Goal: Task Accomplishment & Management: Manage account settings

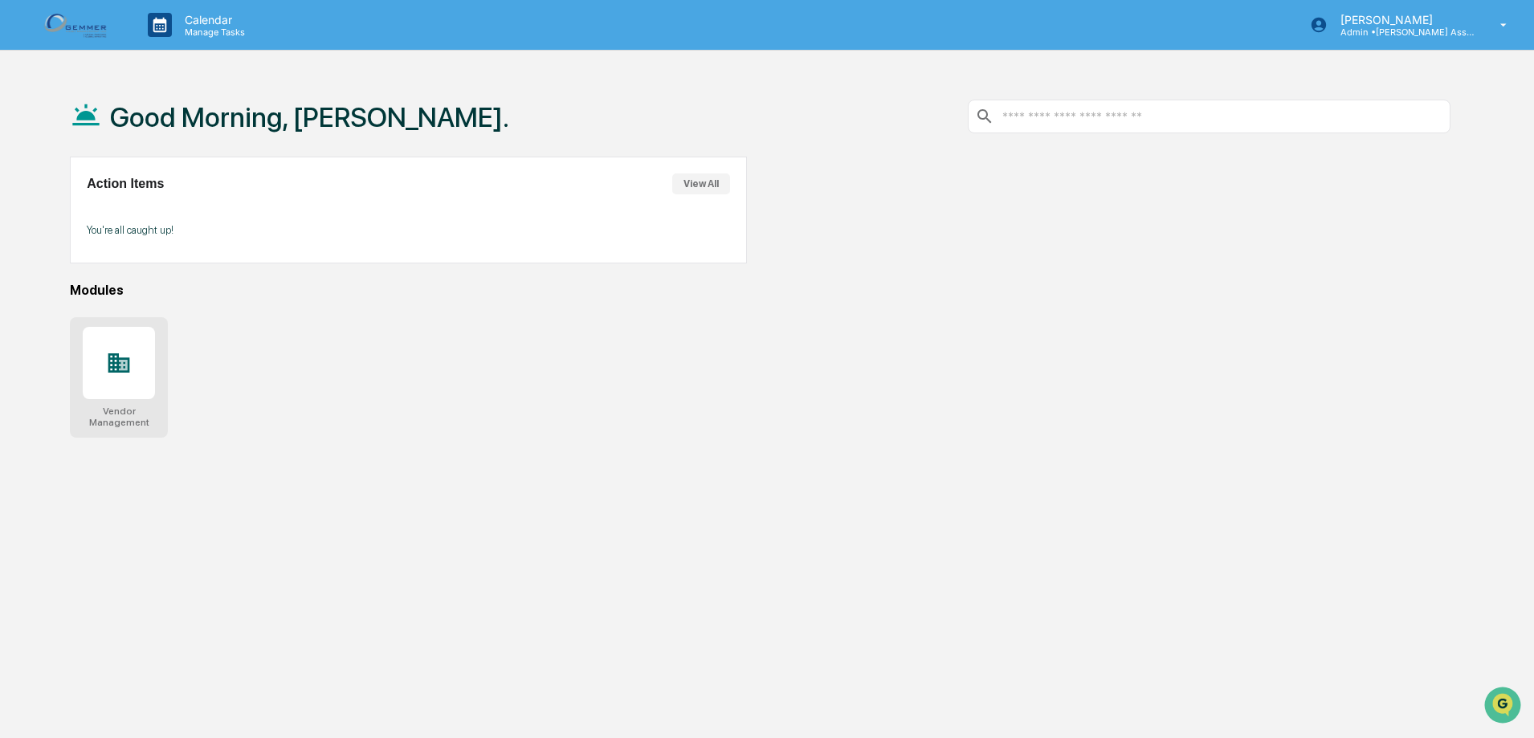
click at [133, 372] on div at bounding box center [119, 363] width 72 height 72
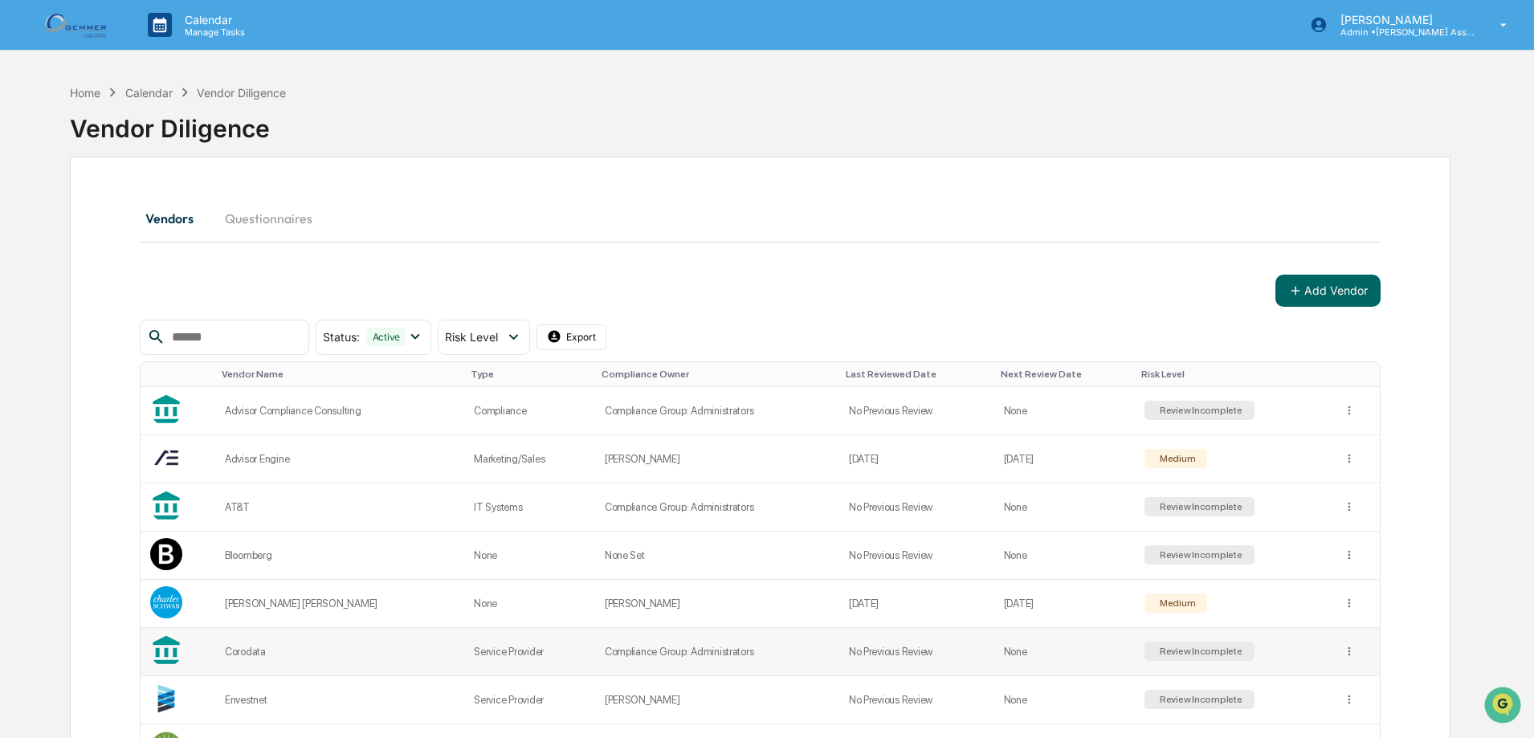
click at [271, 643] on td "Corodata" at bounding box center [339, 652] width 249 height 48
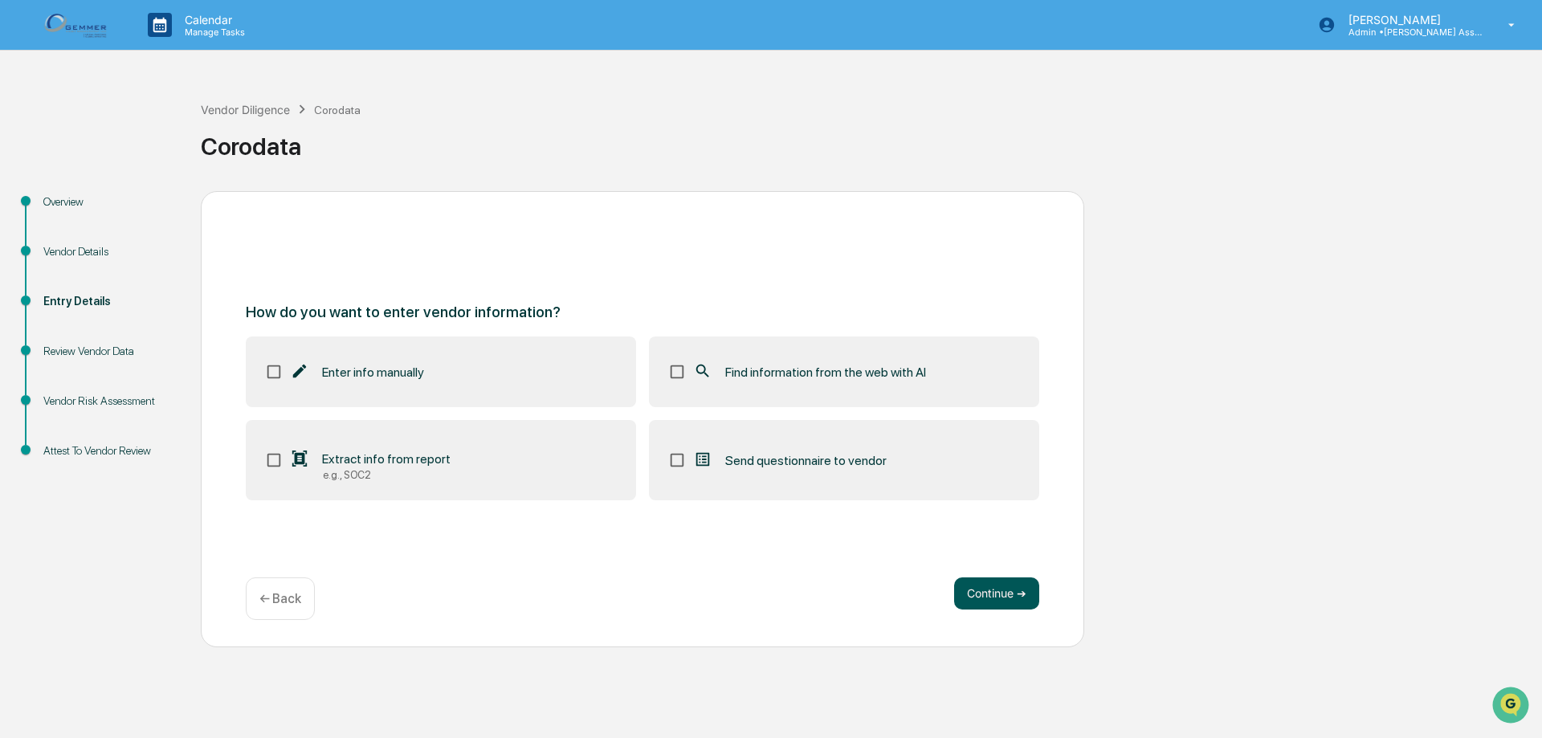
click at [997, 610] on div "Continue ➔ ← Back" at bounding box center [642, 598] width 793 height 43
click at [998, 599] on button "Continue ➔" at bounding box center [996, 593] width 85 height 32
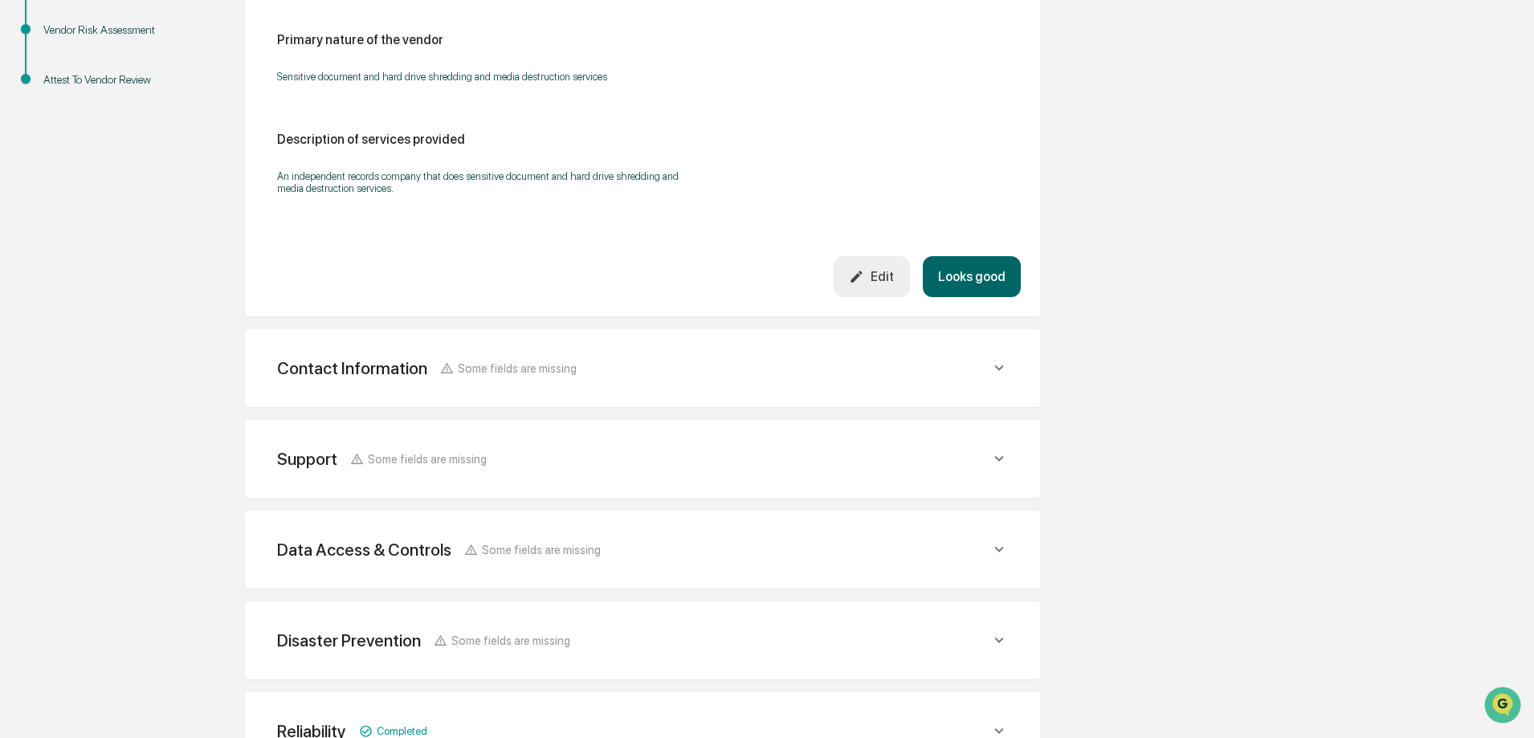
scroll to position [402, 0]
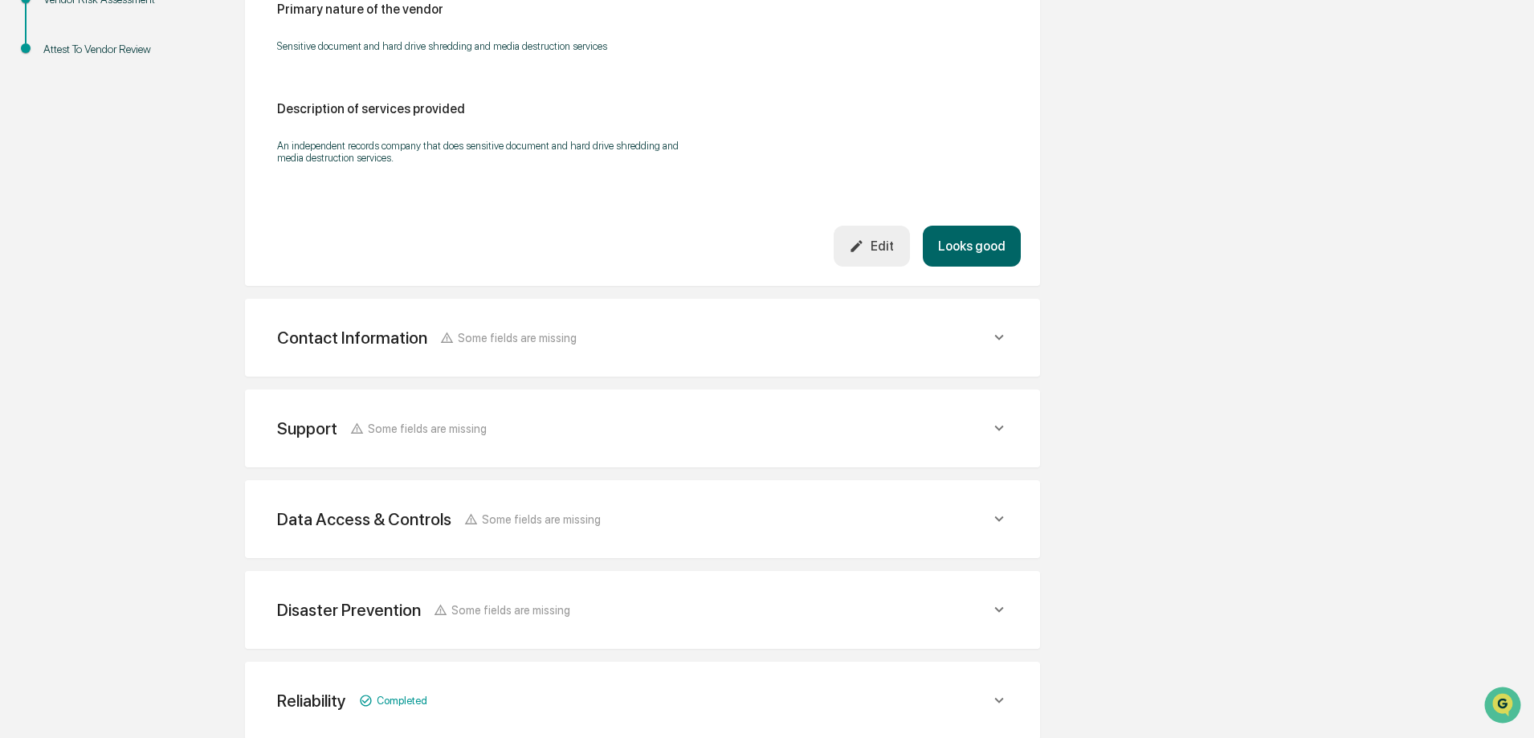
click at [1000, 341] on icon at bounding box center [999, 337] width 18 height 18
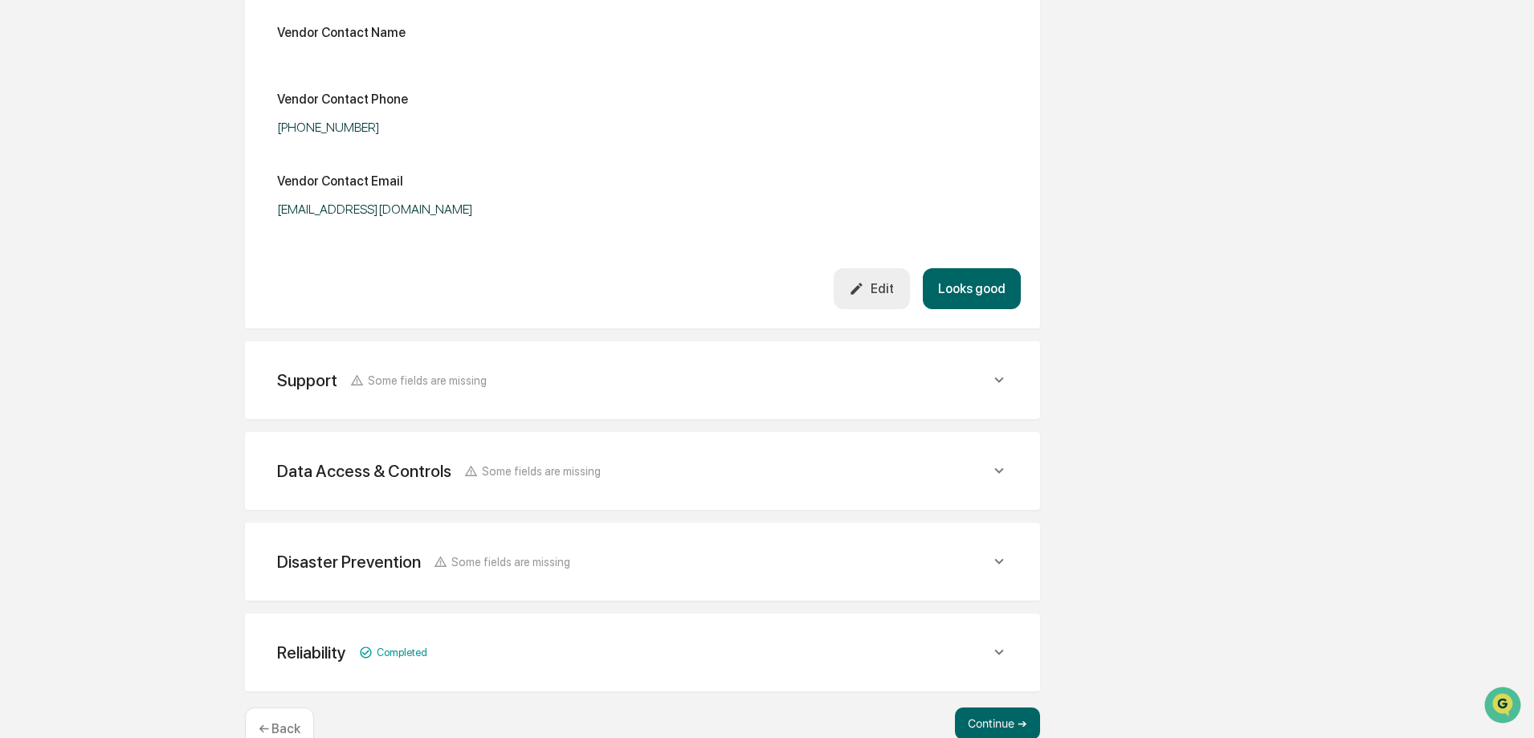
scroll to position [914, 0]
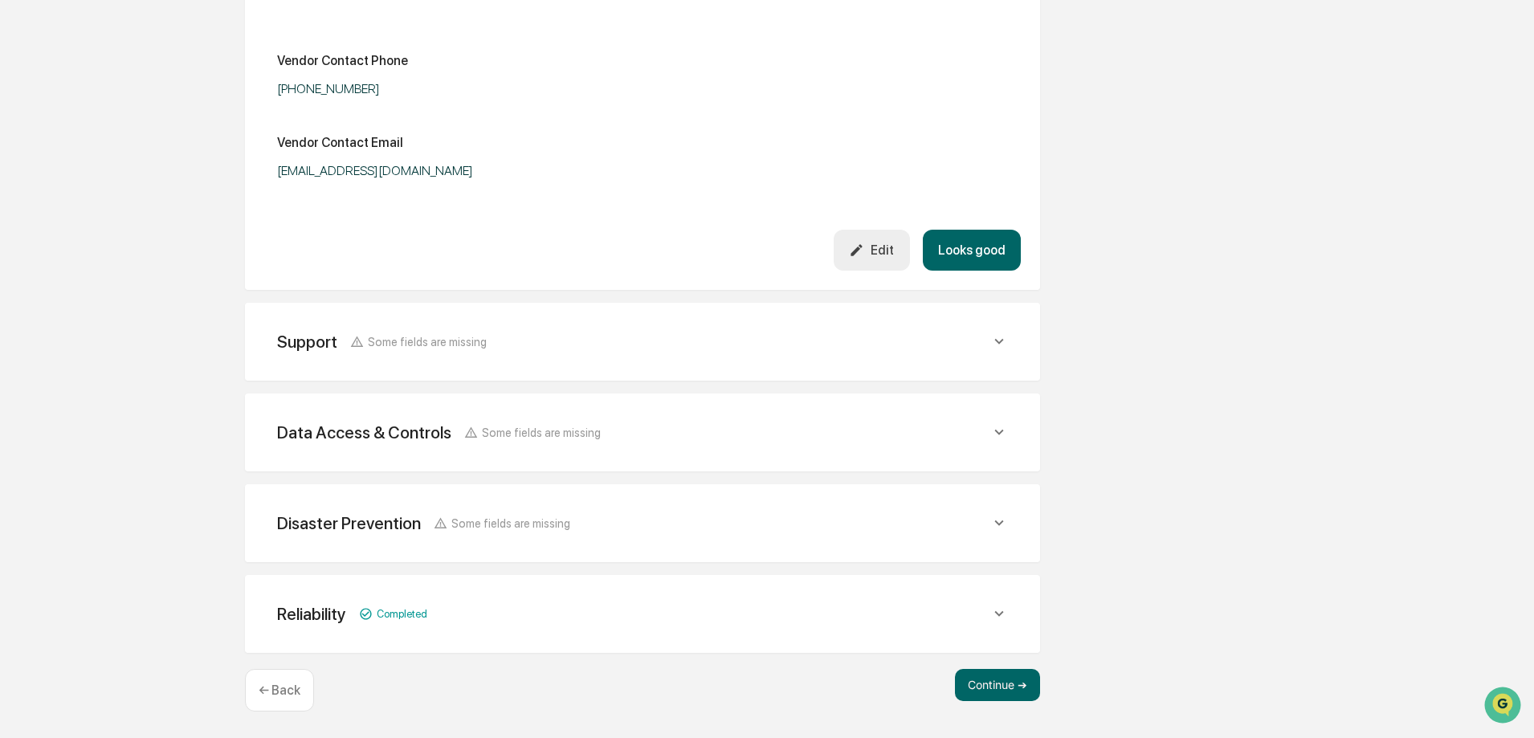
click at [173, 186] on div "Overview Vendor Details Entry Details Review Vendor Data Vendor Risk Assessment…" at bounding box center [767, 7] width 1518 height 1461
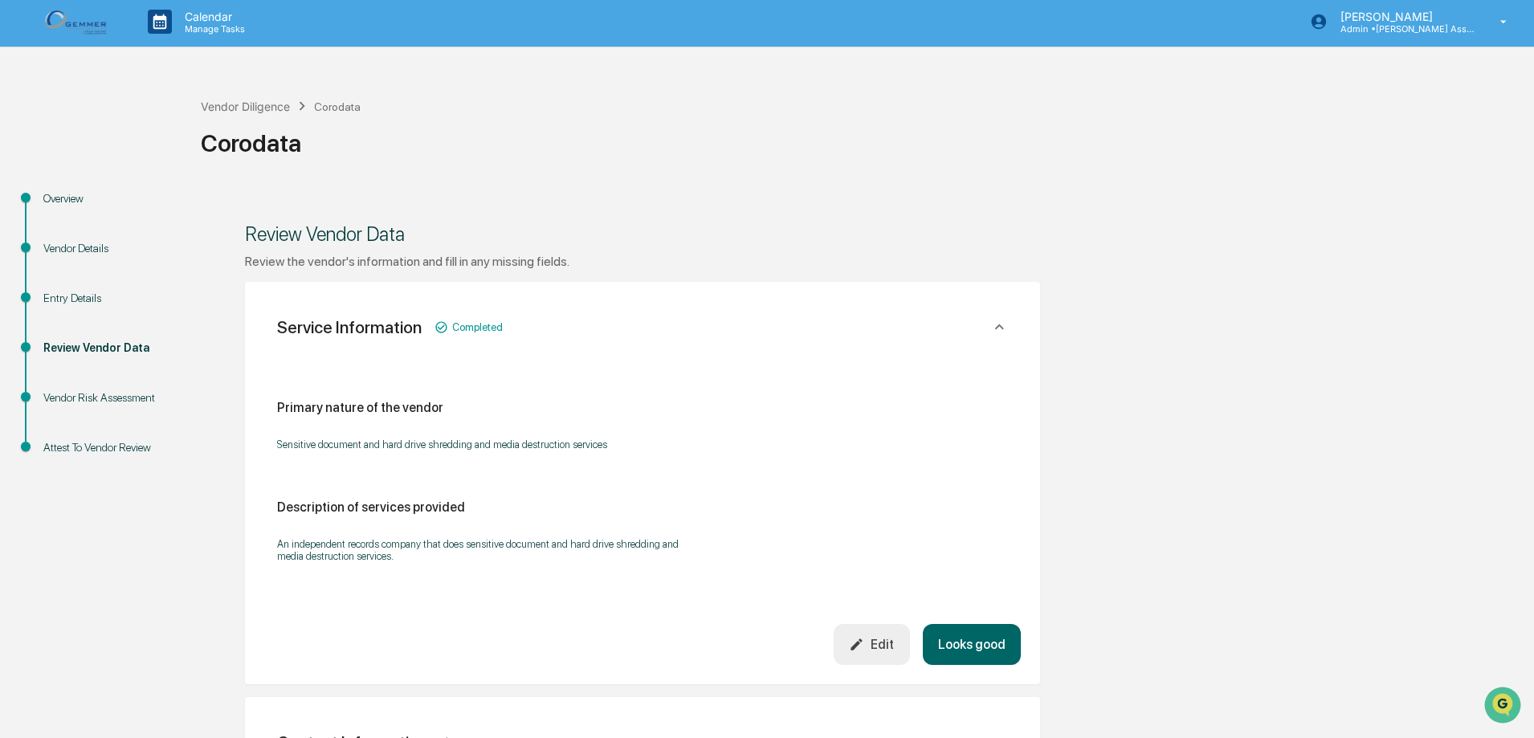
scroll to position [0, 0]
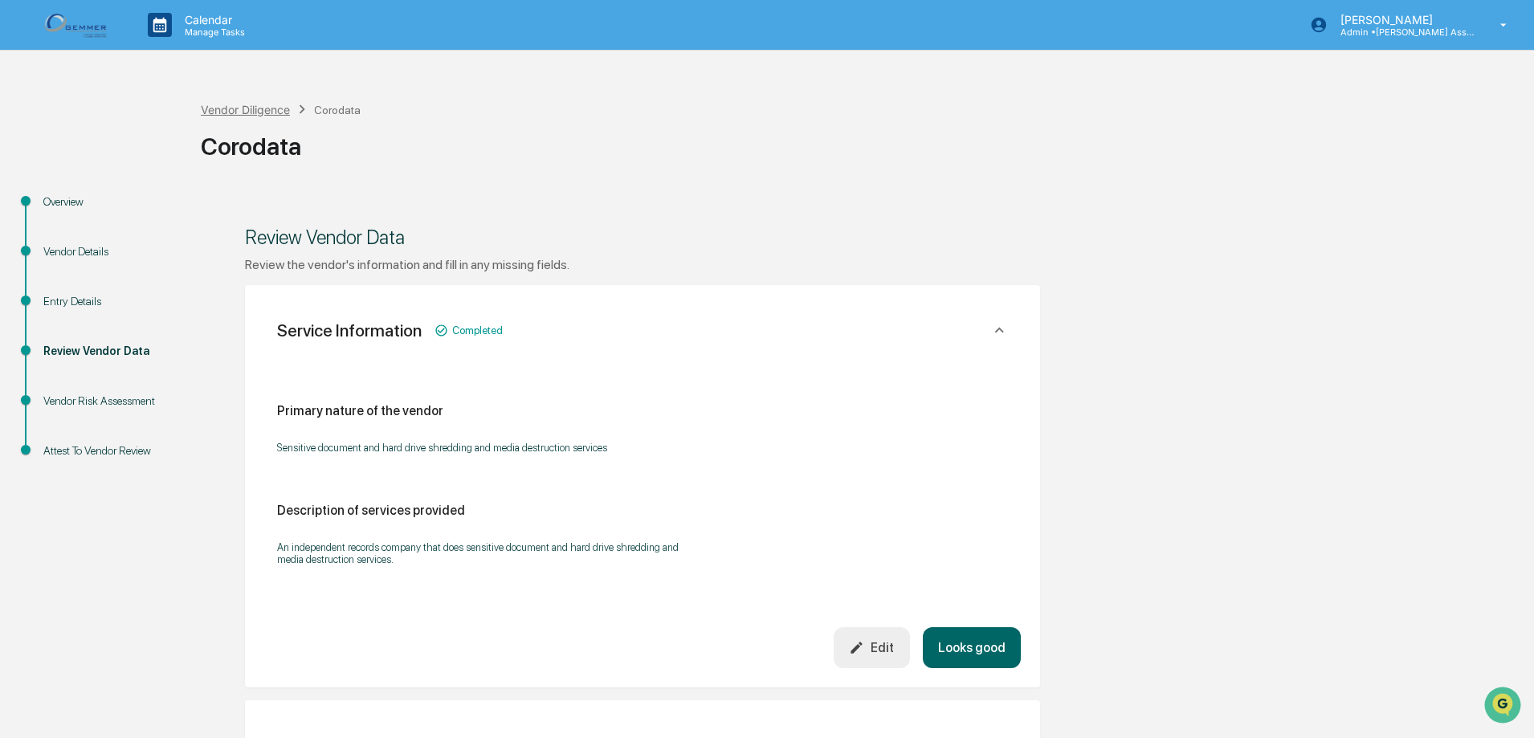
click at [254, 109] on div "Vendor Diligence" at bounding box center [245, 110] width 89 height 14
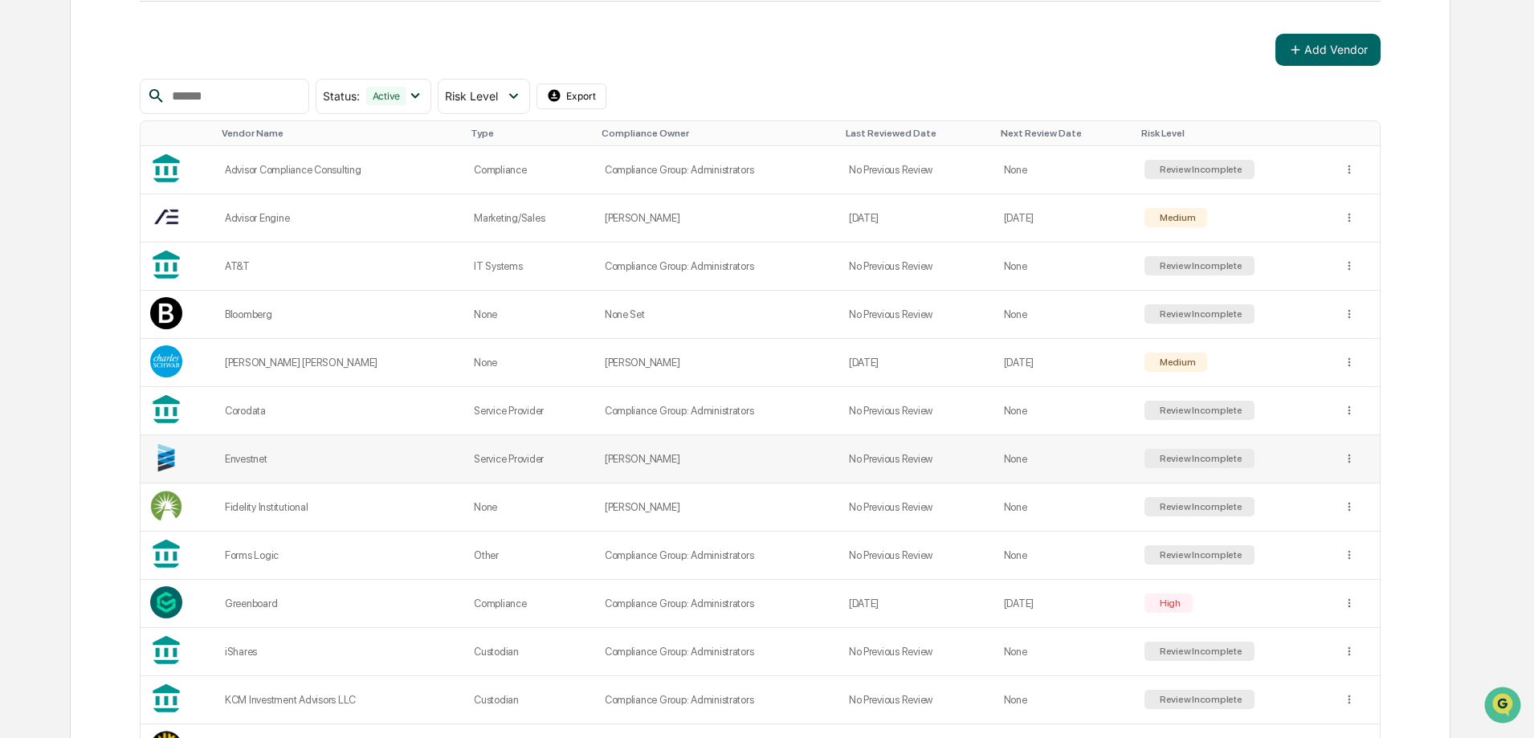
scroll to position [321, 0]
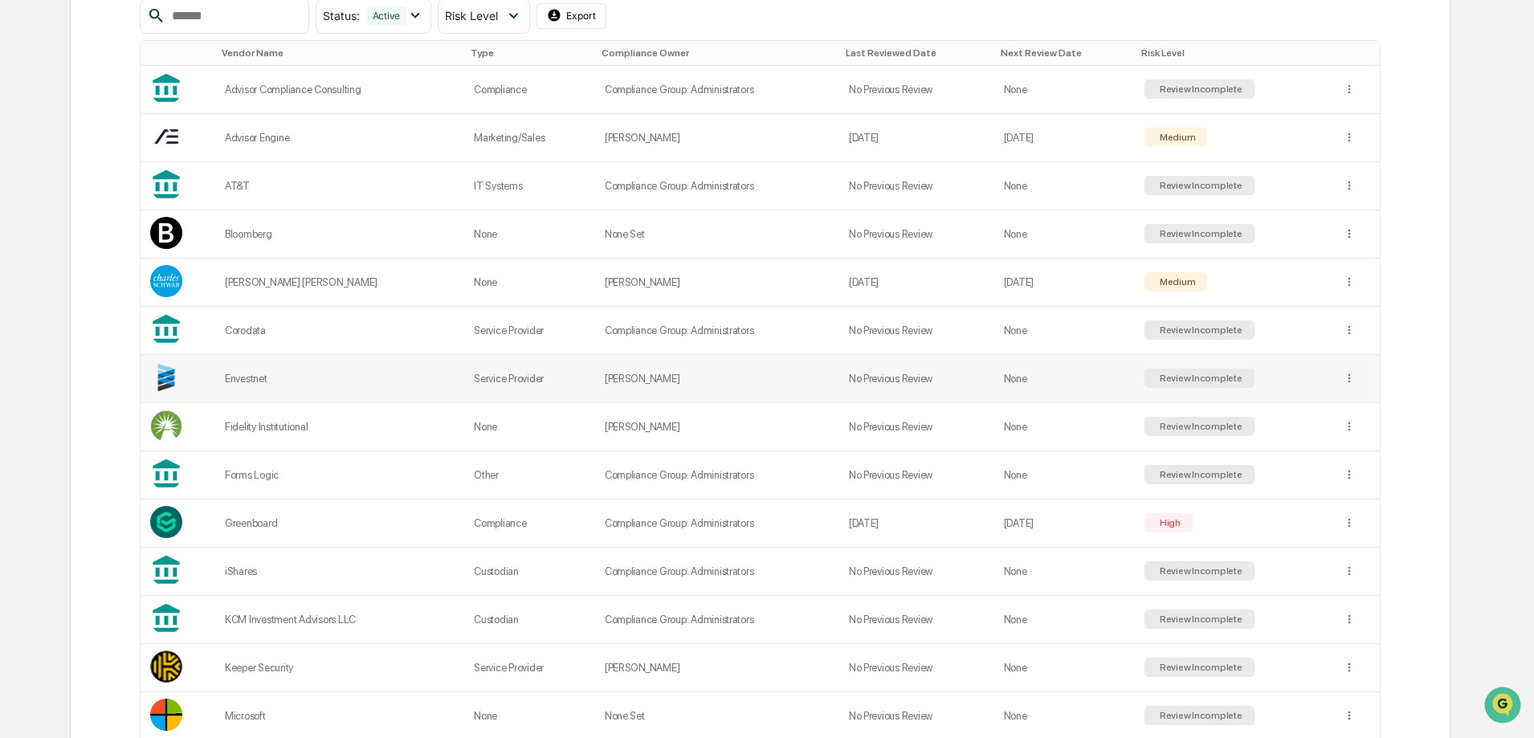
click at [261, 371] on td "Envestnet" at bounding box center [339, 379] width 249 height 48
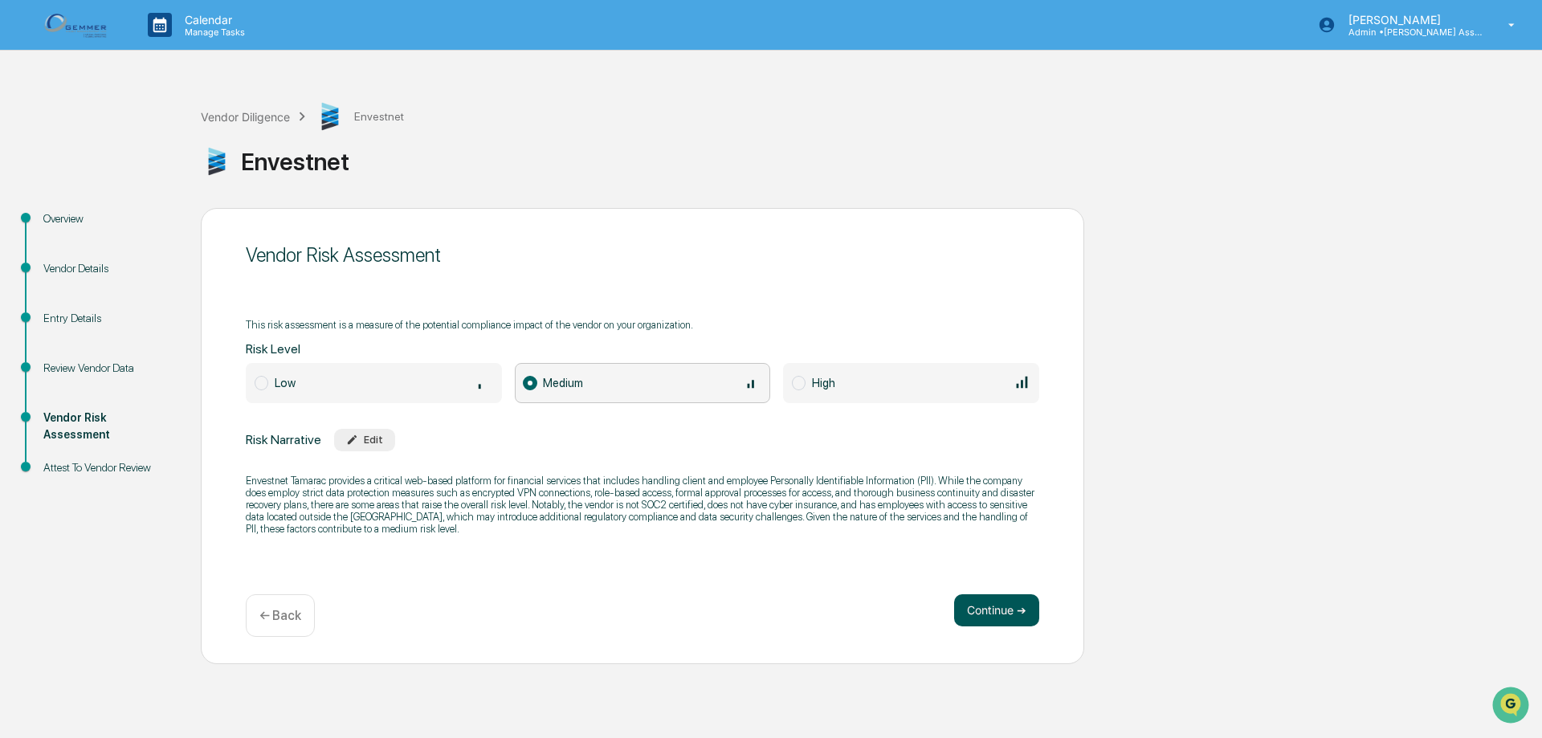
click at [1020, 608] on button "Continue ➔" at bounding box center [996, 610] width 85 height 32
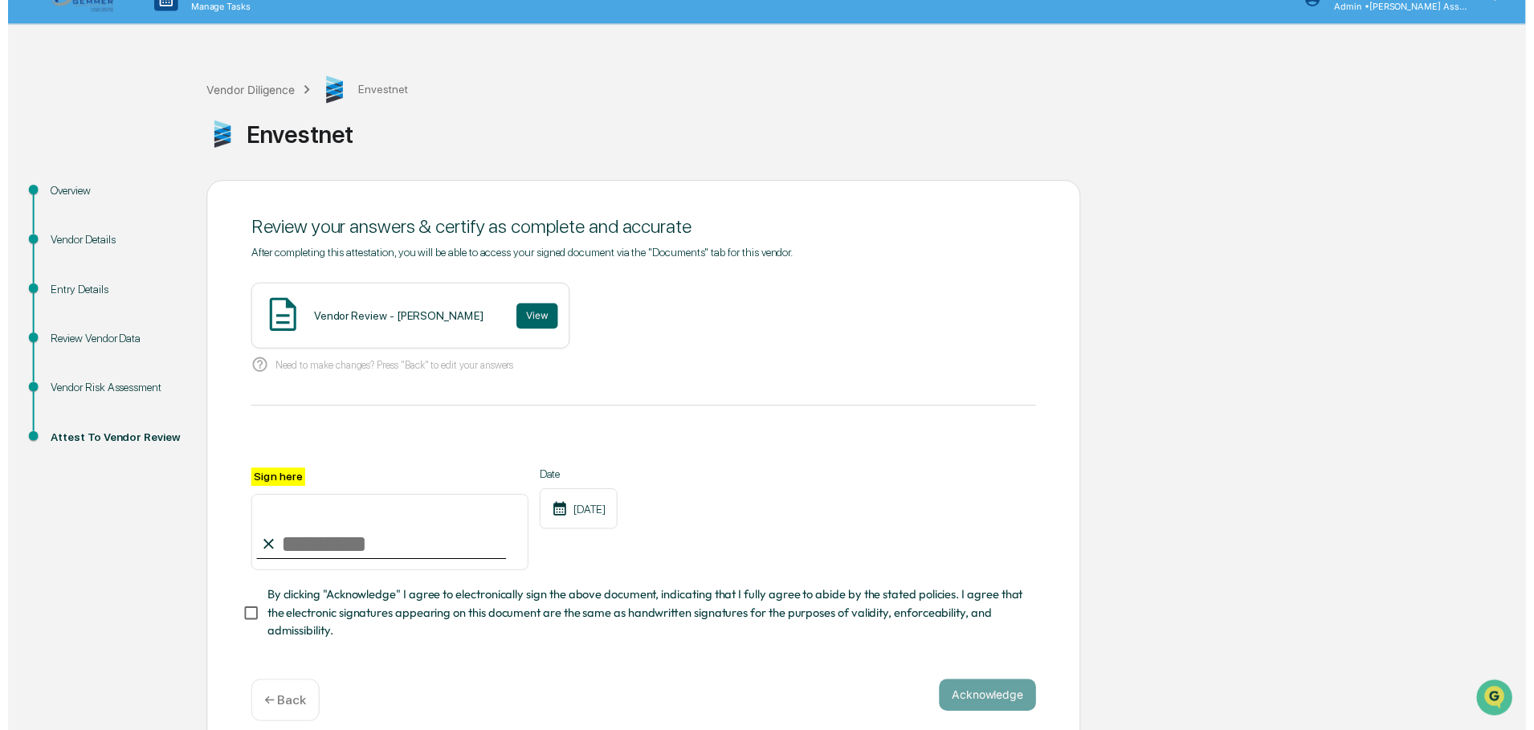
scroll to position [49, 0]
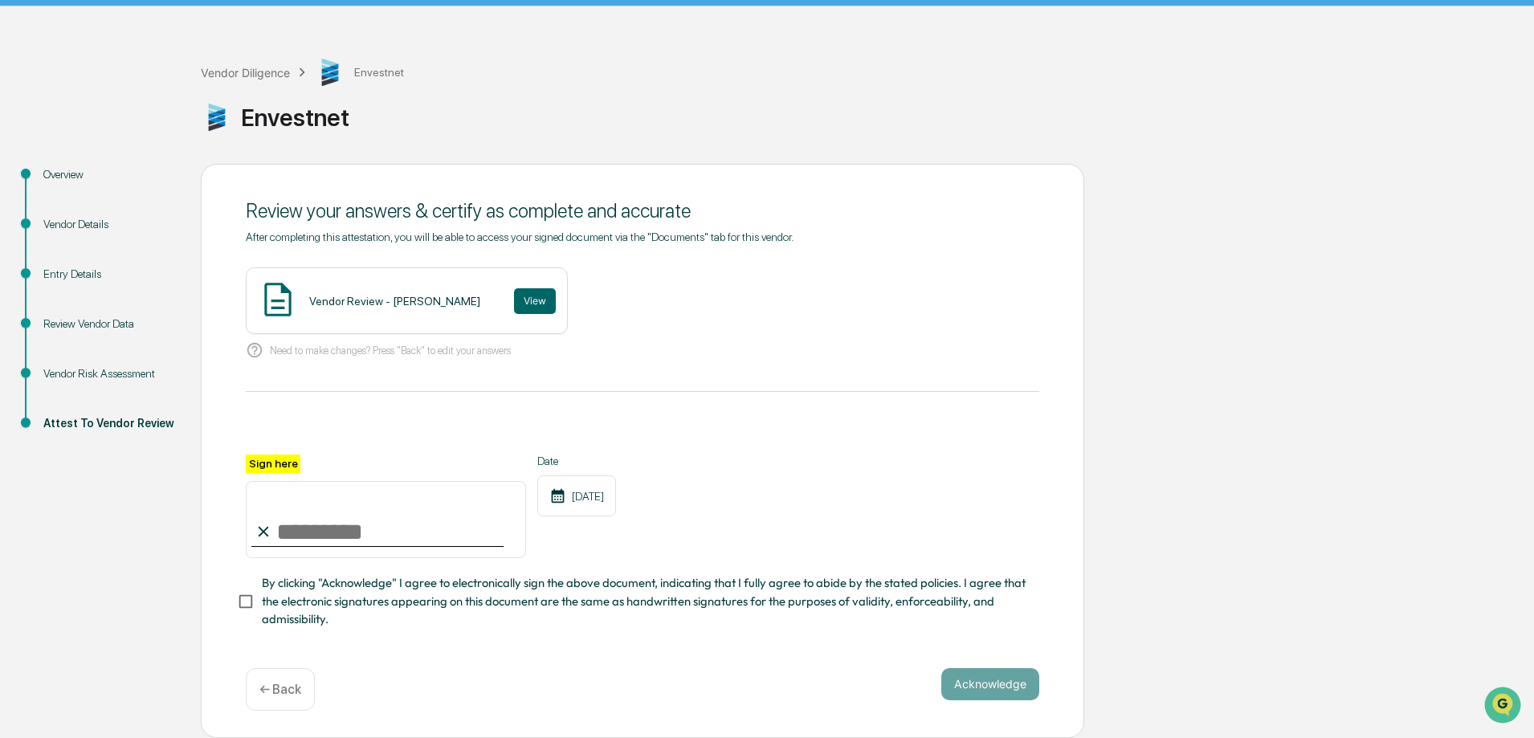
click at [287, 683] on p "← Back" at bounding box center [280, 689] width 42 height 15
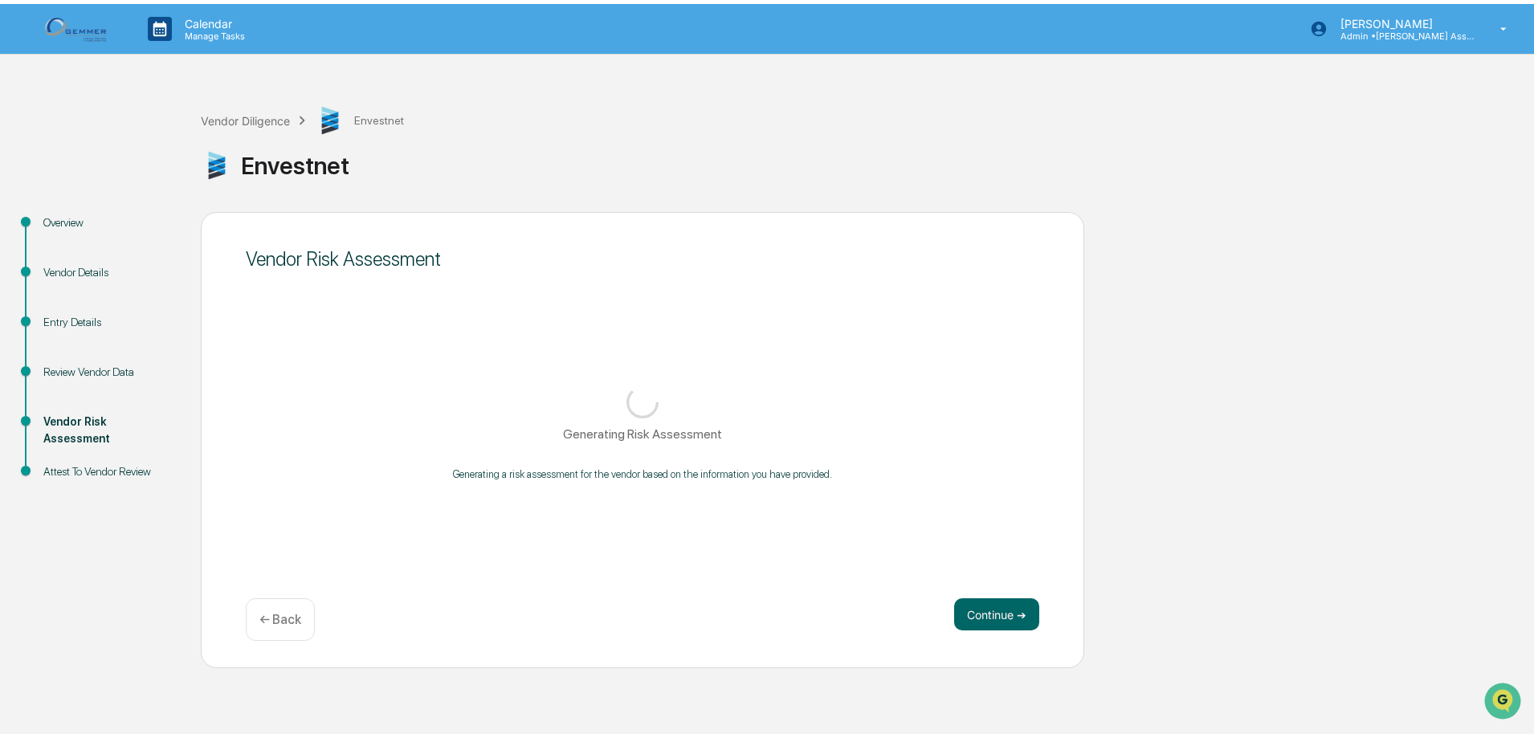
scroll to position [0, 0]
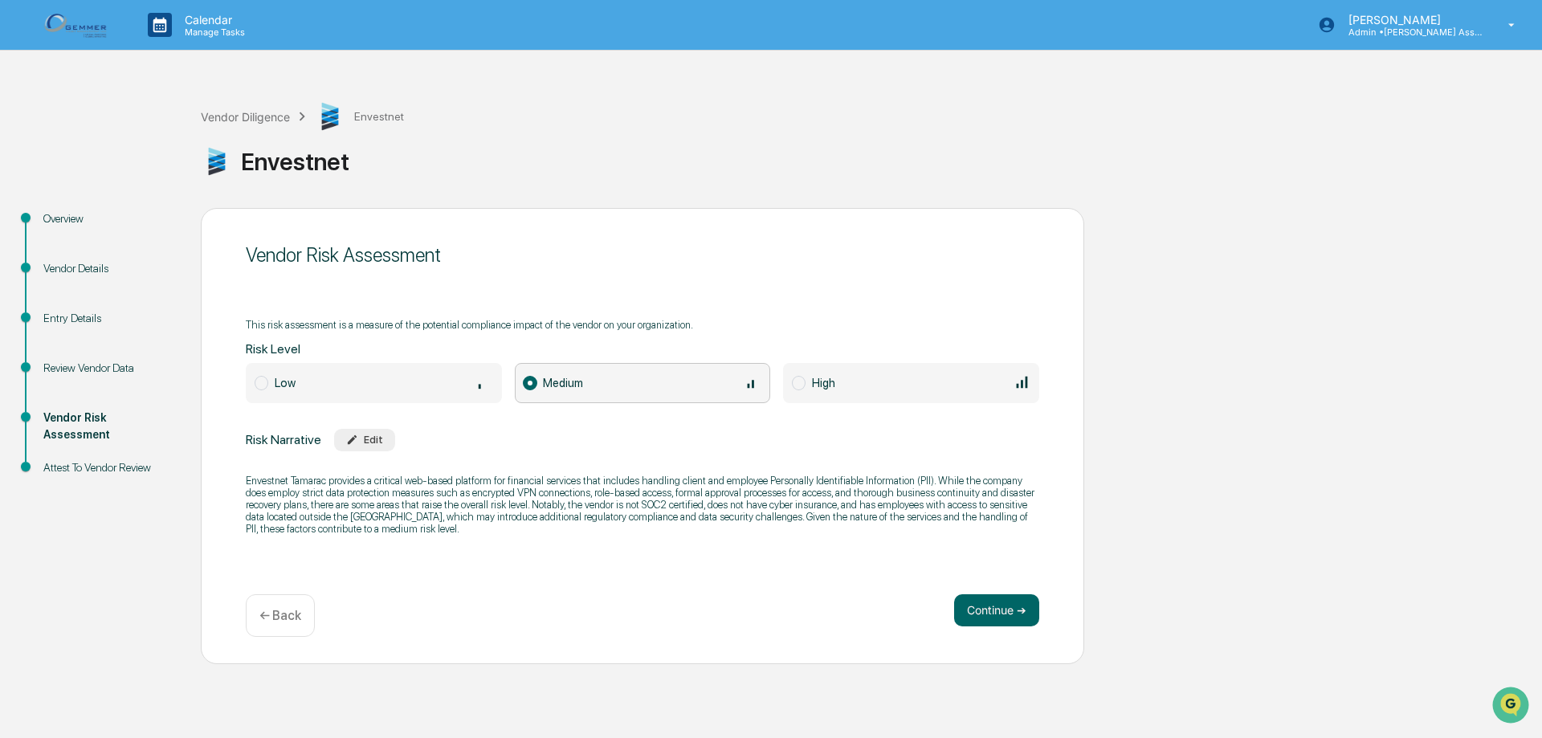
click at [278, 621] on p "← Back" at bounding box center [280, 615] width 42 height 15
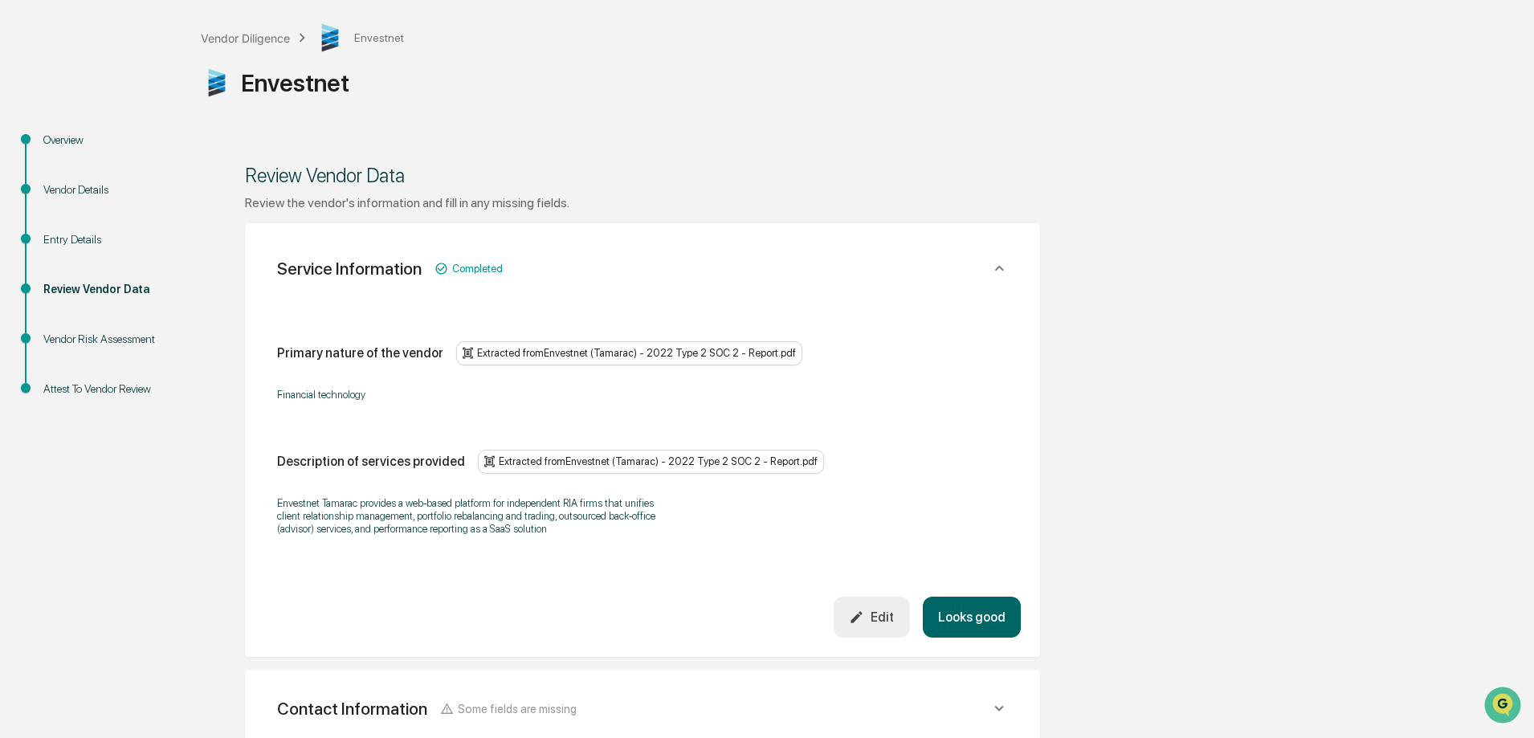
scroll to position [55, 0]
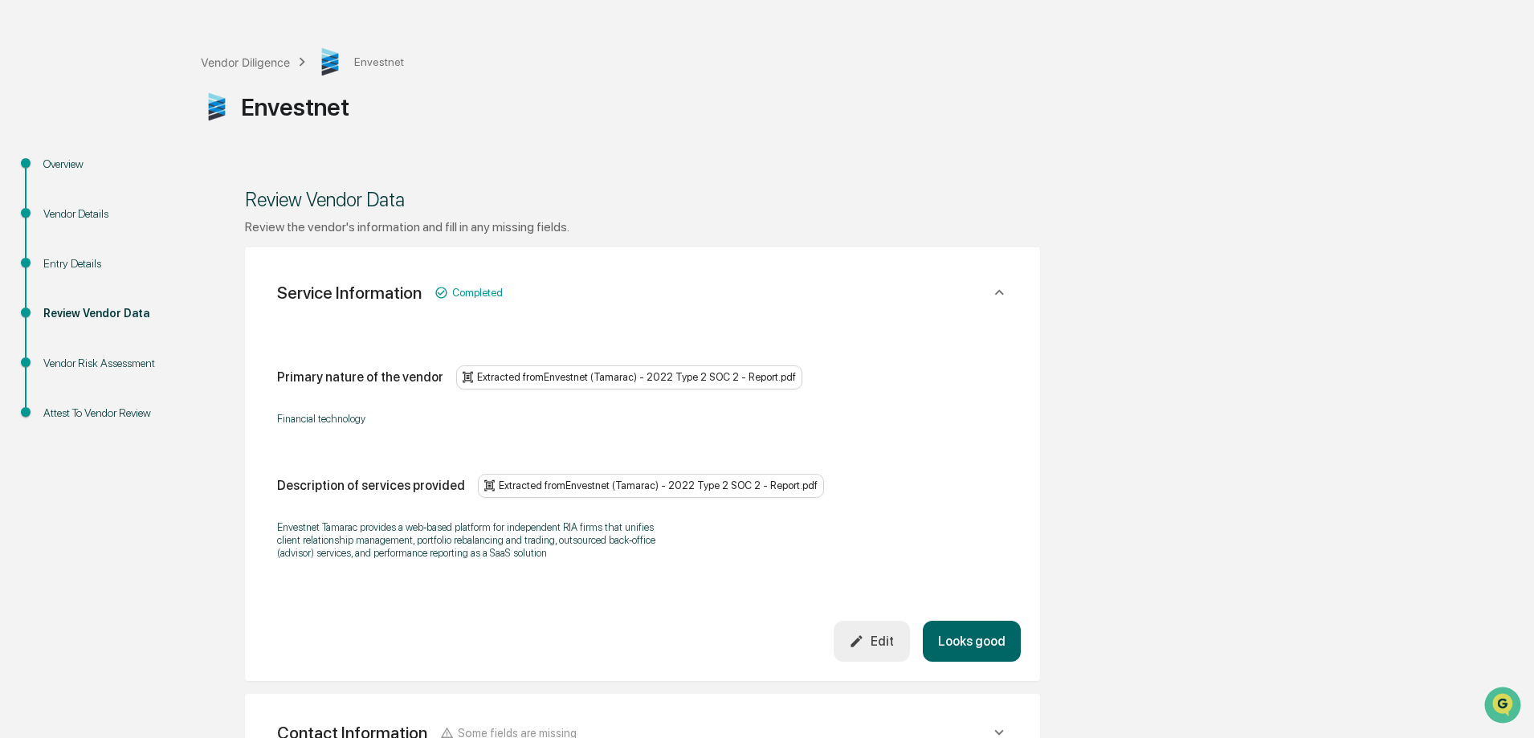
click at [66, 163] on div "Overview" at bounding box center [109, 164] width 132 height 17
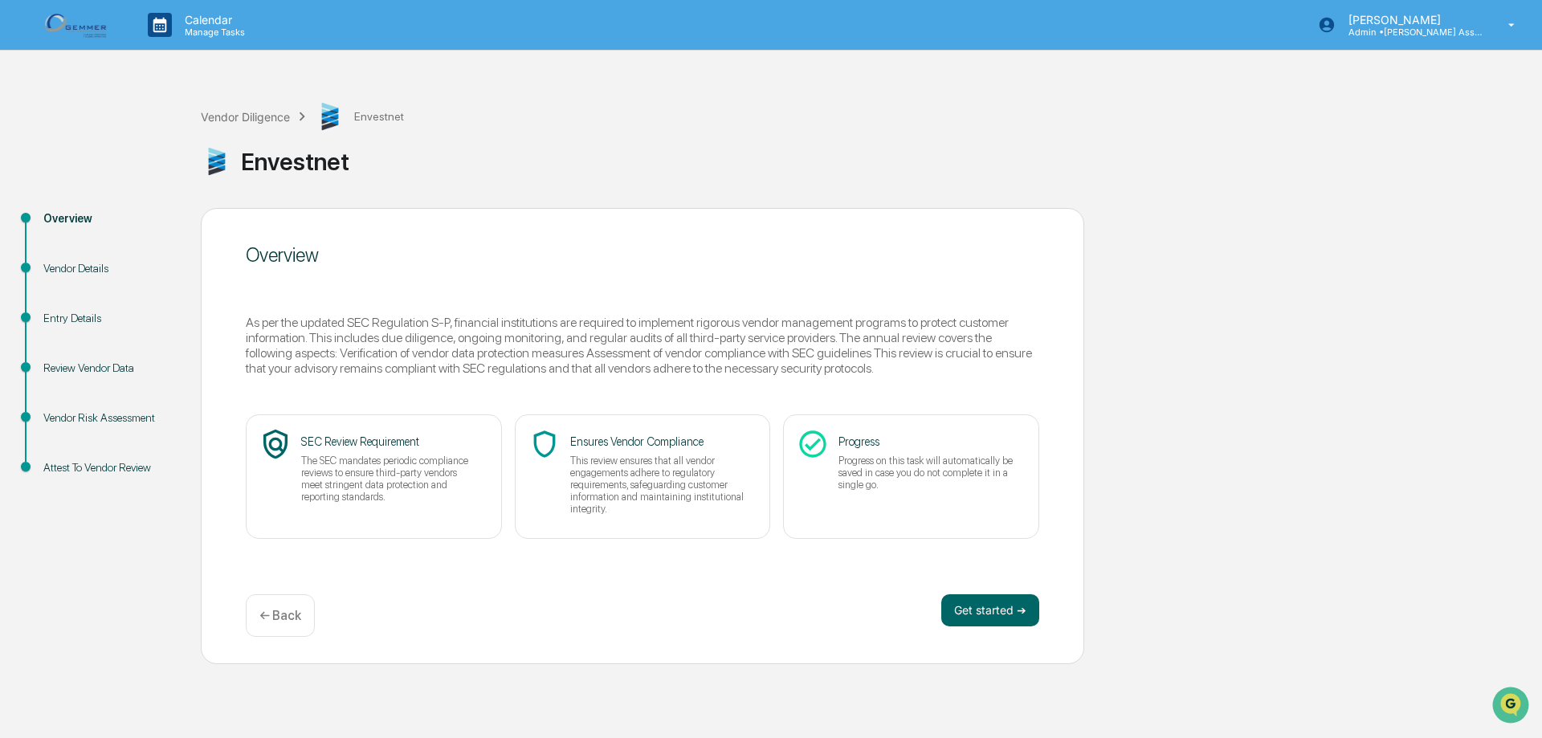
click at [93, 268] on div "Vendor Details" at bounding box center [109, 268] width 132 height 17
click at [966, 606] on button "Get started ➔" at bounding box center [990, 610] width 98 height 32
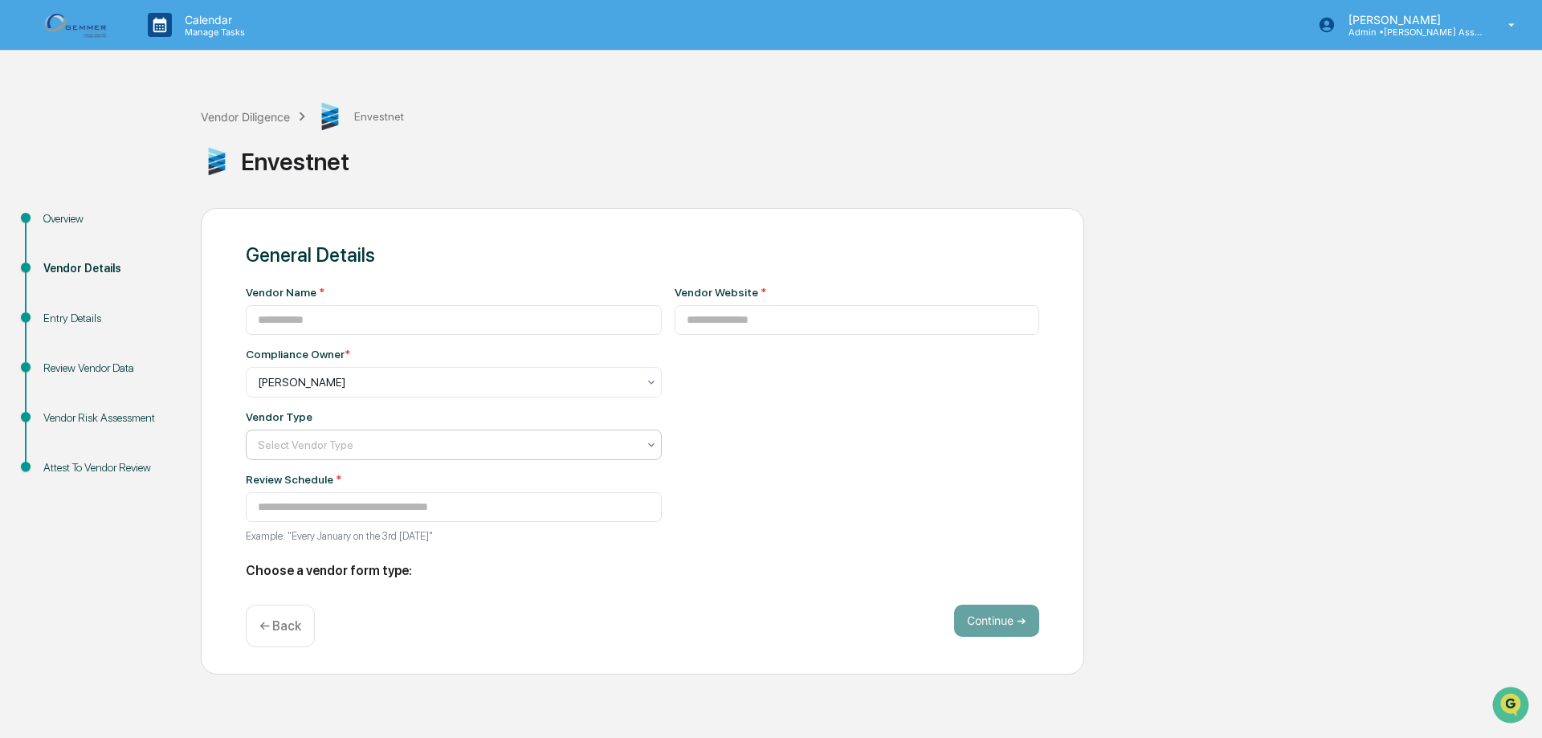
type input "*********"
type input "**********"
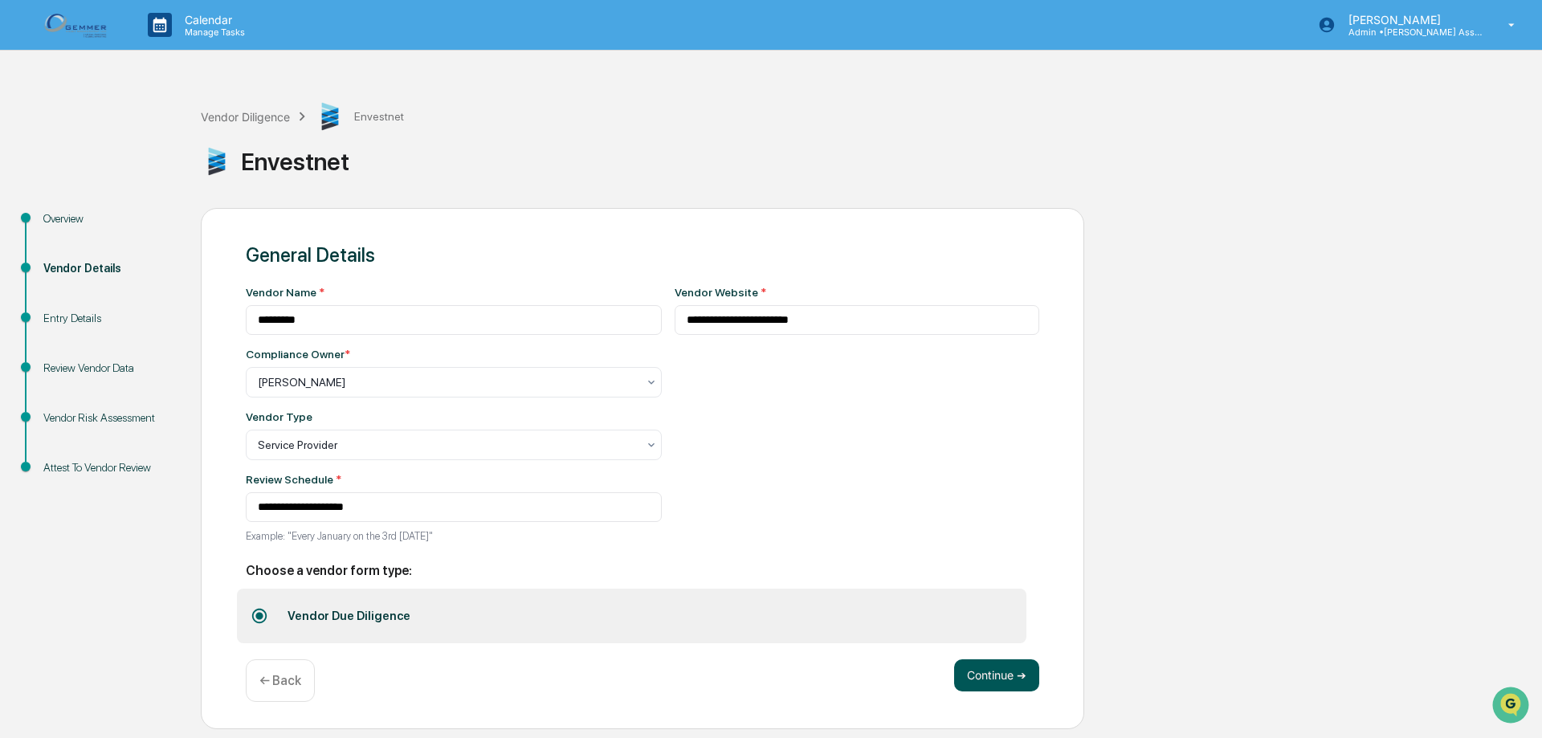
click at [973, 677] on button "Continue ➔" at bounding box center [996, 675] width 85 height 32
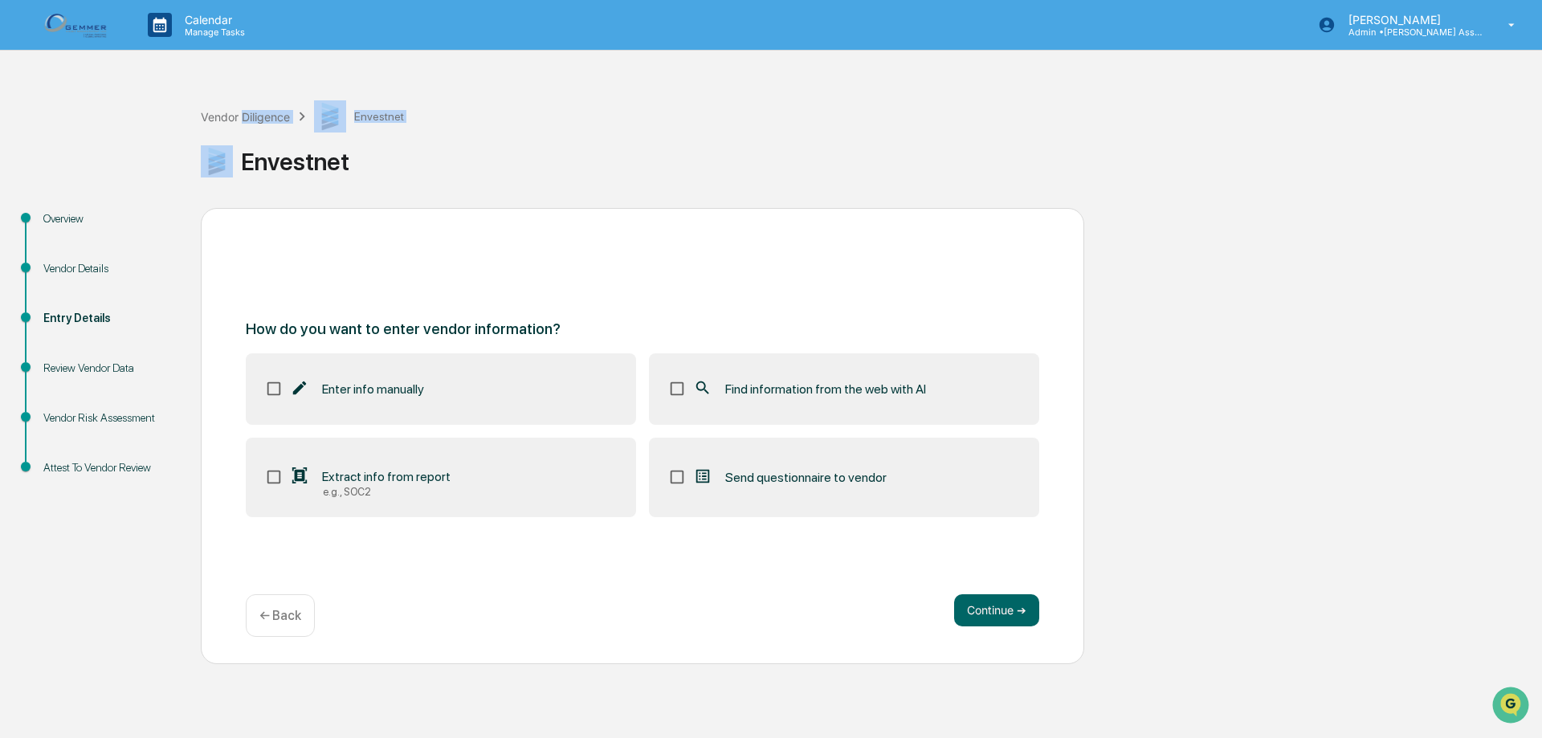
click at [247, 152] on div "Vendor Diligence Envestnet Envestnet" at bounding box center [867, 142] width 1333 height 84
click at [60, 220] on div "Overview" at bounding box center [109, 218] width 132 height 17
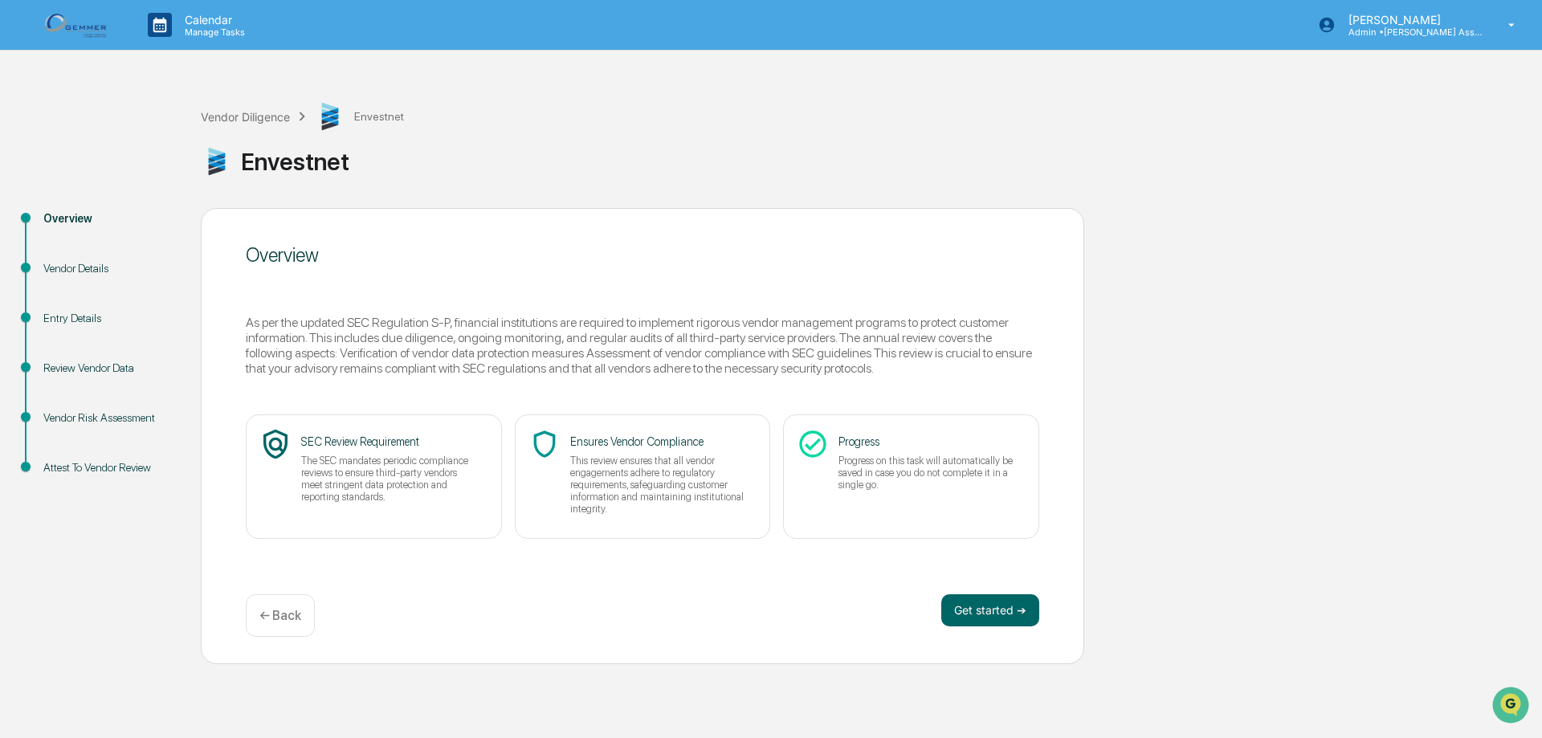
click at [70, 269] on div "Vendor Details" at bounding box center [109, 268] width 132 height 17
click at [88, 317] on div "Entry Details" at bounding box center [109, 318] width 132 height 17
click at [1004, 606] on button "Get started ➔" at bounding box center [990, 610] width 98 height 32
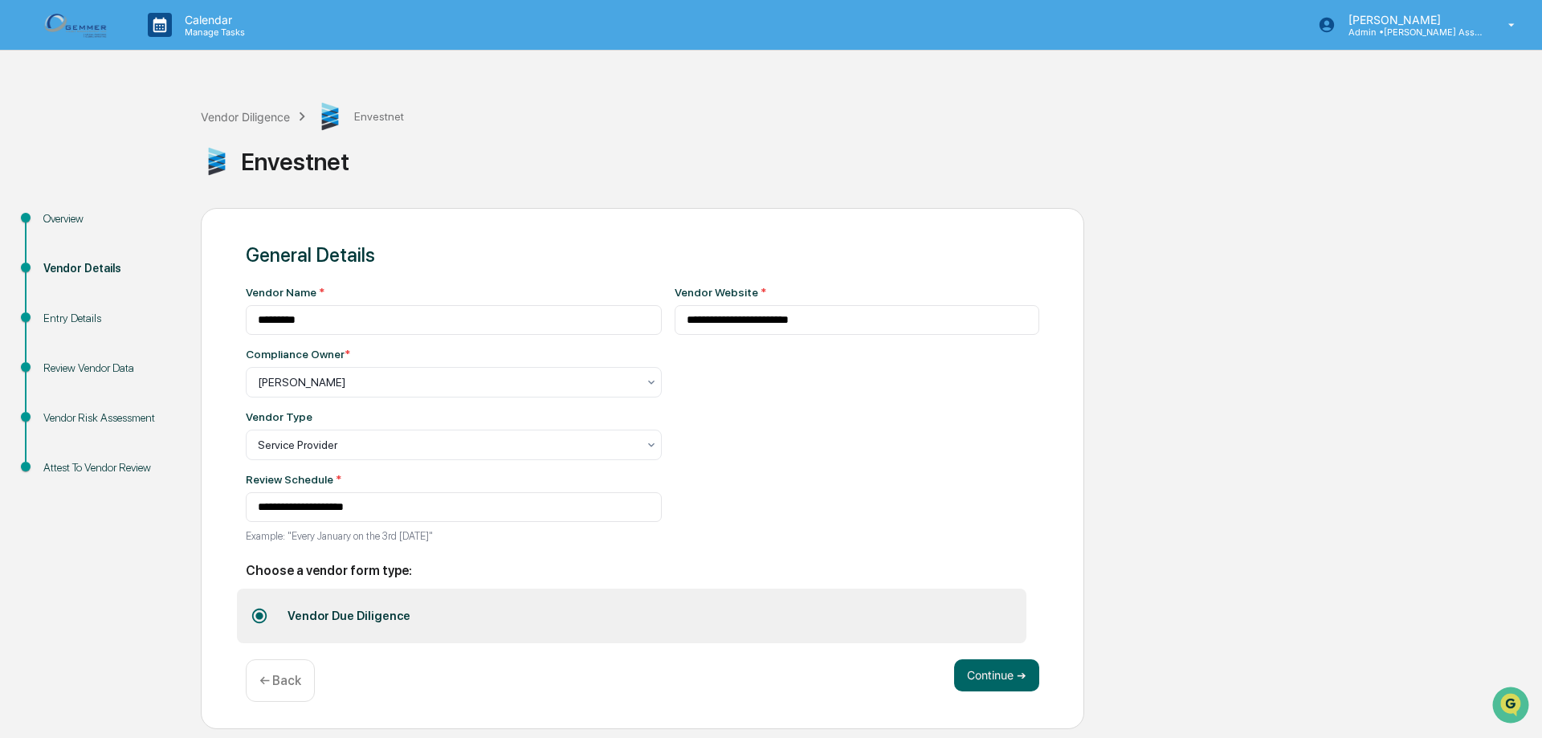
click at [115, 365] on div "Review Vendor Data" at bounding box center [109, 368] width 132 height 17
click at [275, 117] on div "Vendor Diligence" at bounding box center [245, 117] width 89 height 14
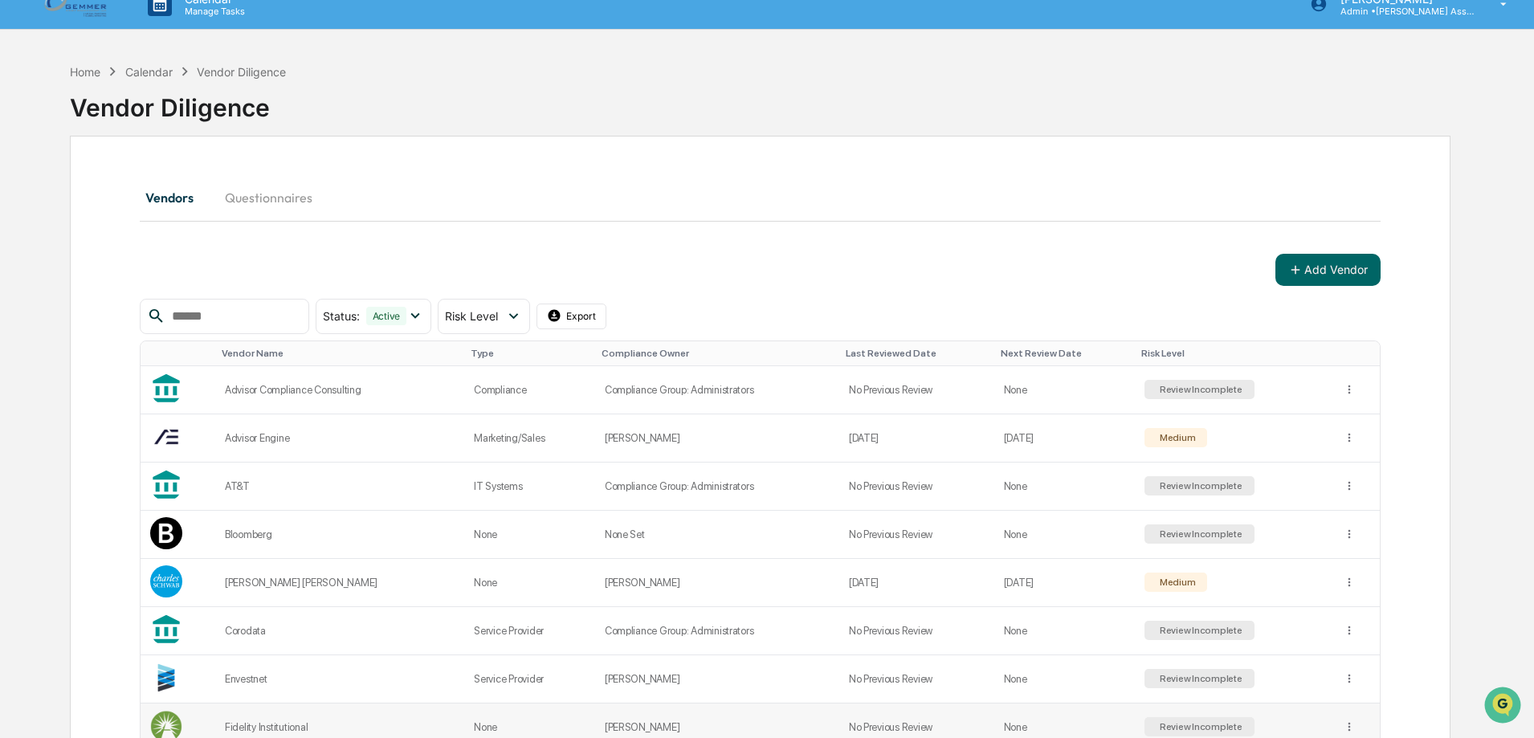
scroll to position [80, 0]
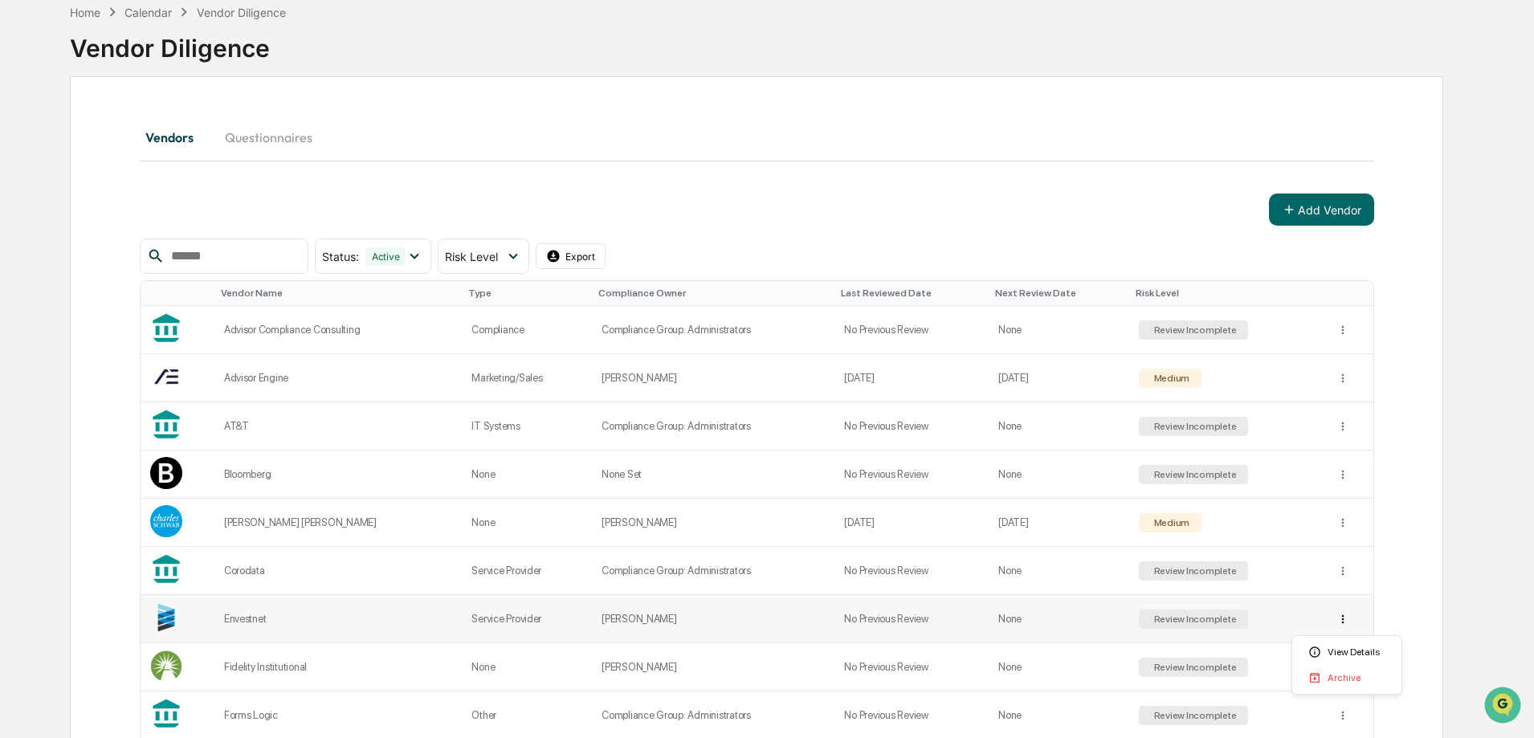
click at [1348, 620] on html "Calendar Manage Tasks [PERSON_NAME] Admin • [PERSON_NAME] Asset Management Home…" at bounding box center [767, 289] width 1534 height 738
click at [261, 619] on html "Calendar Manage Tasks [PERSON_NAME] Admin • [PERSON_NAME] Asset Management Home…" at bounding box center [771, 289] width 1542 height 738
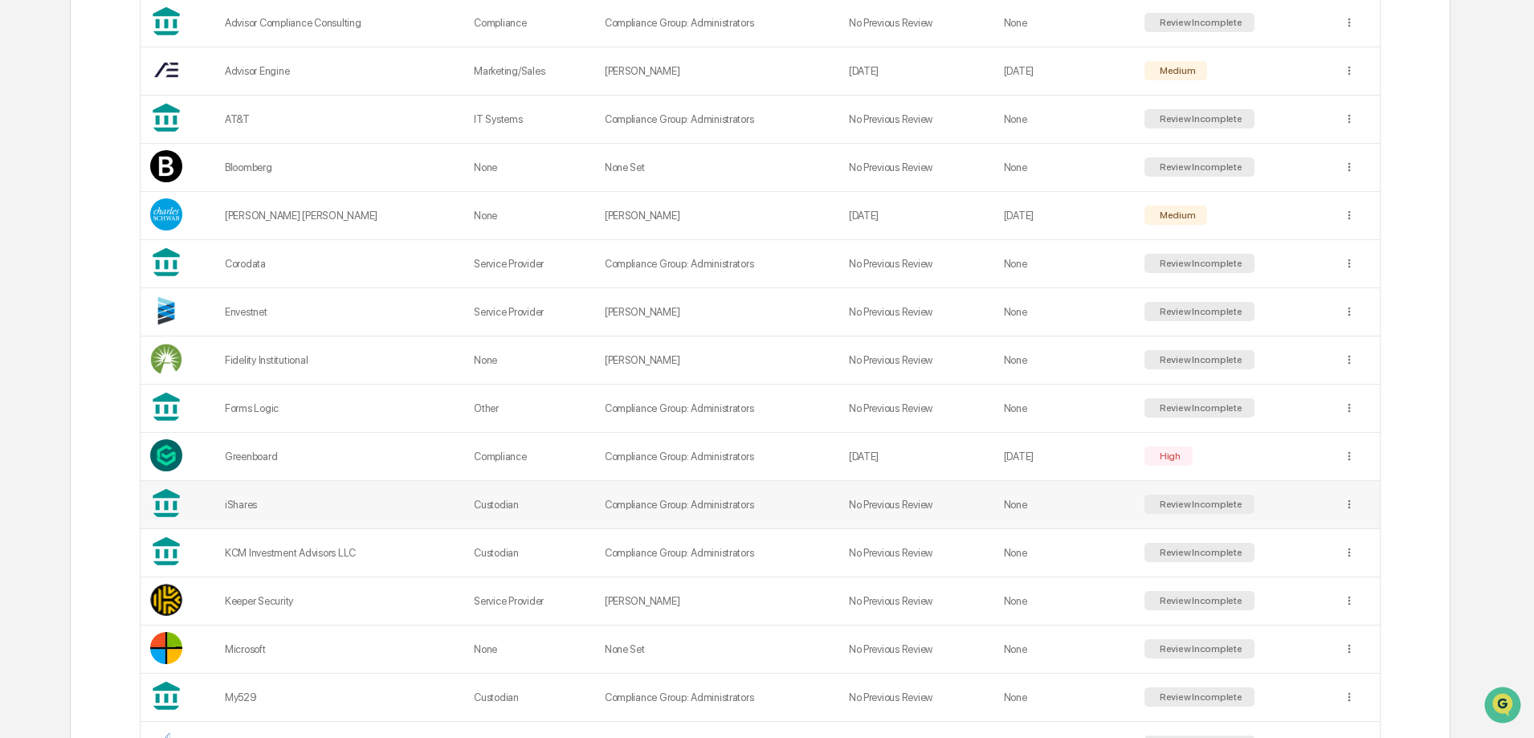
scroll to position [402, 0]
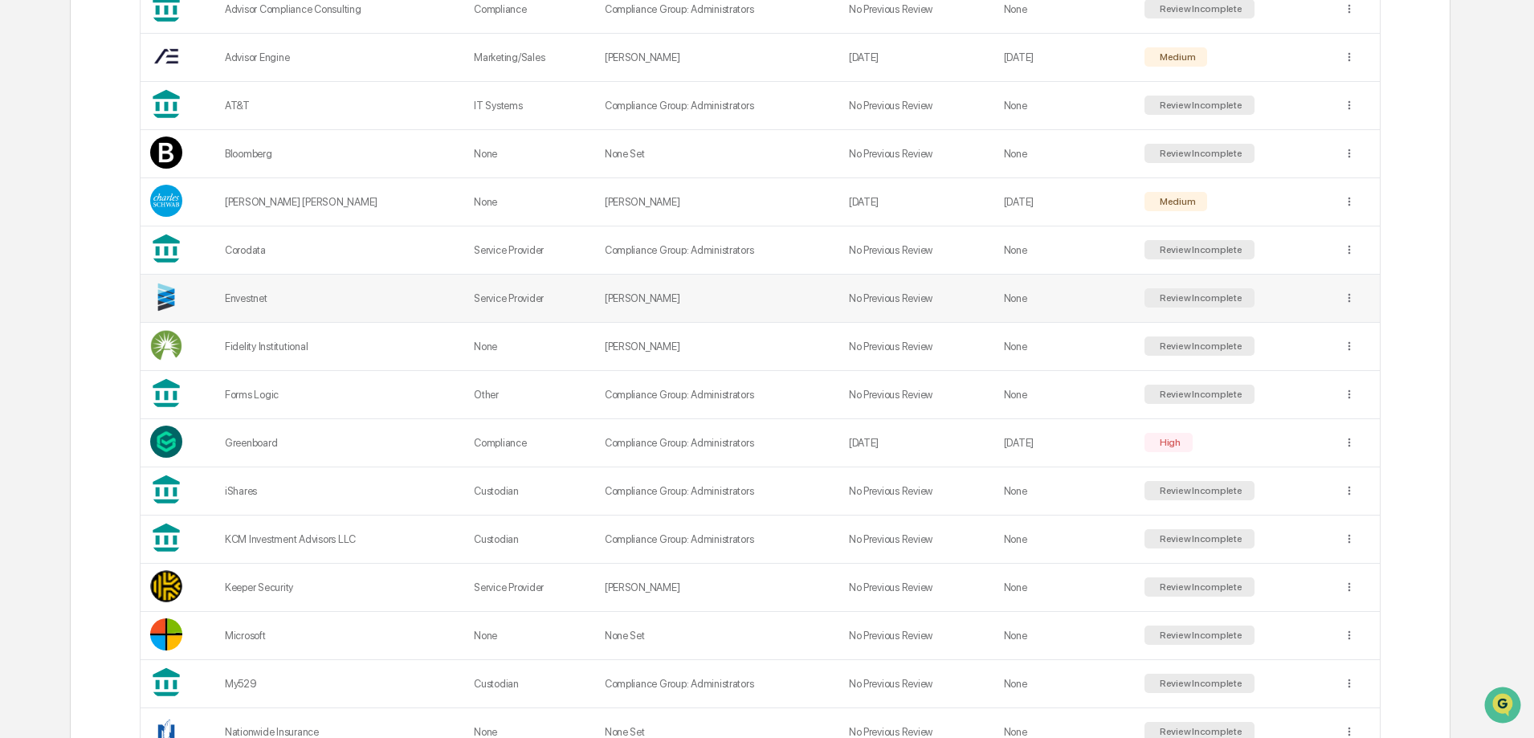
click at [255, 296] on div "Envestnet" at bounding box center [340, 298] width 230 height 12
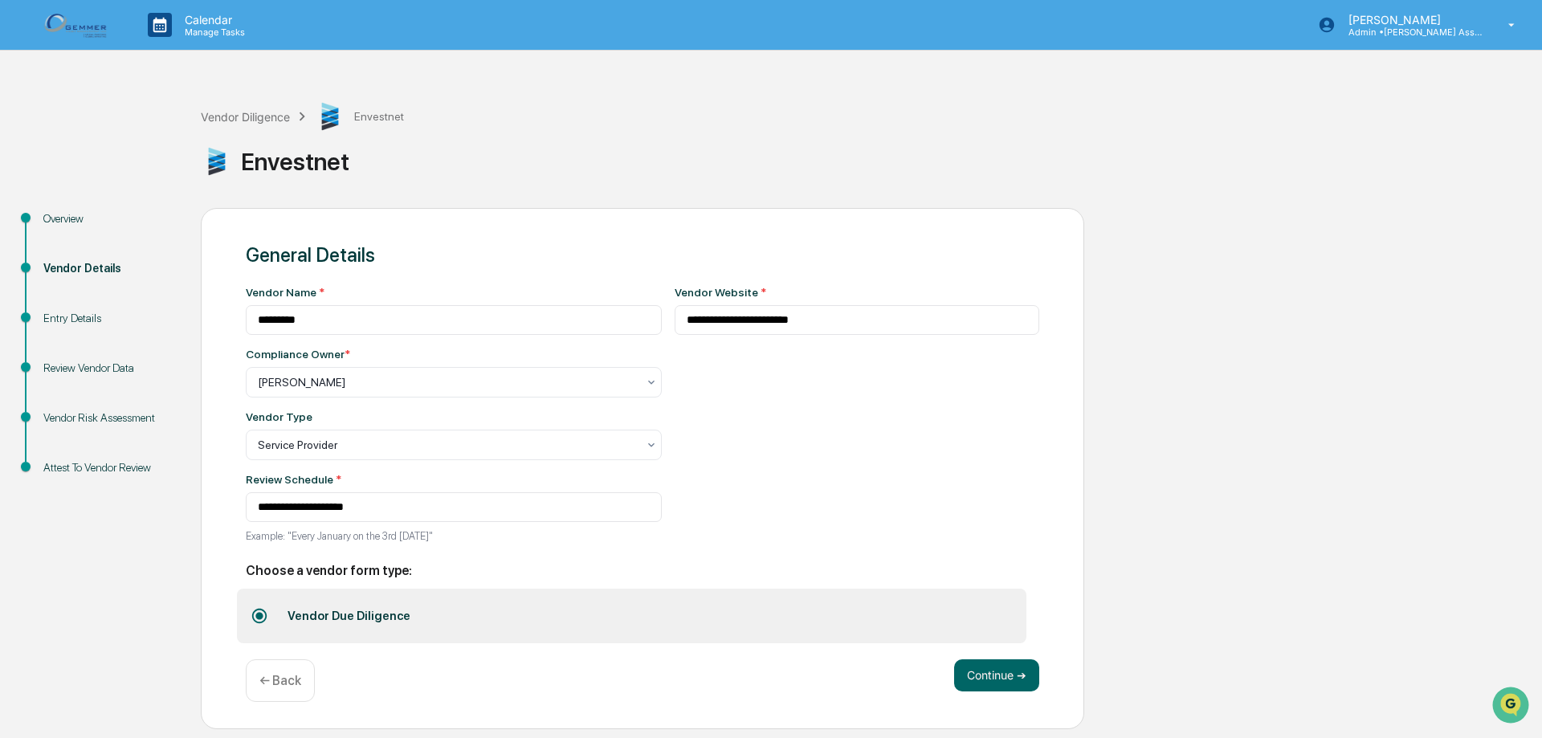
click at [100, 33] on img at bounding box center [77, 24] width 77 height 31
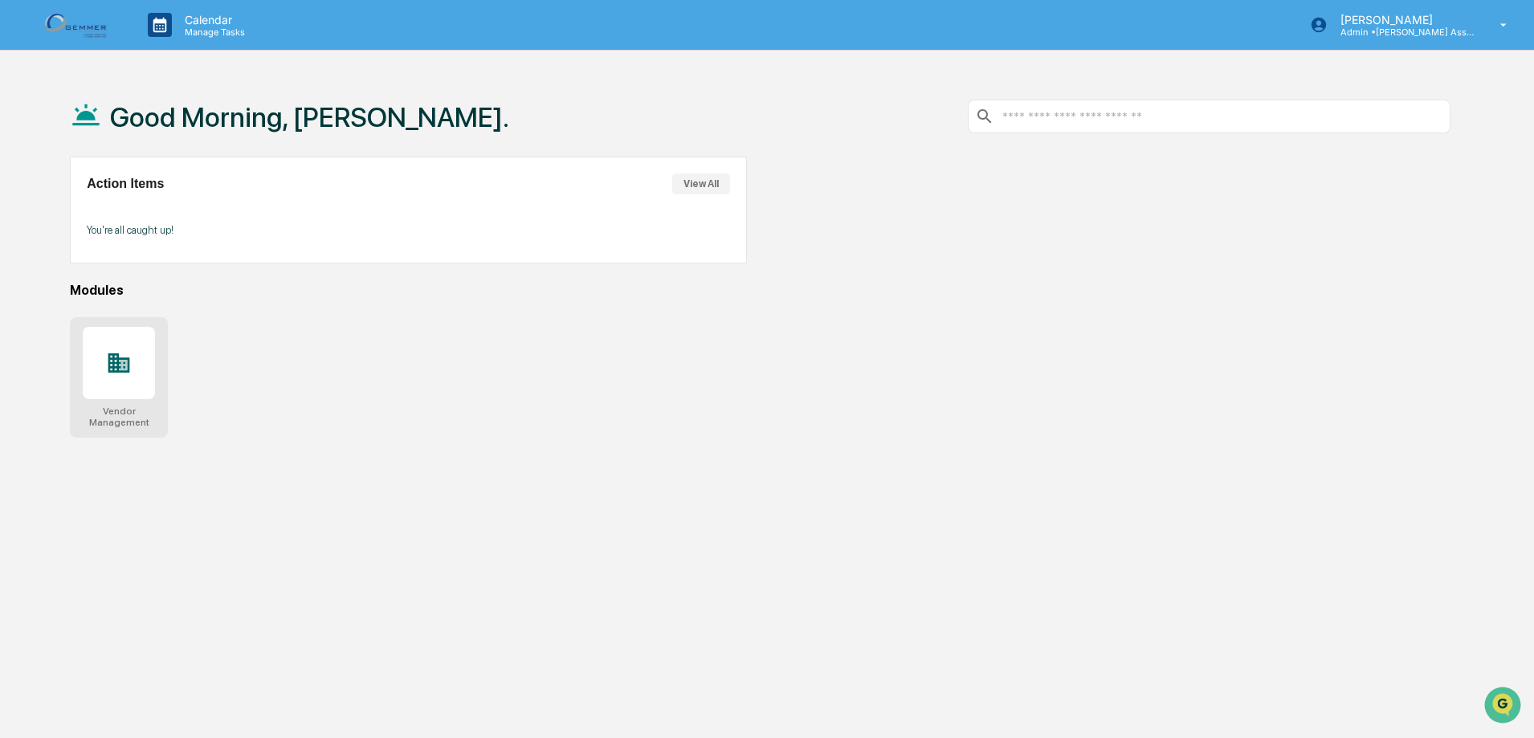
click at [155, 357] on div at bounding box center [119, 363] width 72 height 72
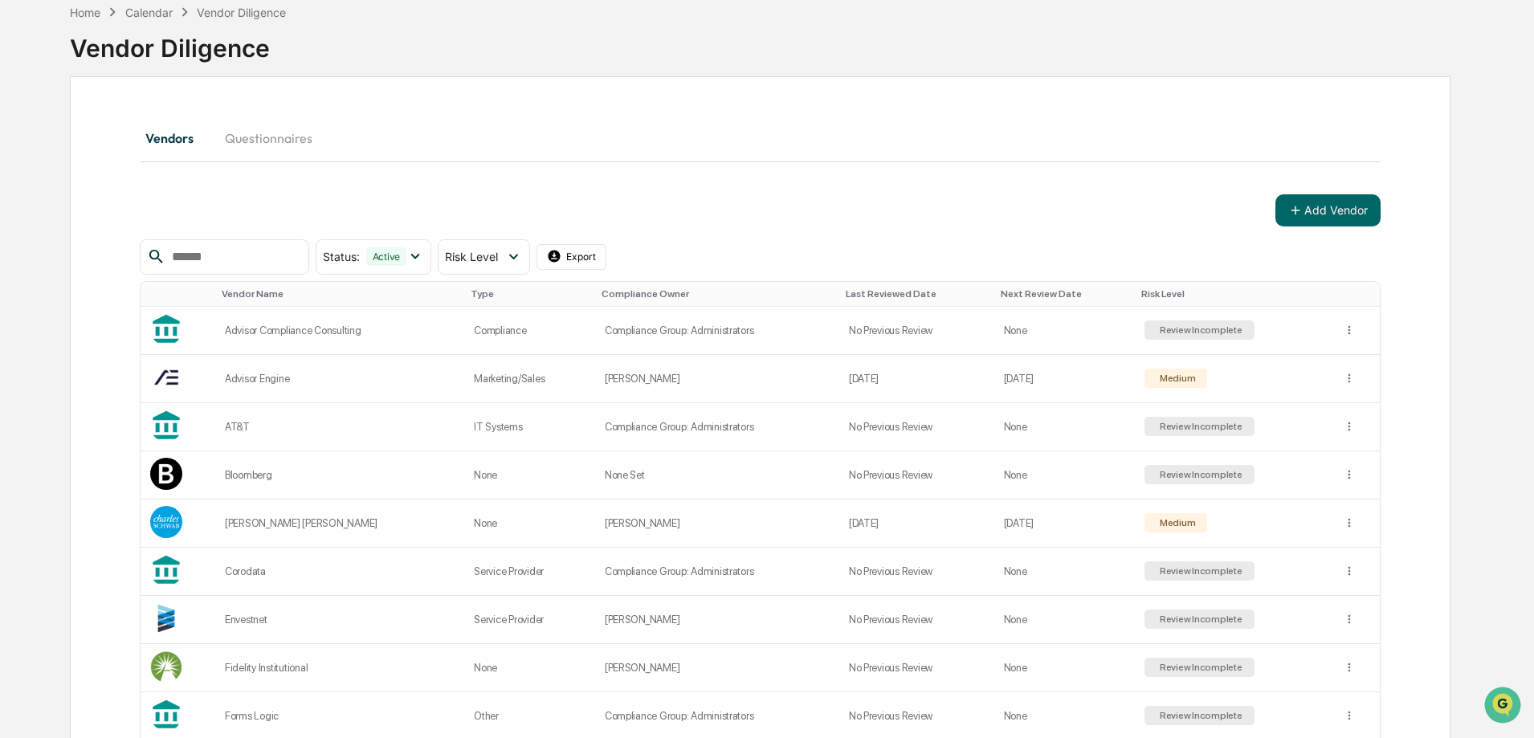
click at [243, 143] on button "Questionnaires" at bounding box center [268, 138] width 113 height 39
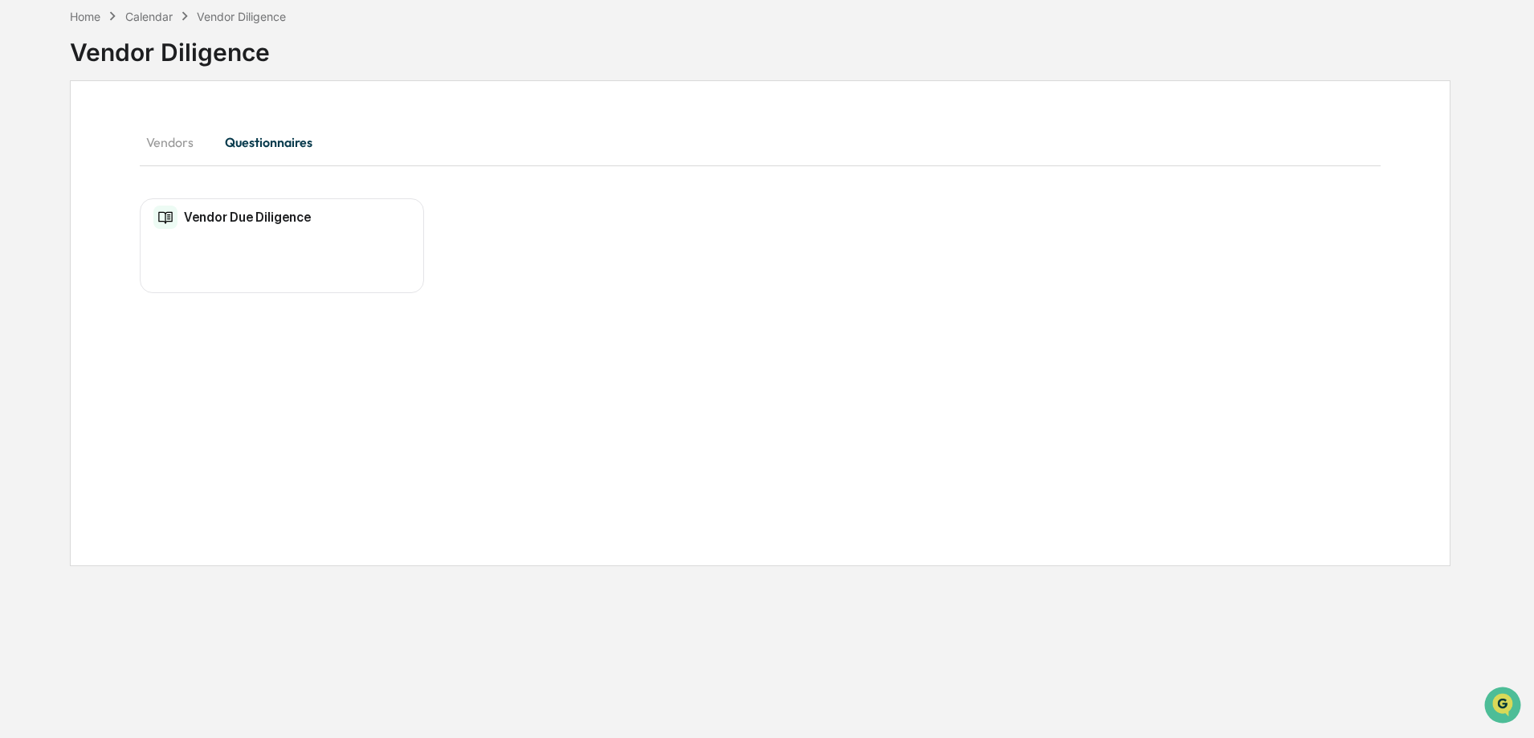
scroll to position [76, 0]
click at [163, 136] on button "Vendors" at bounding box center [176, 142] width 72 height 39
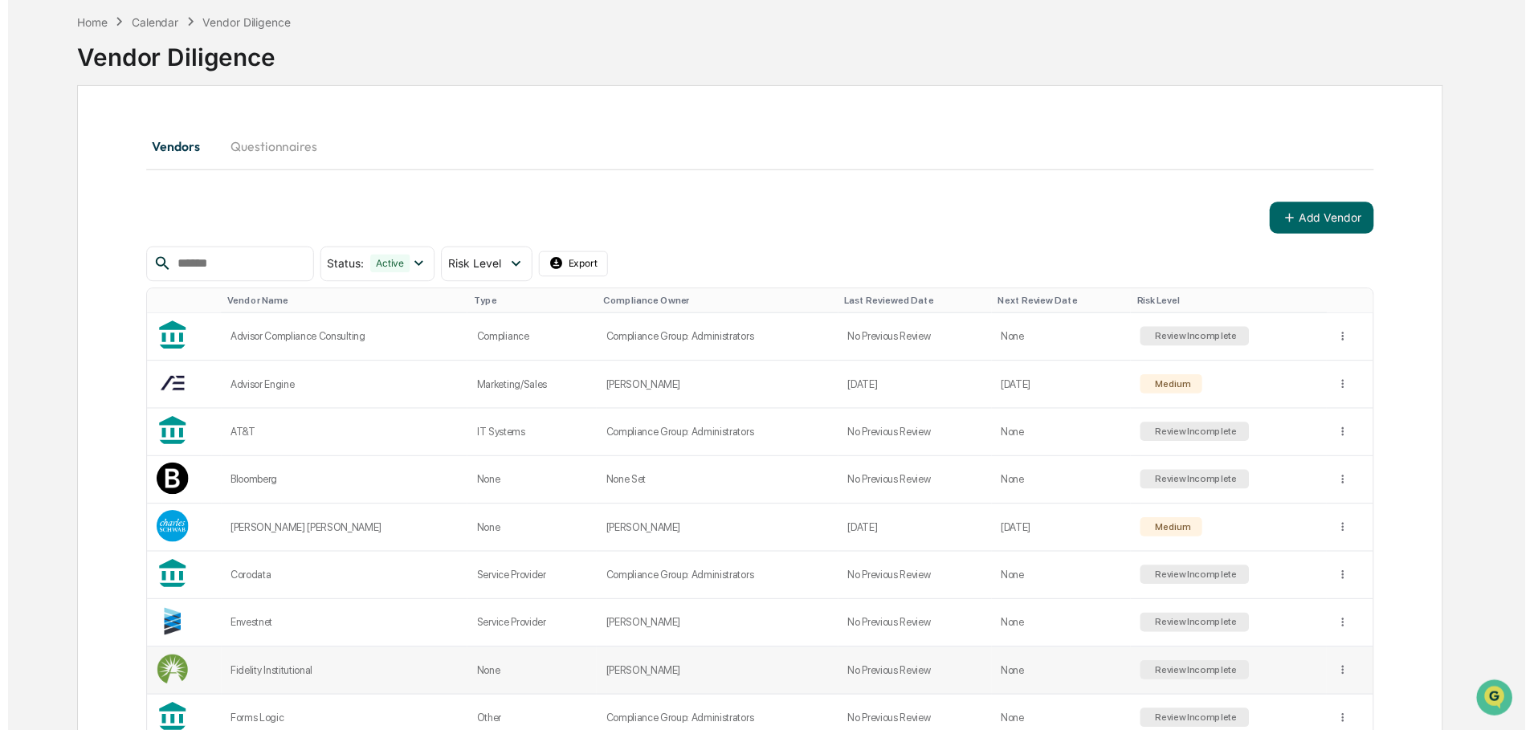
scroll to position [99, 0]
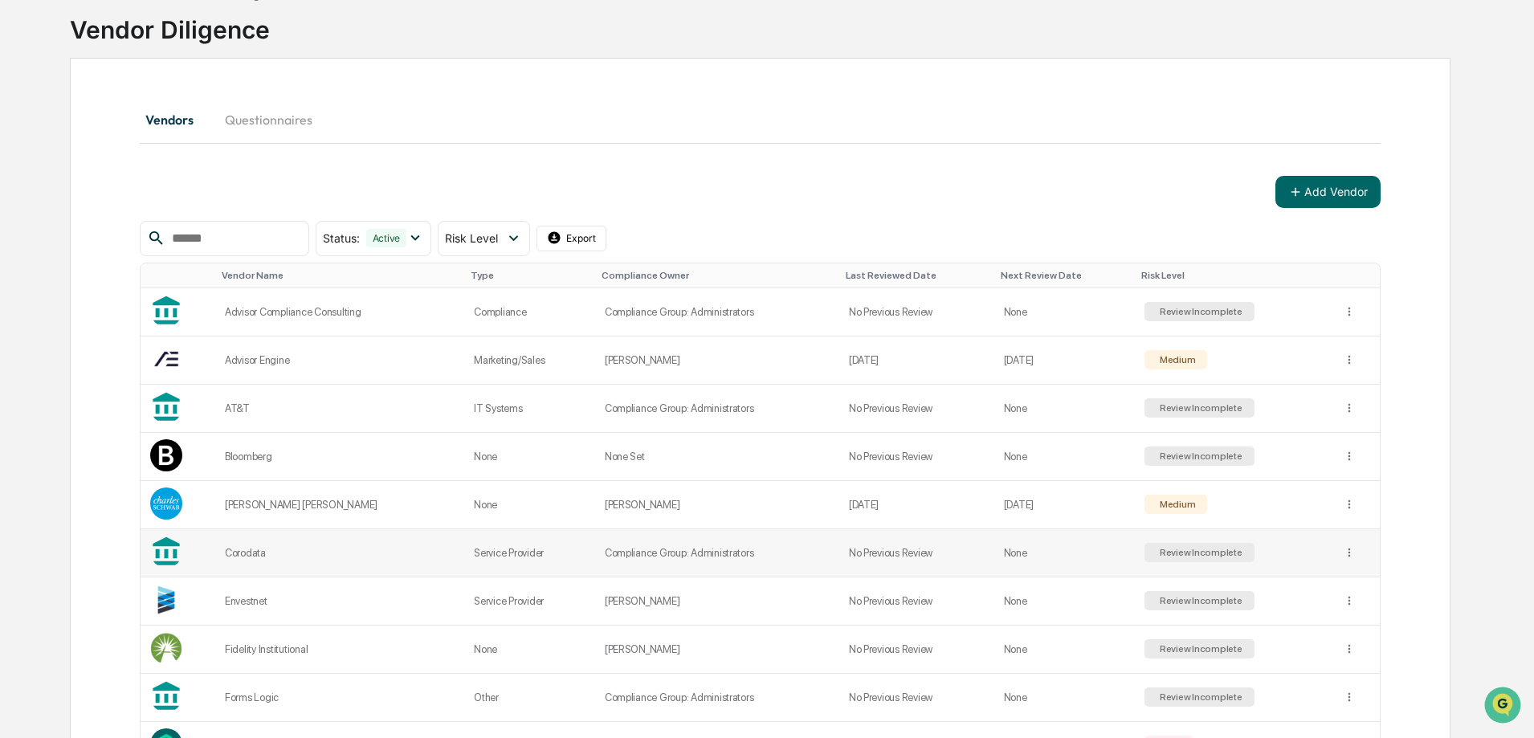
click at [242, 552] on div "Corodata" at bounding box center [340, 553] width 230 height 12
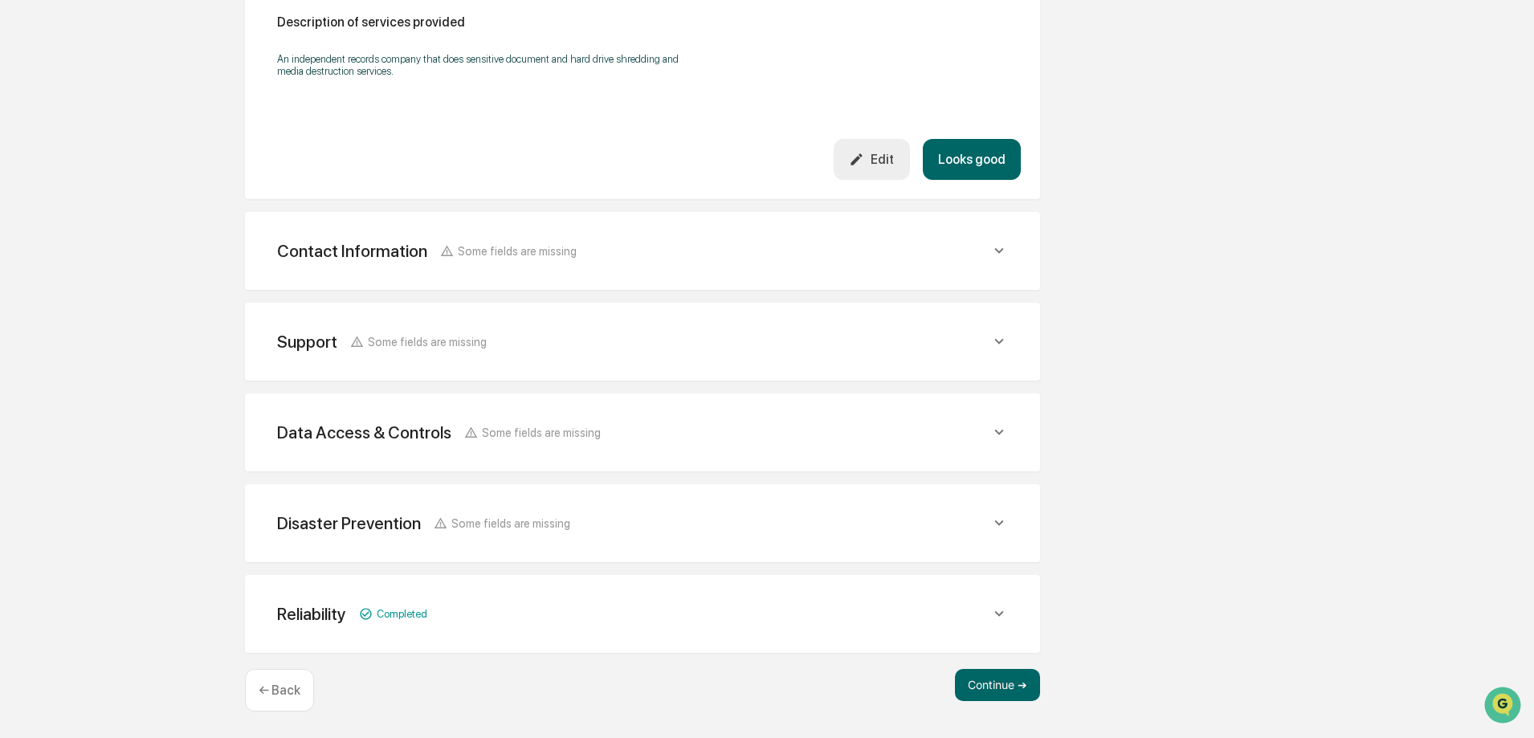
scroll to position [6, 0]
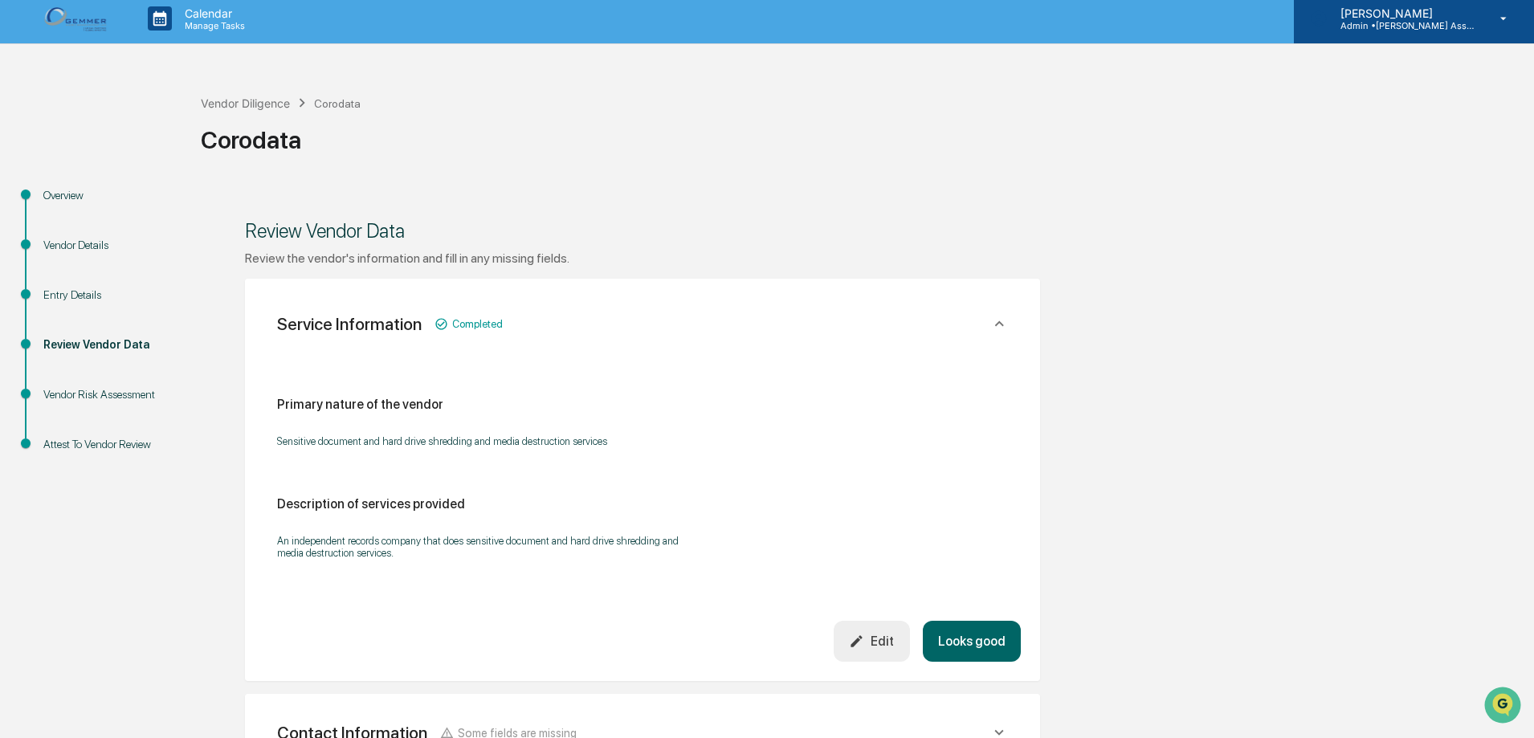
click at [1512, 21] on icon at bounding box center [1504, 18] width 28 height 15
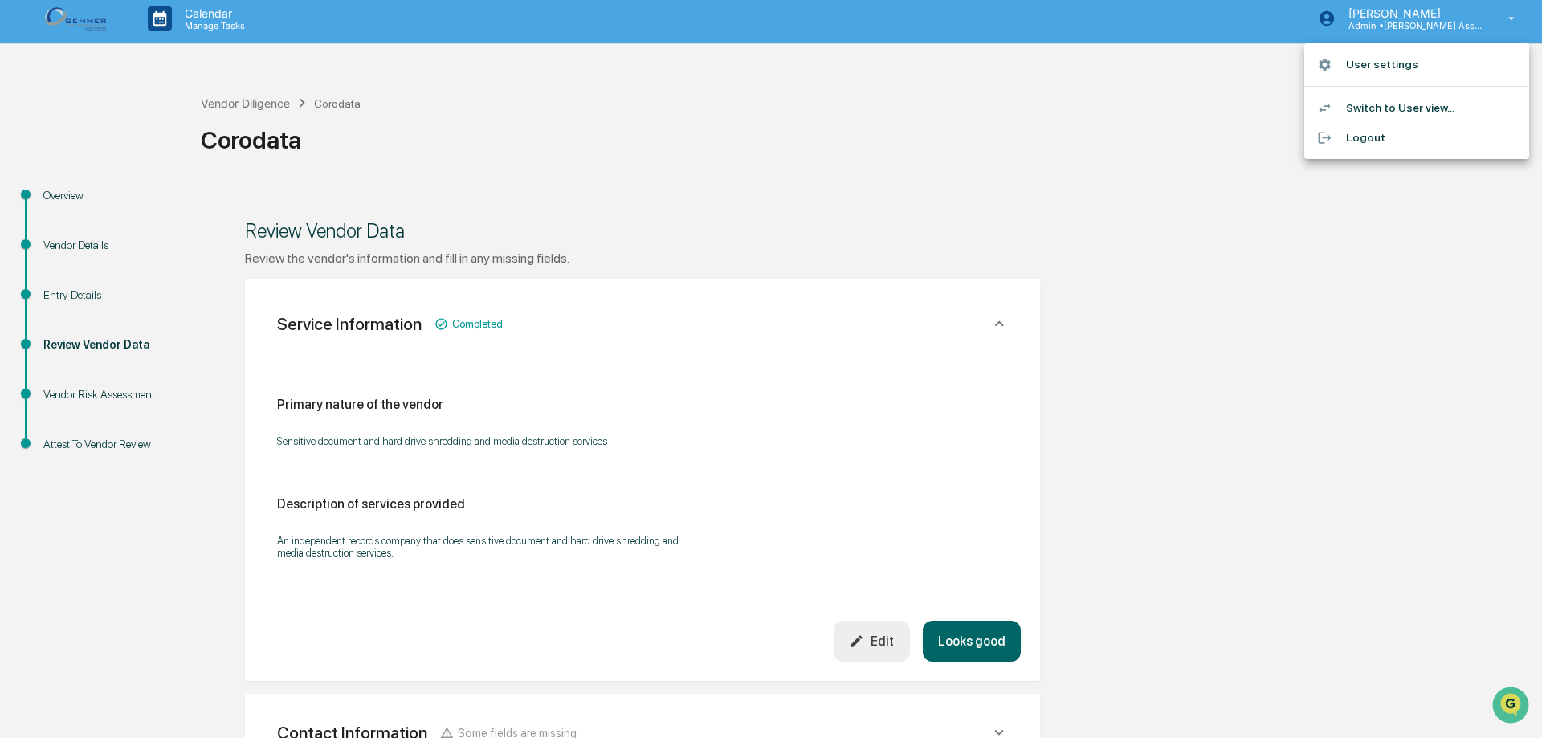
click at [61, 394] on div at bounding box center [771, 369] width 1542 height 738
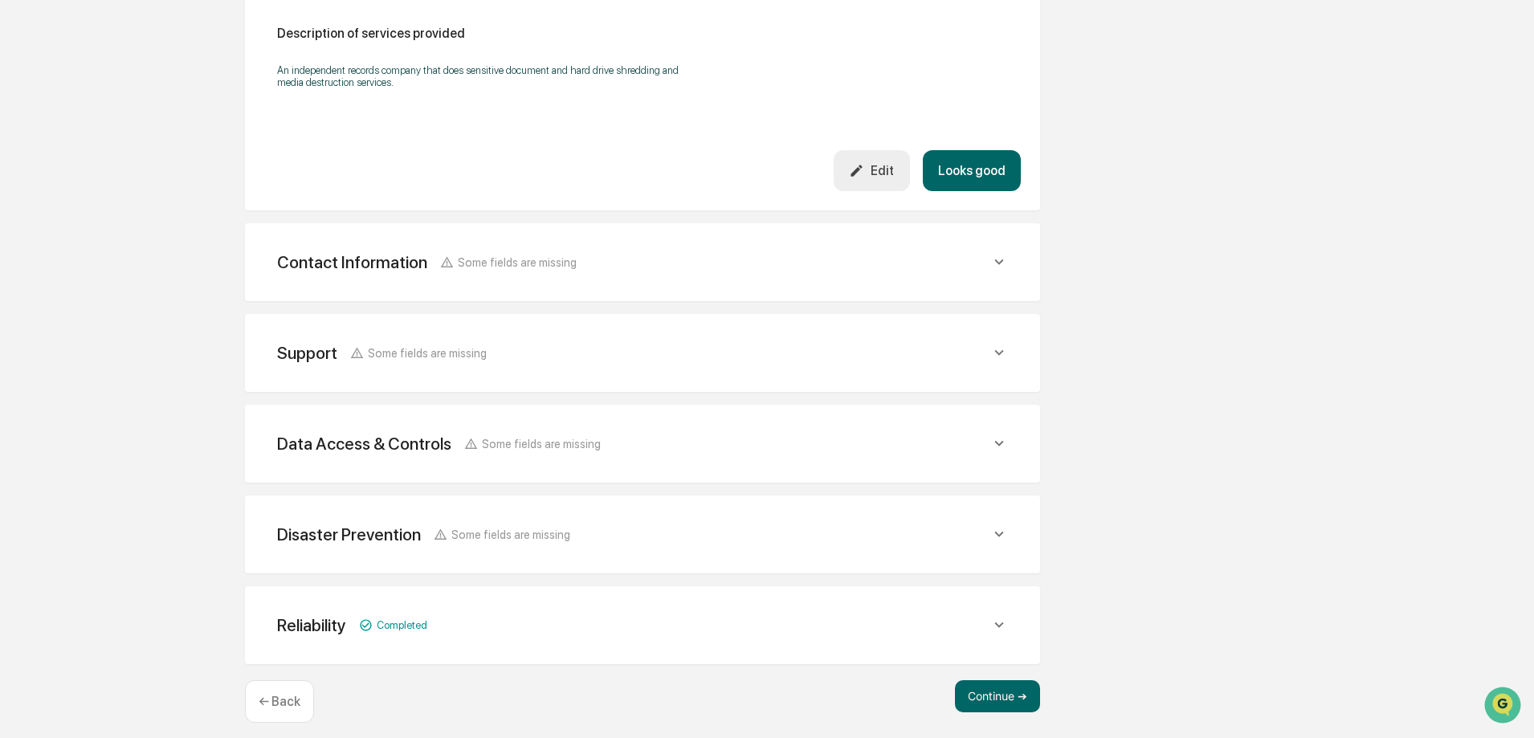
scroll to position [488, 0]
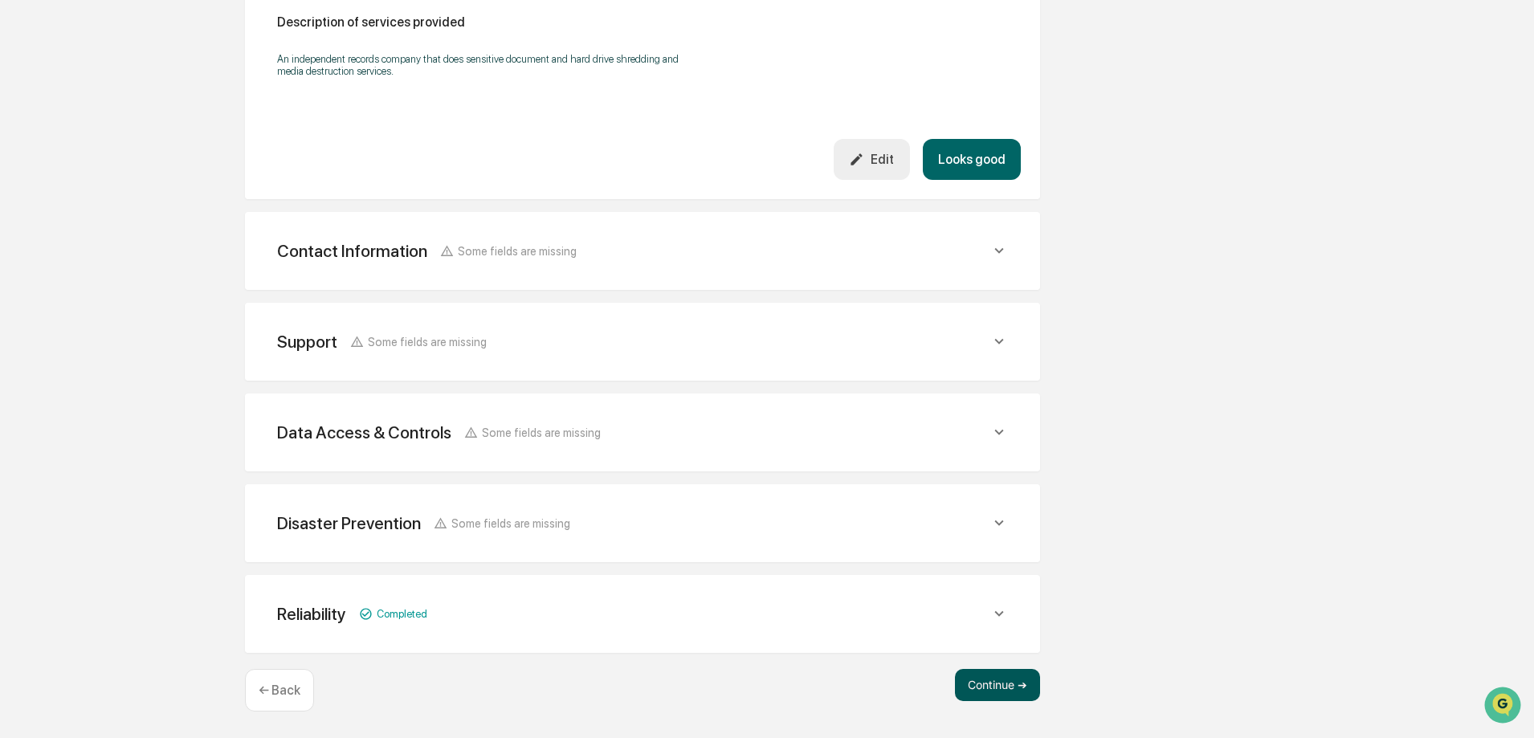
click at [985, 687] on button "Continue ➔" at bounding box center [997, 685] width 85 height 32
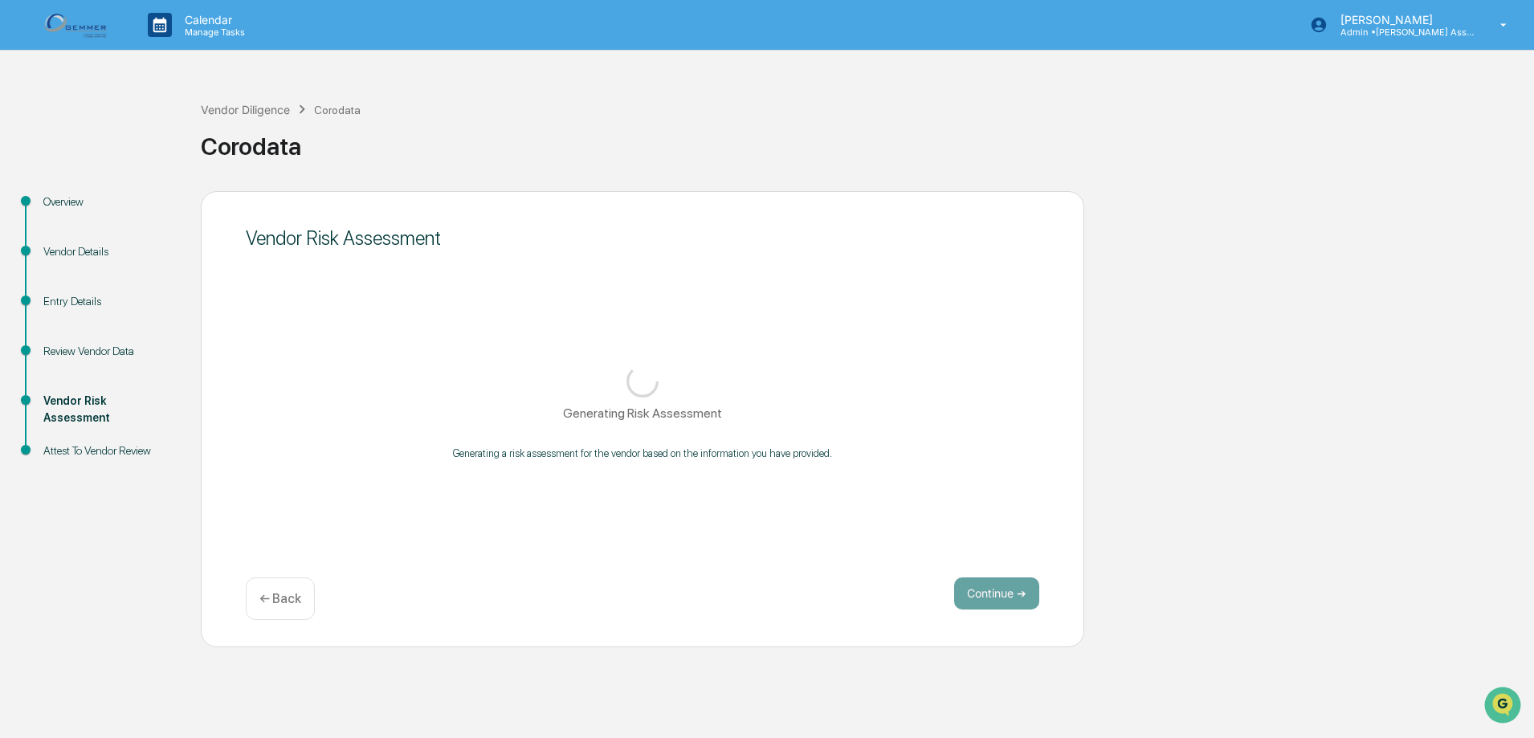
scroll to position [0, 0]
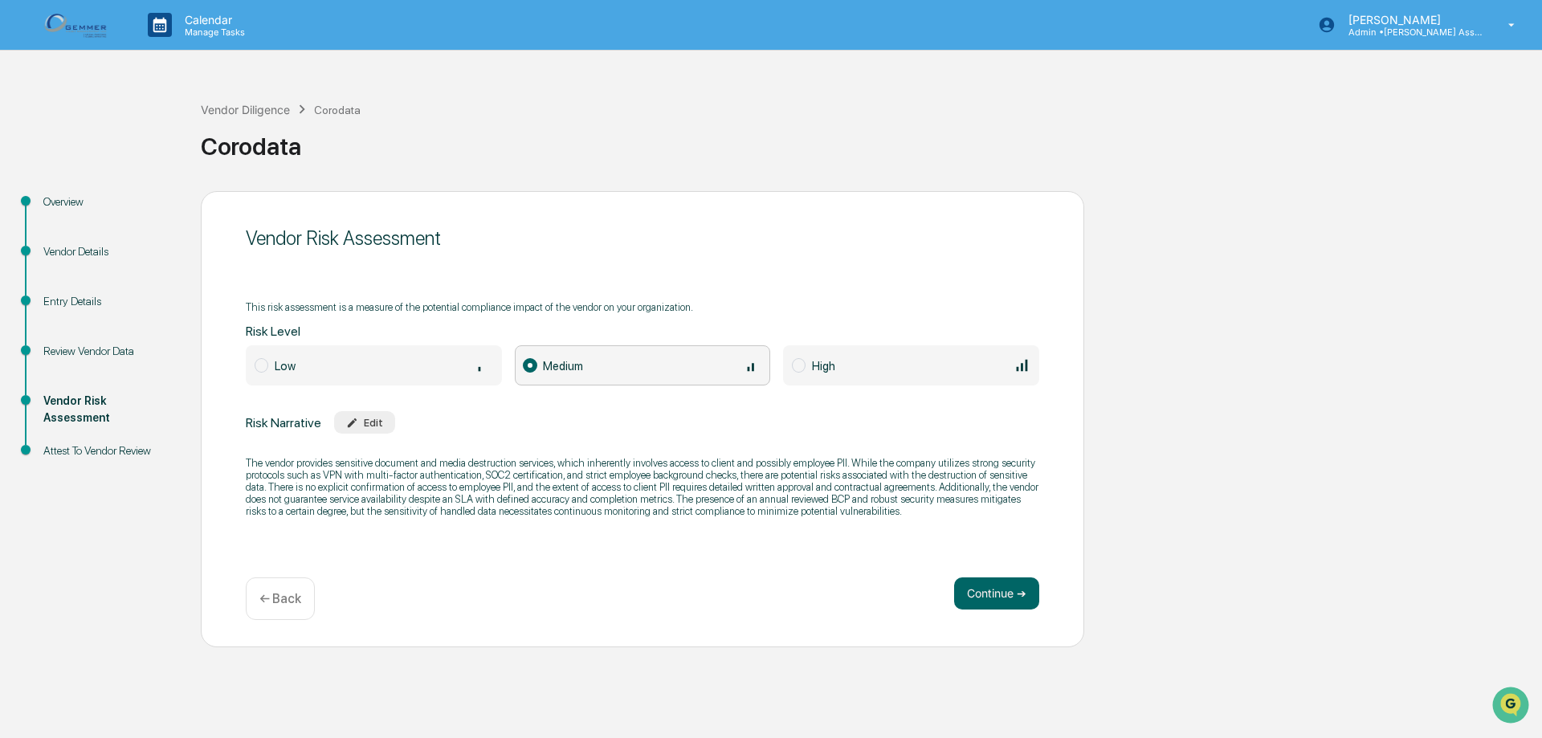
click at [57, 452] on div "Attest To Vendor Review" at bounding box center [109, 451] width 132 height 17
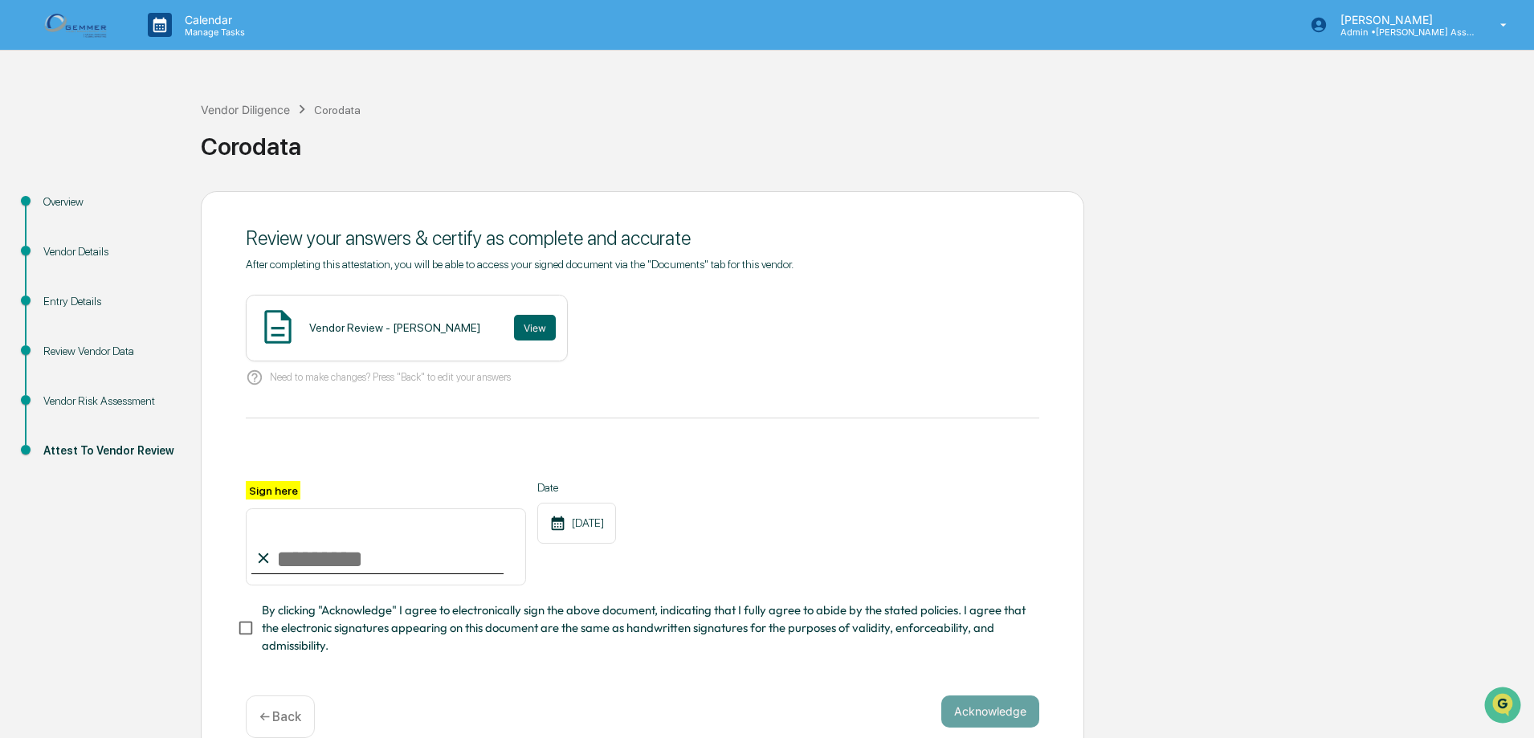
click at [69, 404] on div "Vendor Risk Assessment" at bounding box center [109, 401] width 132 height 17
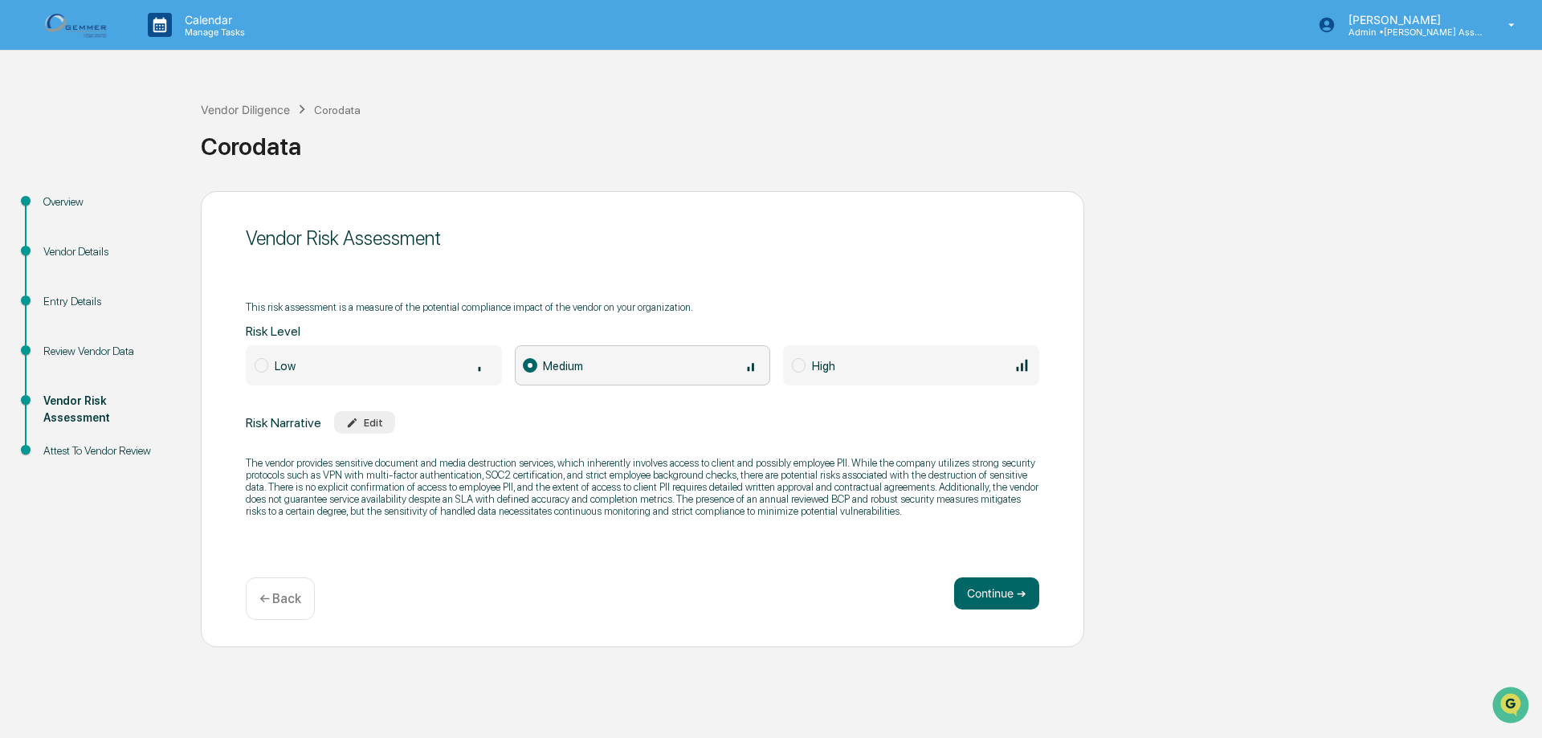
click at [84, 348] on div "Review Vendor Data" at bounding box center [109, 351] width 132 height 17
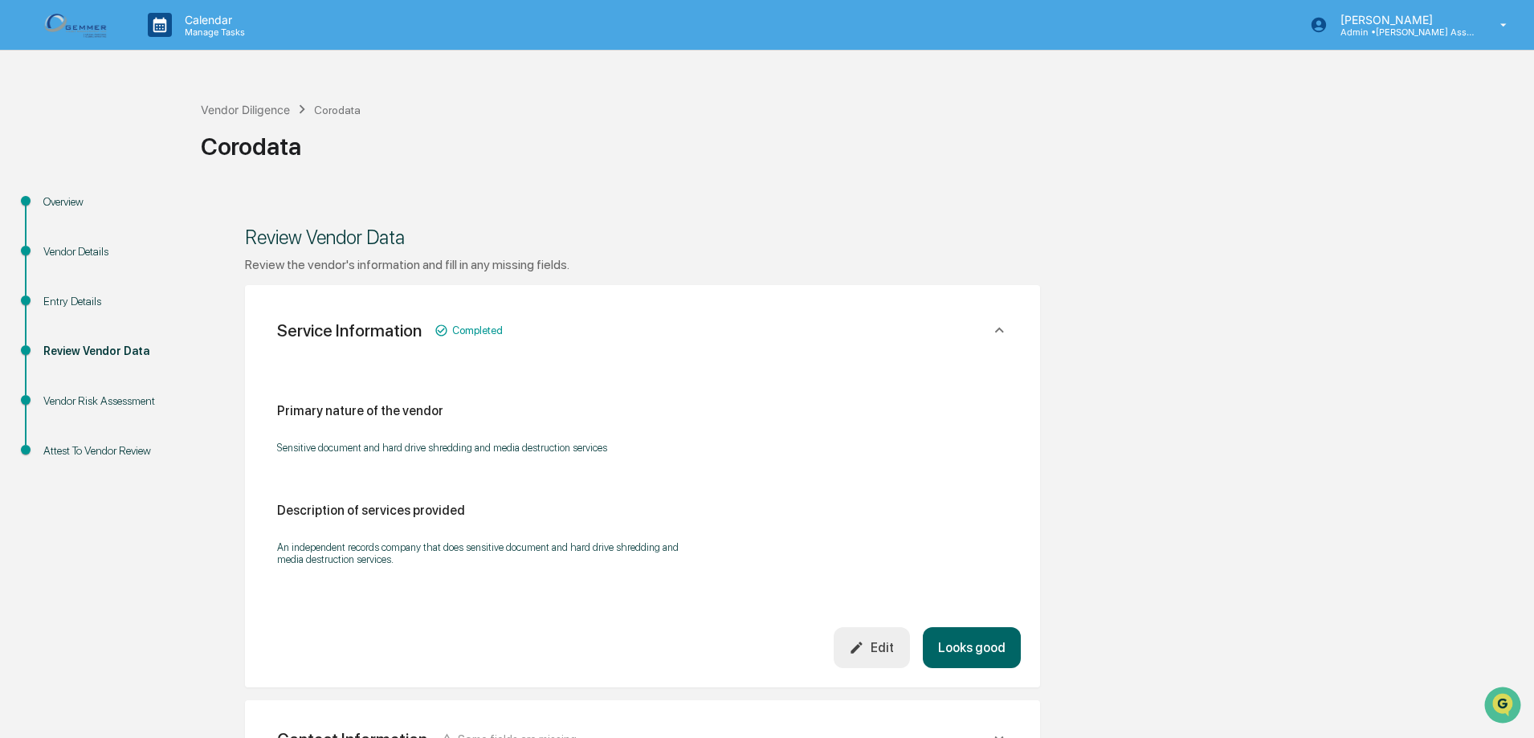
click at [81, 300] on div "Entry Details" at bounding box center [109, 301] width 132 height 17
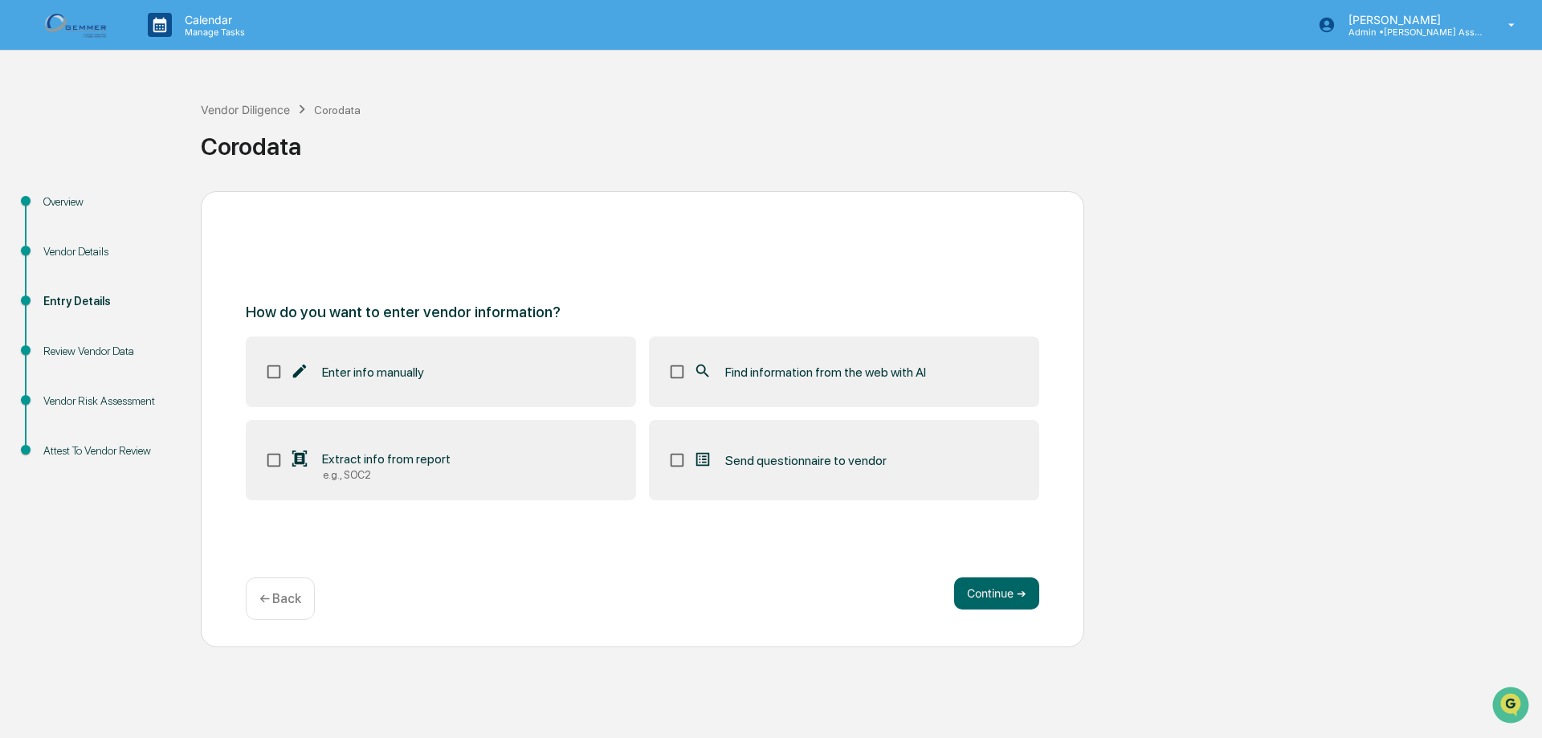
click at [87, 255] on div "Vendor Details" at bounding box center [109, 251] width 132 height 17
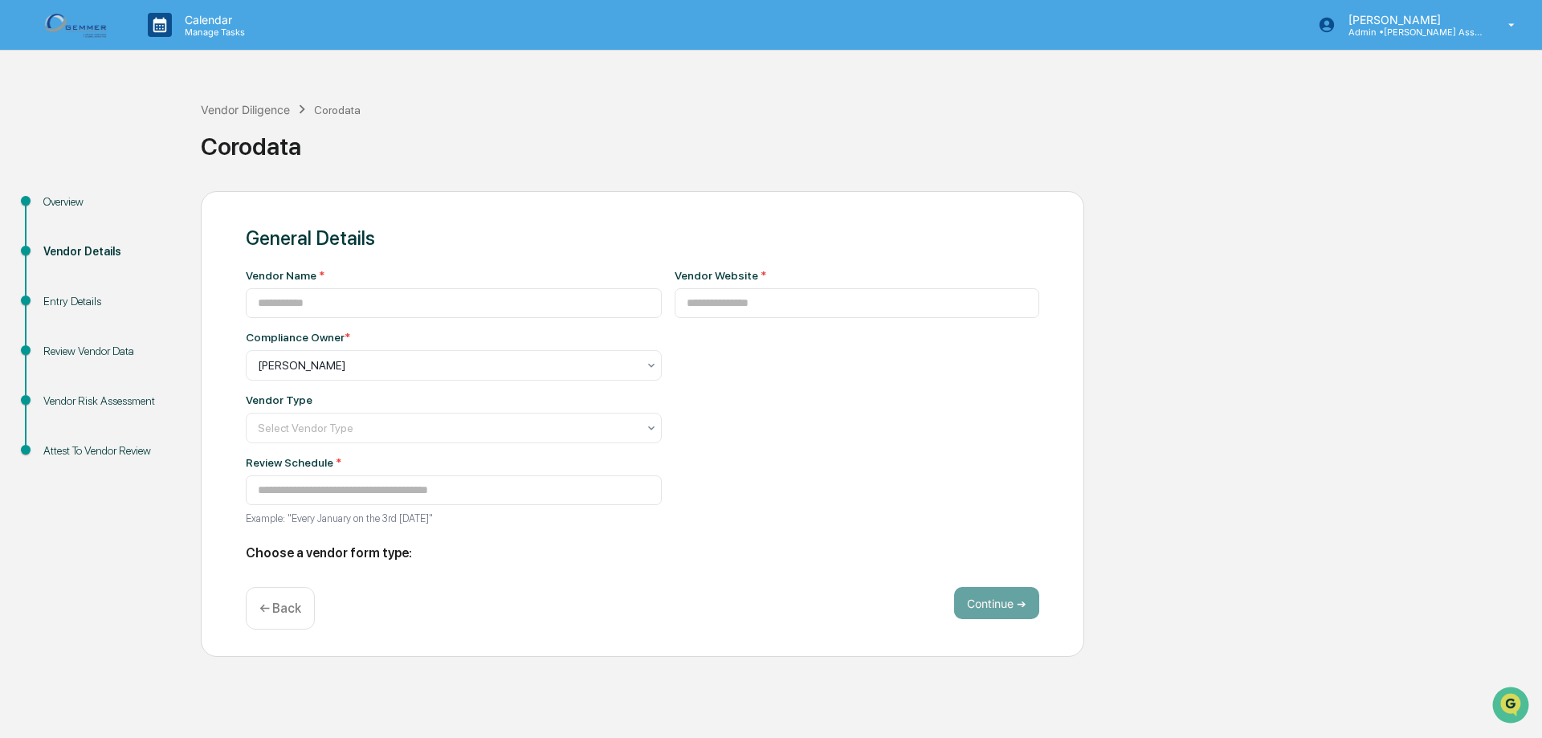
type input "********"
type input "**********"
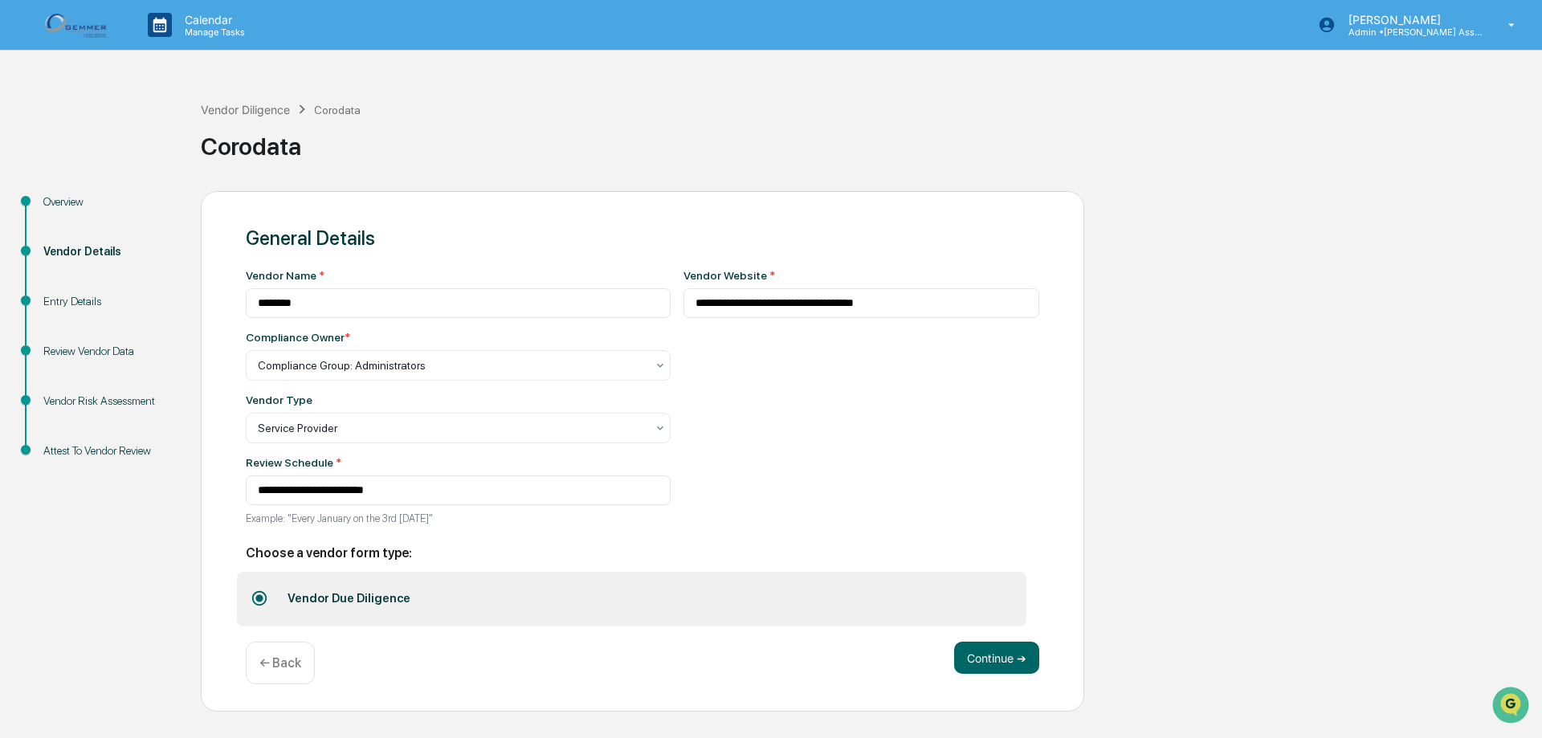
click at [80, 210] on div "Overview" at bounding box center [109, 202] width 132 height 17
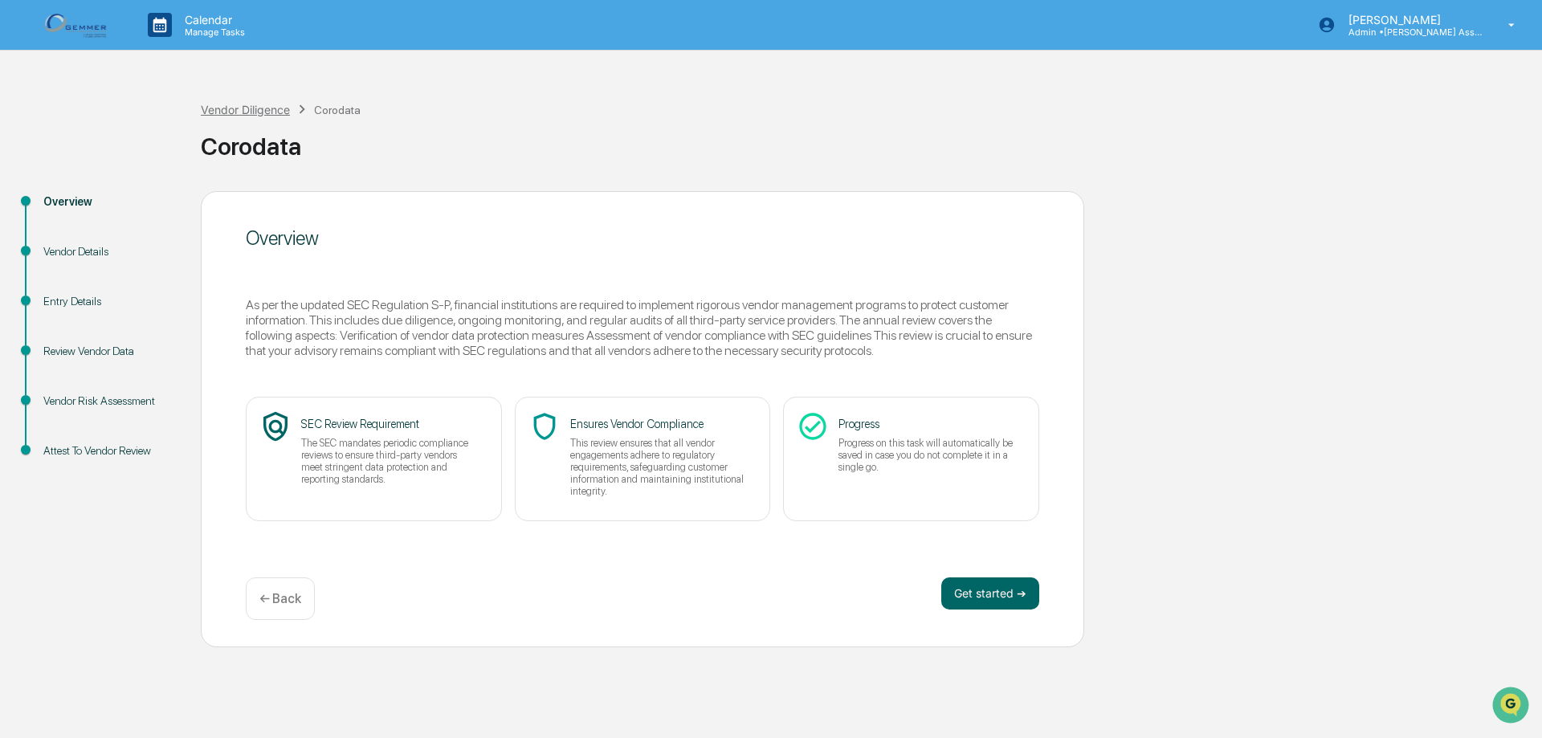
click at [286, 110] on div "Vendor Diligence" at bounding box center [245, 110] width 89 height 14
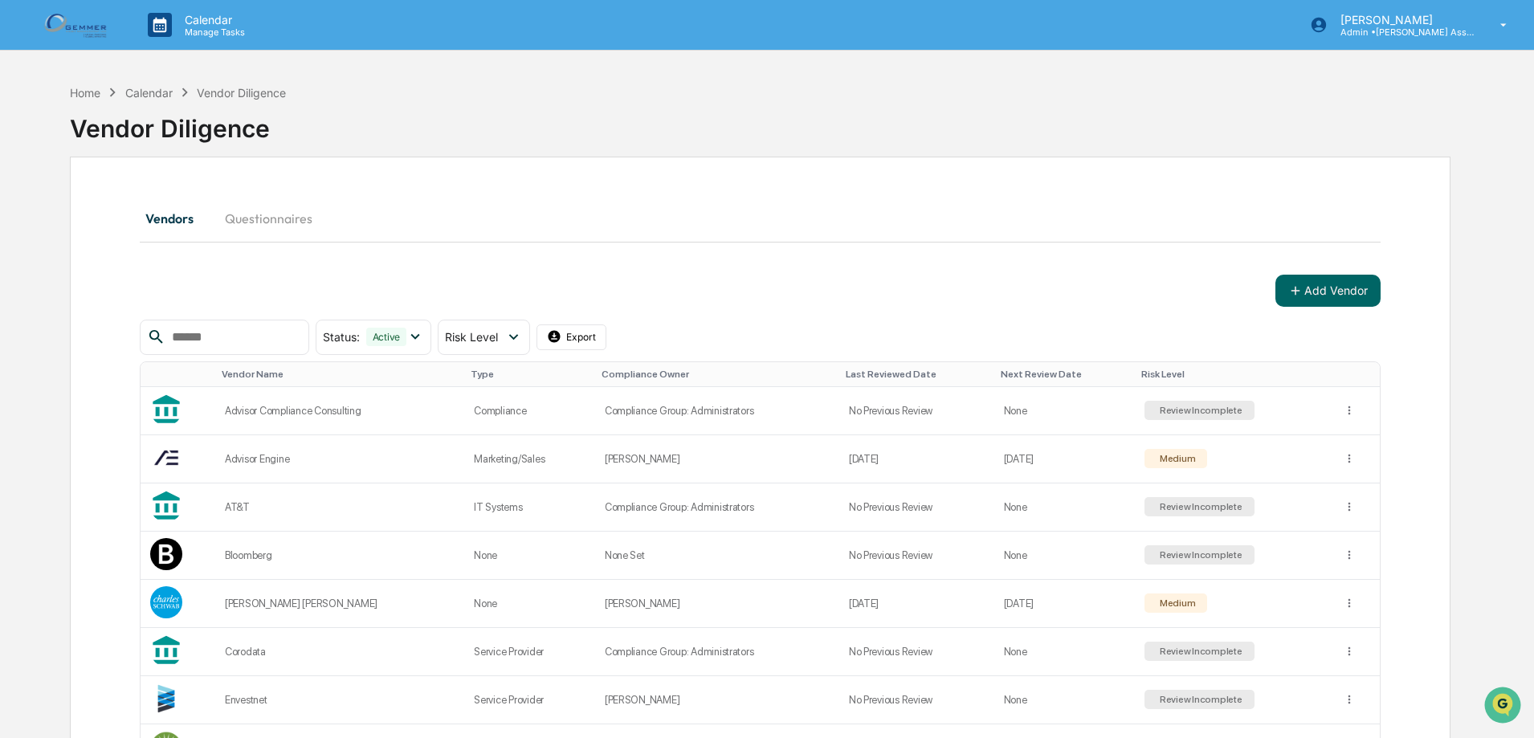
click at [192, 218] on button "Vendors" at bounding box center [176, 218] width 72 height 39
click at [518, 337] on icon at bounding box center [513, 337] width 9 height 6
click at [152, 94] on div "Calendar" at bounding box center [148, 93] width 47 height 14
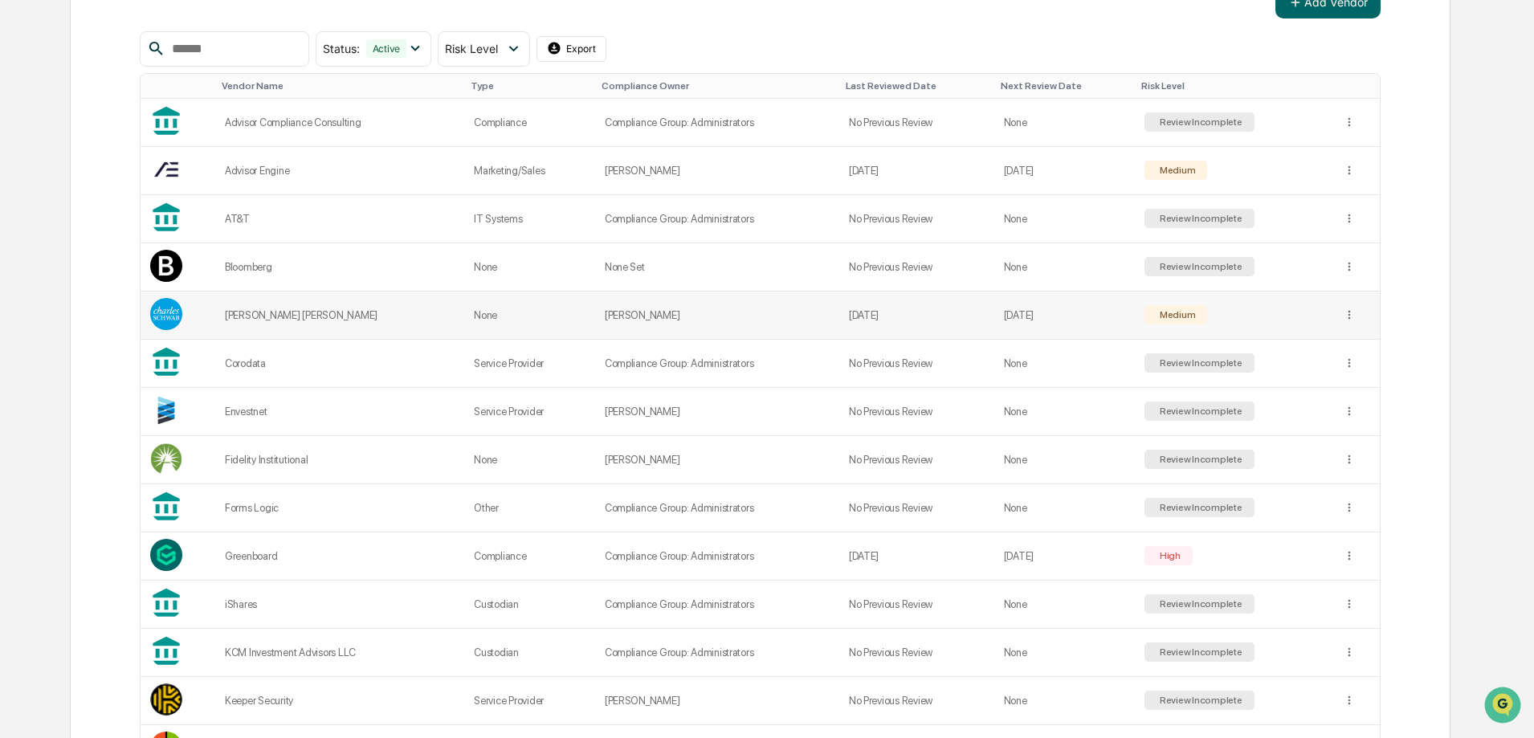
scroll to position [321, 0]
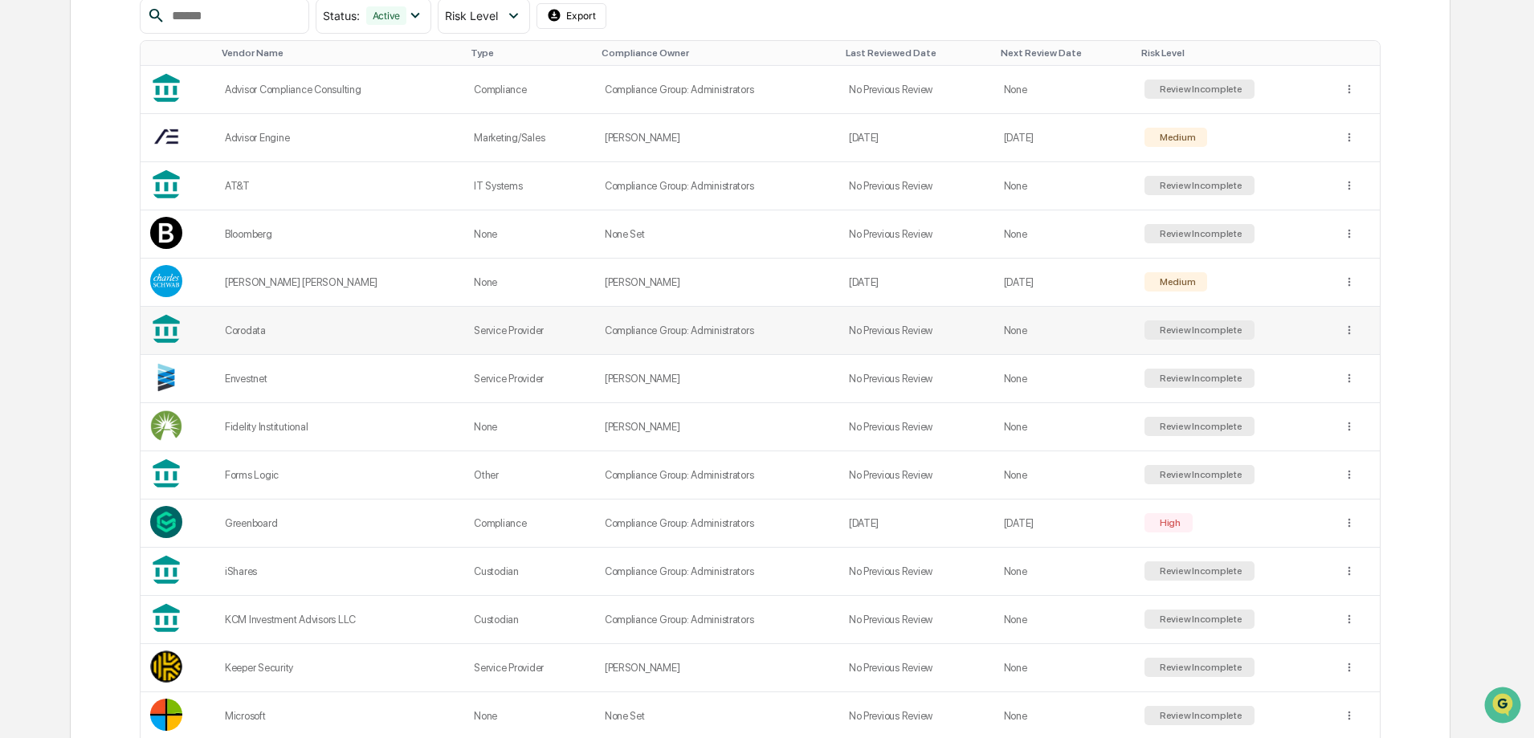
click at [244, 333] on div "Corodata" at bounding box center [340, 330] width 230 height 12
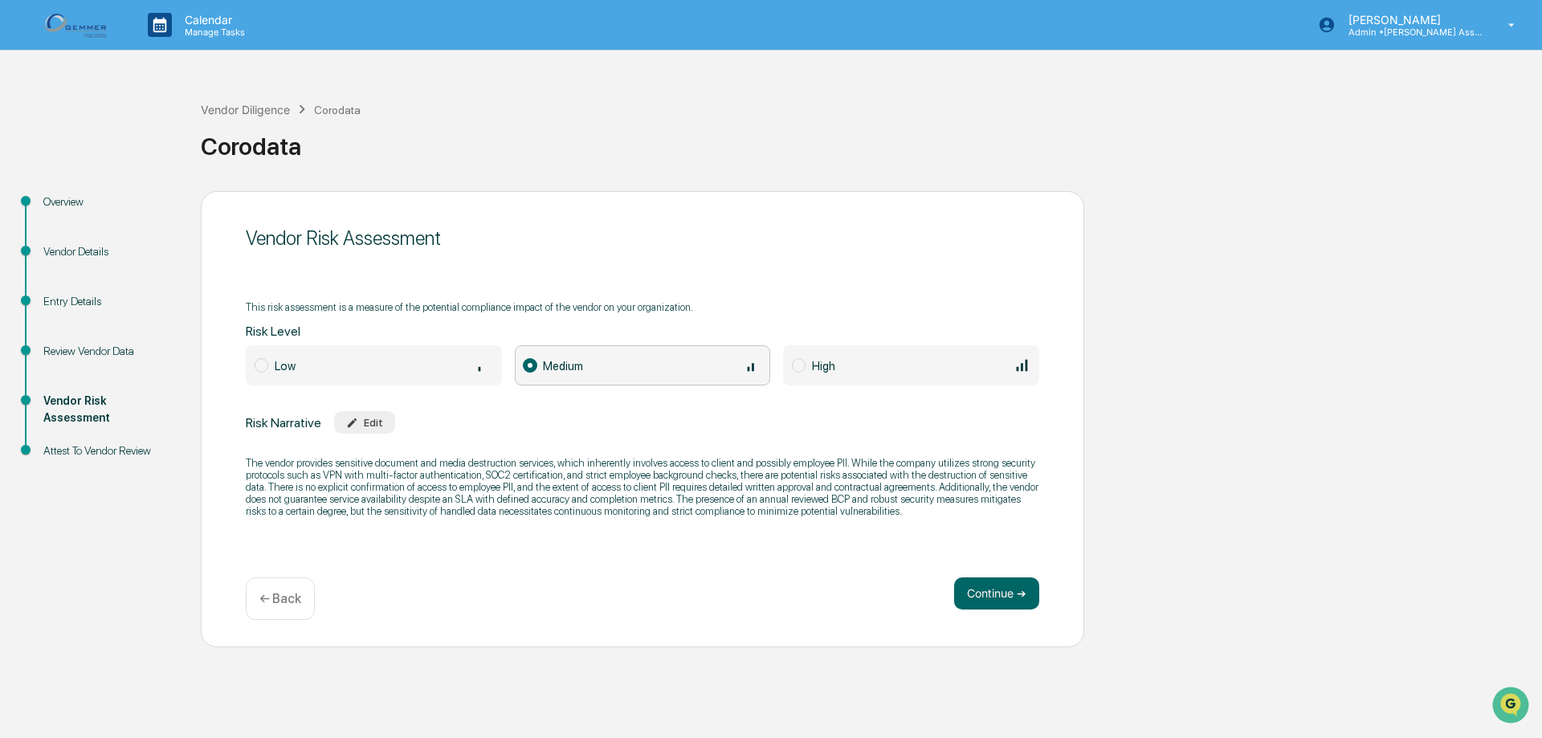
click at [102, 347] on div "Review Vendor Data" at bounding box center [109, 351] width 132 height 17
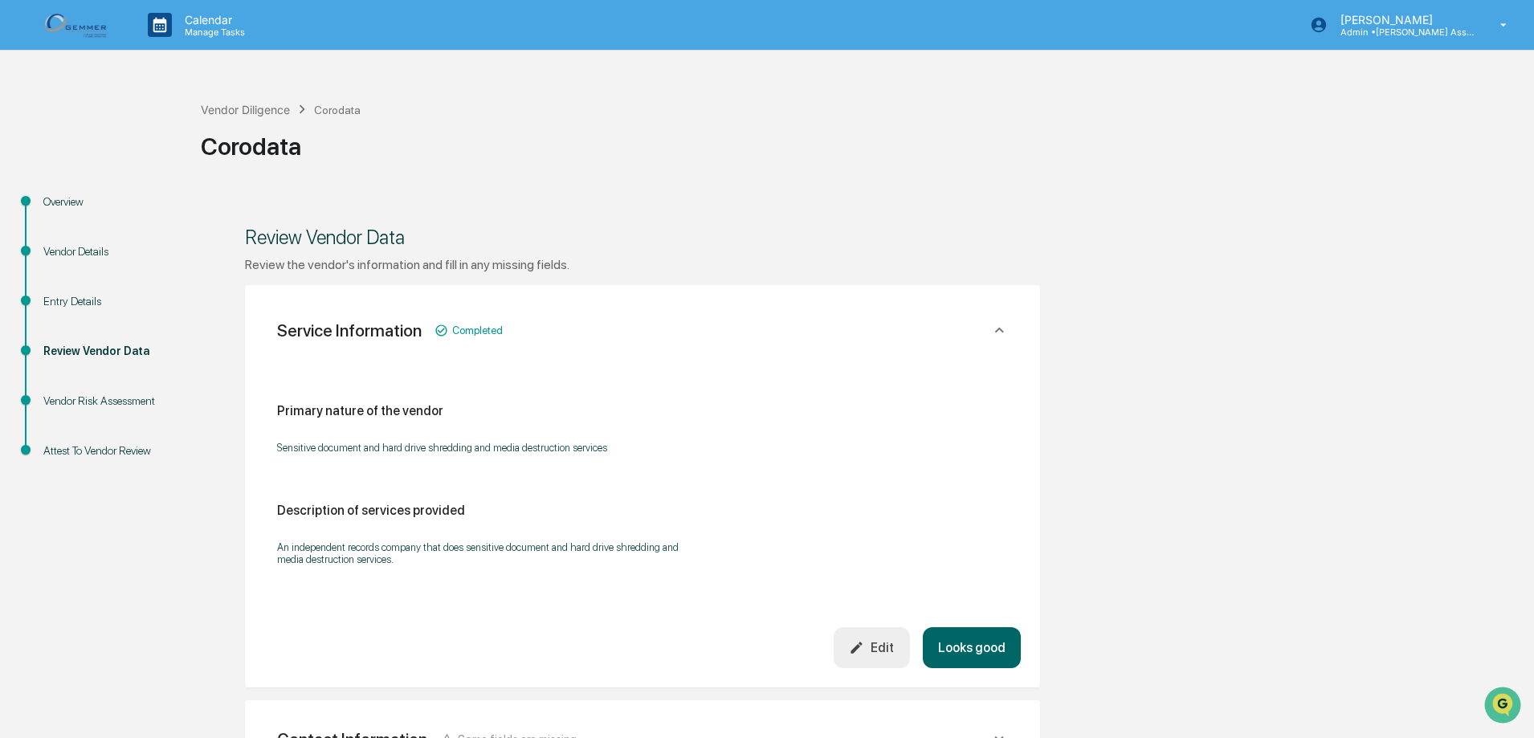
click at [93, 296] on div "Entry Details" at bounding box center [109, 301] width 132 height 17
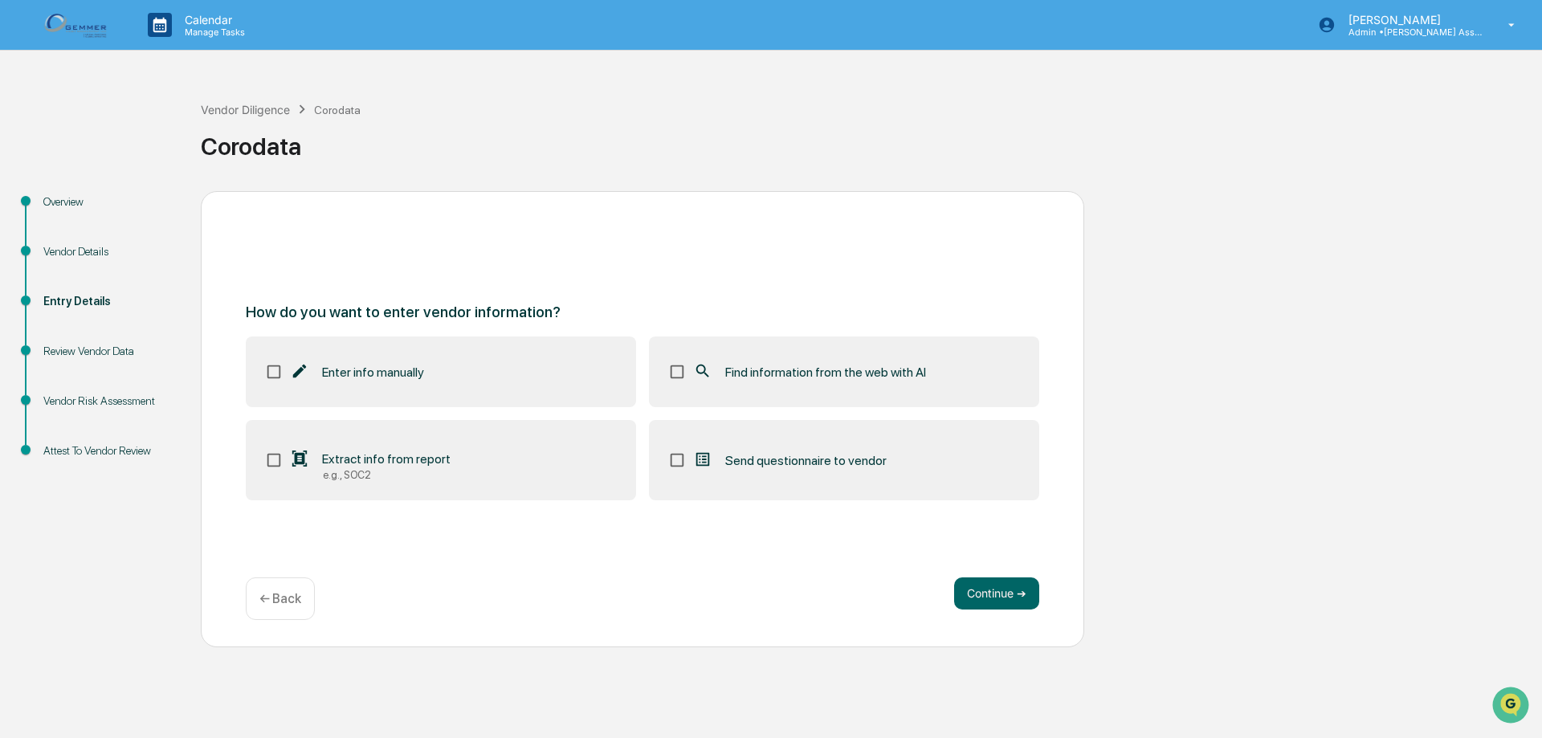
click at [80, 239] on div "Overview" at bounding box center [109, 221] width 157 height 50
click at [80, 252] on div "Vendor Details" at bounding box center [109, 251] width 132 height 17
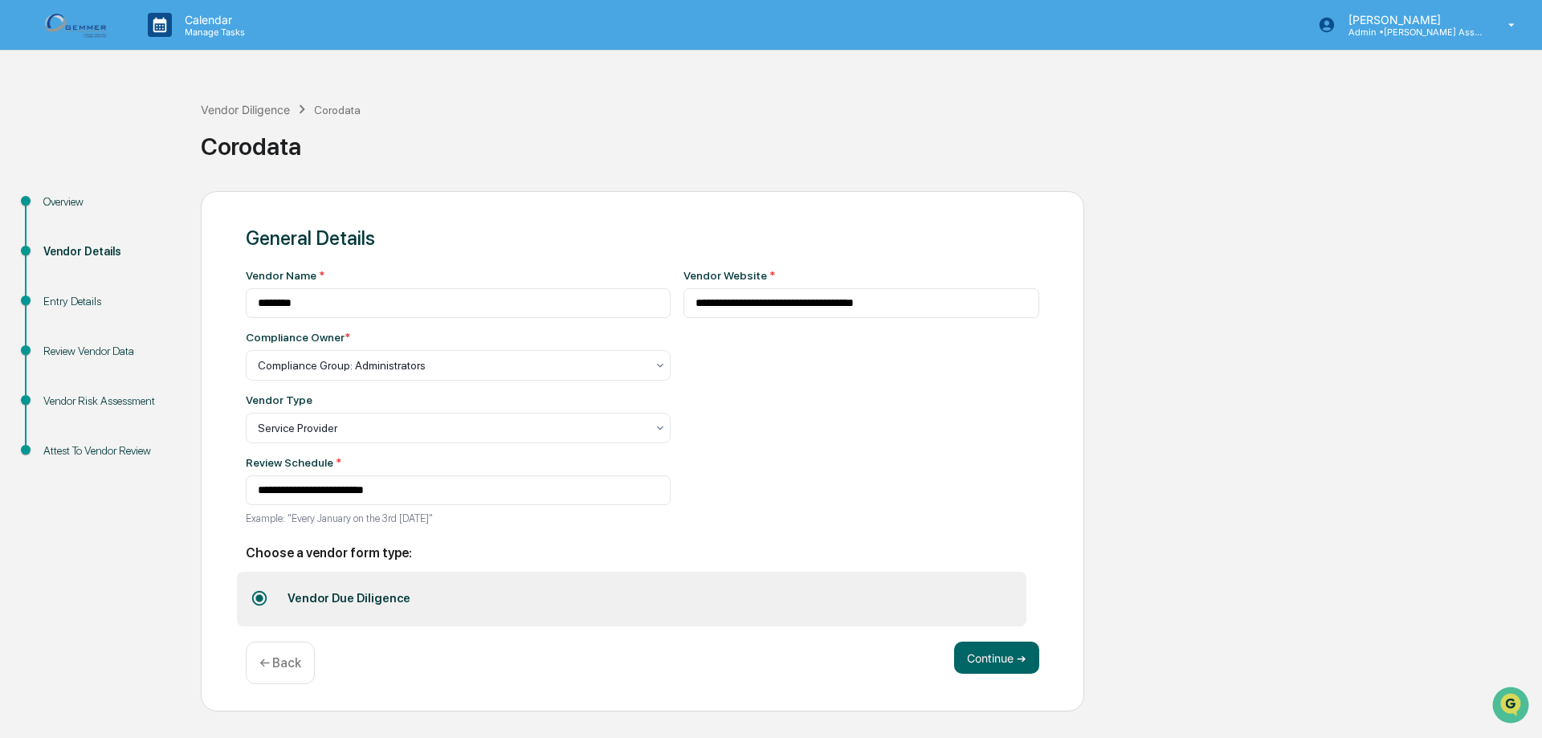
click at [72, 206] on div "Overview" at bounding box center [109, 202] width 132 height 17
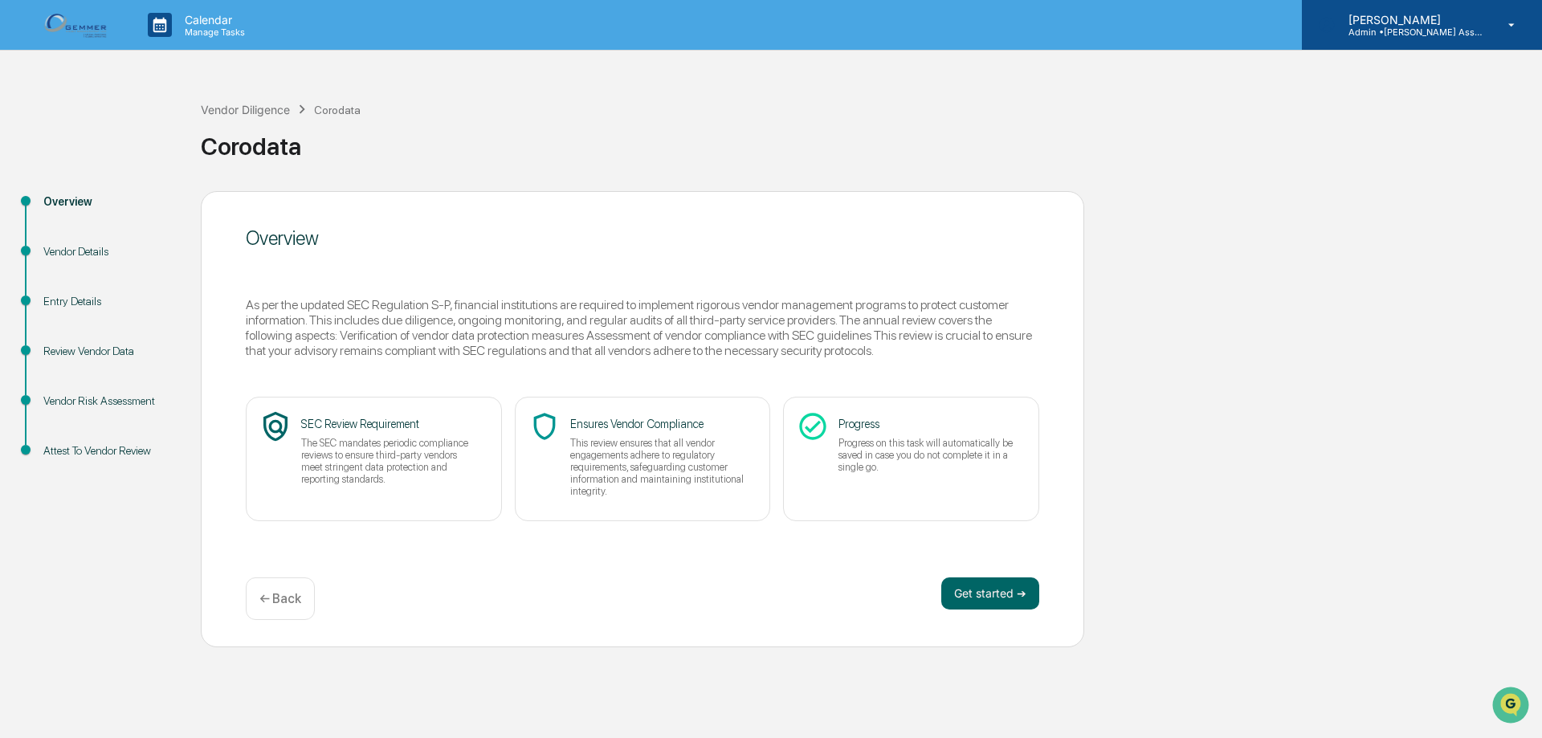
click at [1500, 26] on icon at bounding box center [1512, 25] width 28 height 15
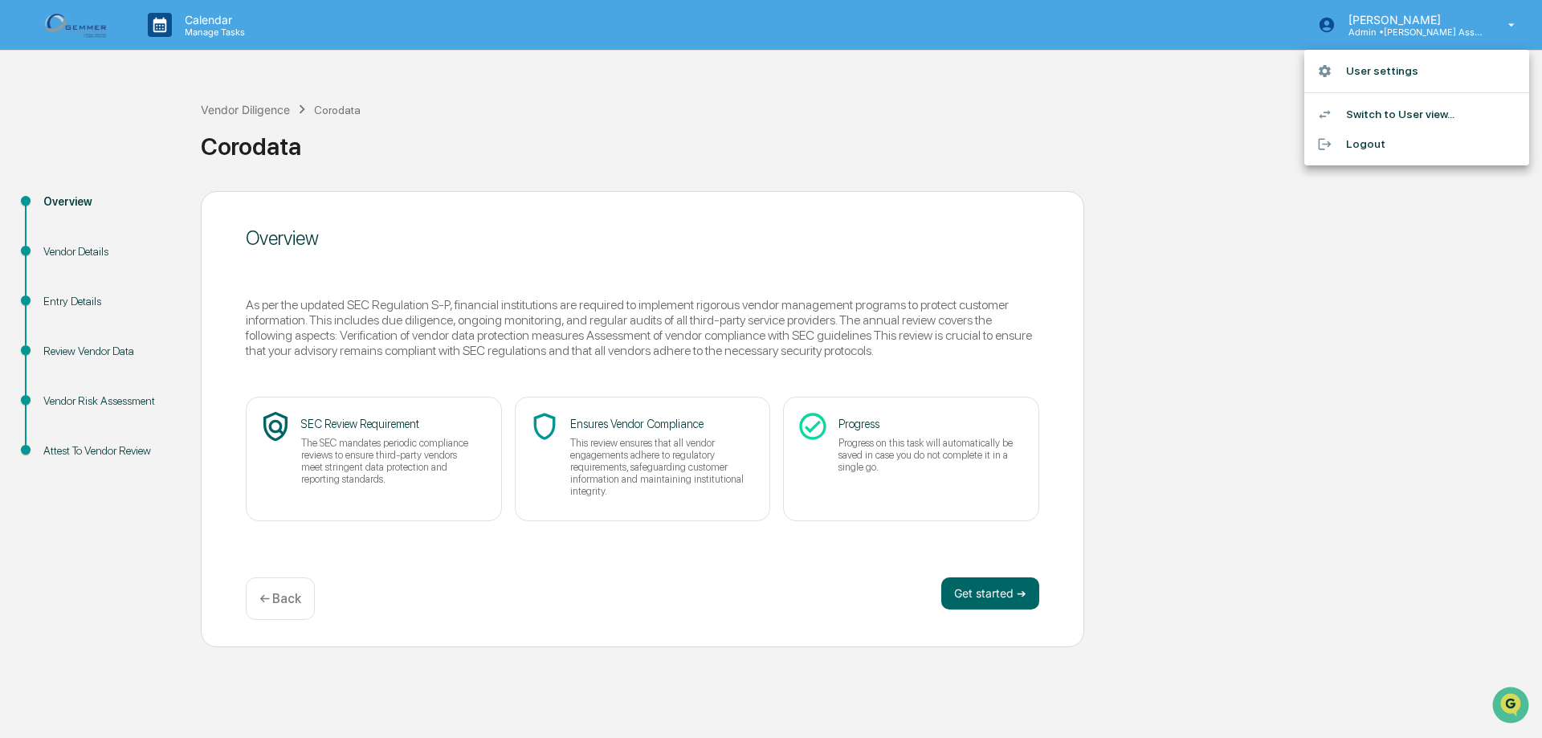
click at [1282, 365] on div at bounding box center [771, 369] width 1542 height 738
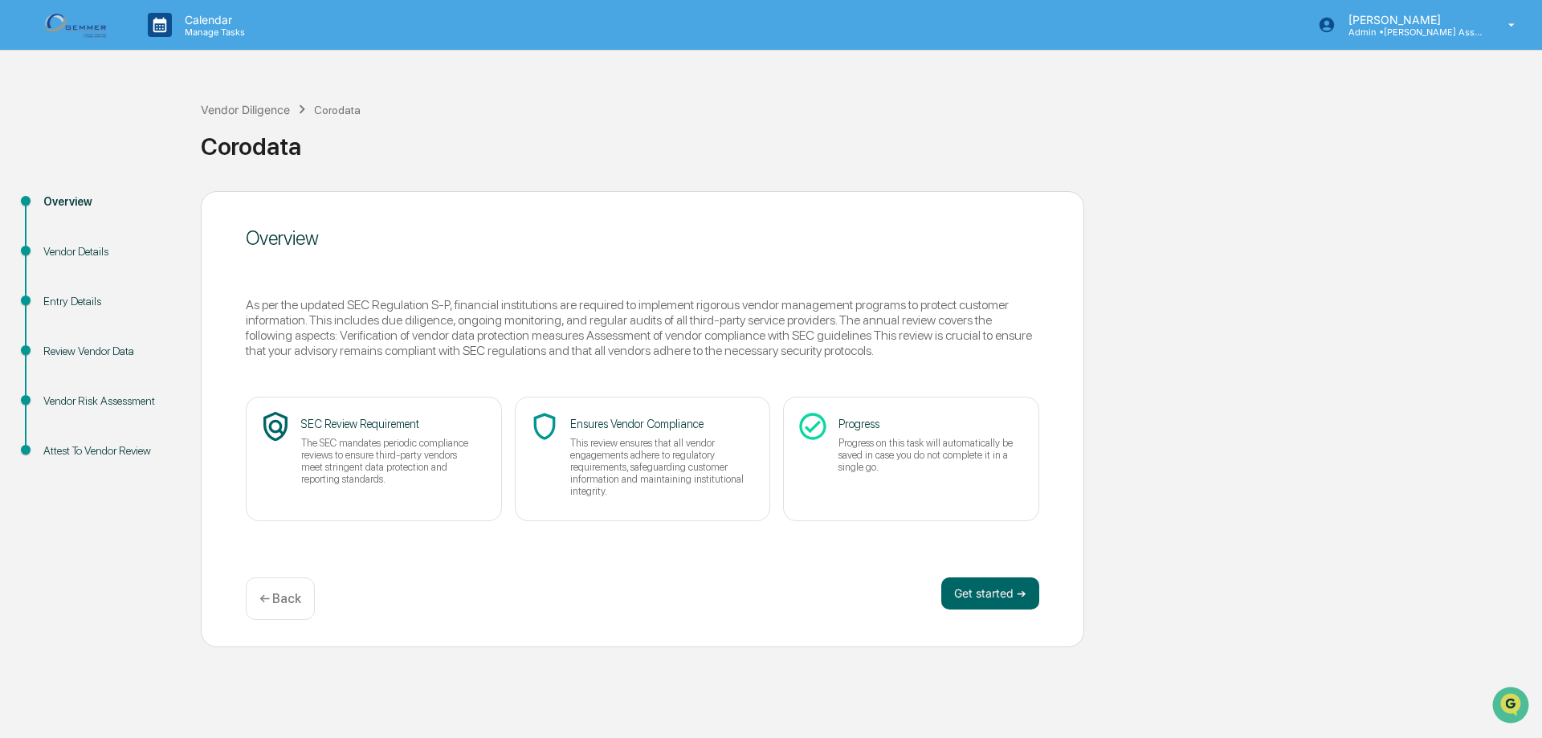
click at [72, 253] on div "Vendor Details" at bounding box center [109, 251] width 132 height 17
click at [90, 300] on div "Entry Details" at bounding box center [109, 301] width 132 height 17
click at [1519, 26] on icon at bounding box center [1512, 25] width 28 height 15
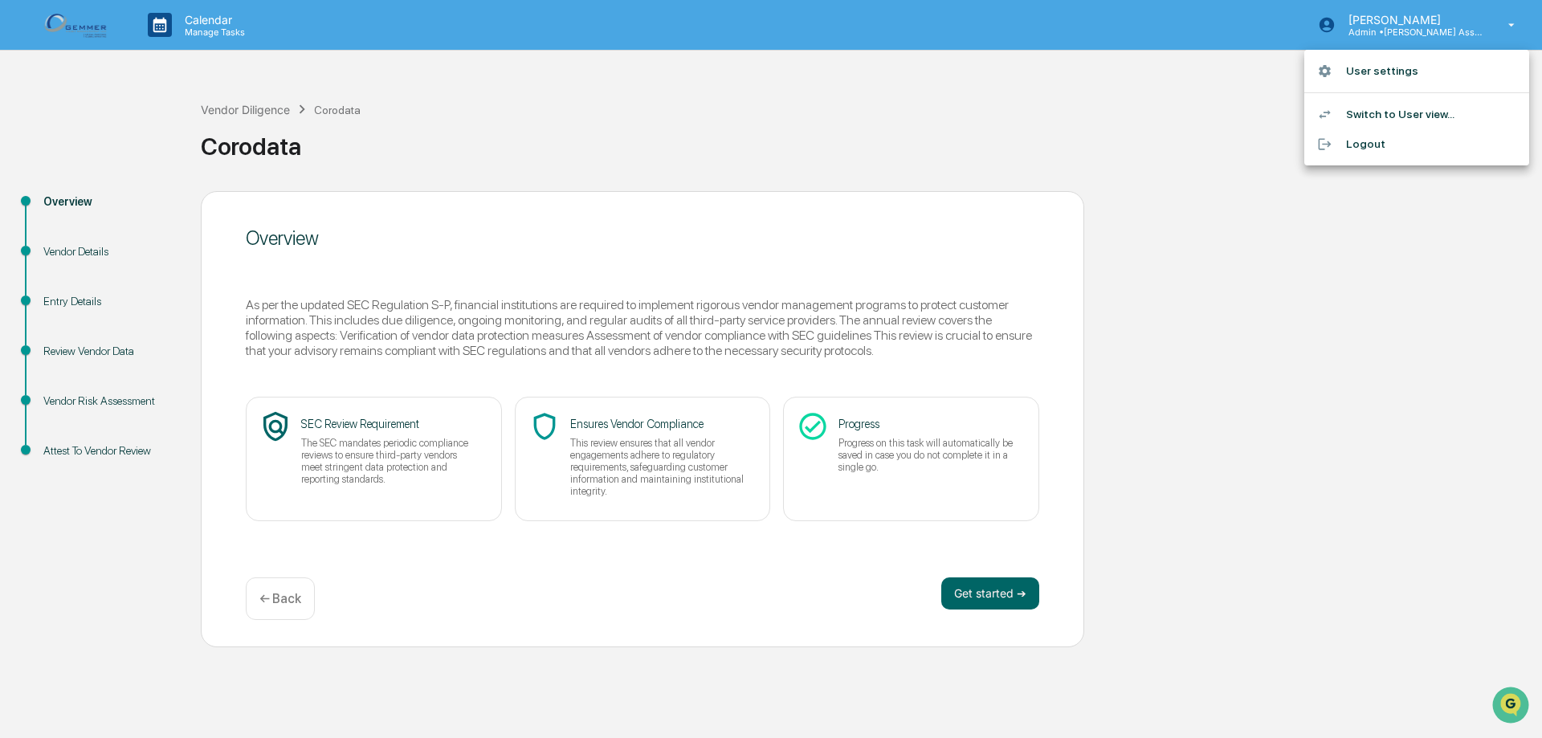
click at [98, 27] on div at bounding box center [771, 369] width 1542 height 738
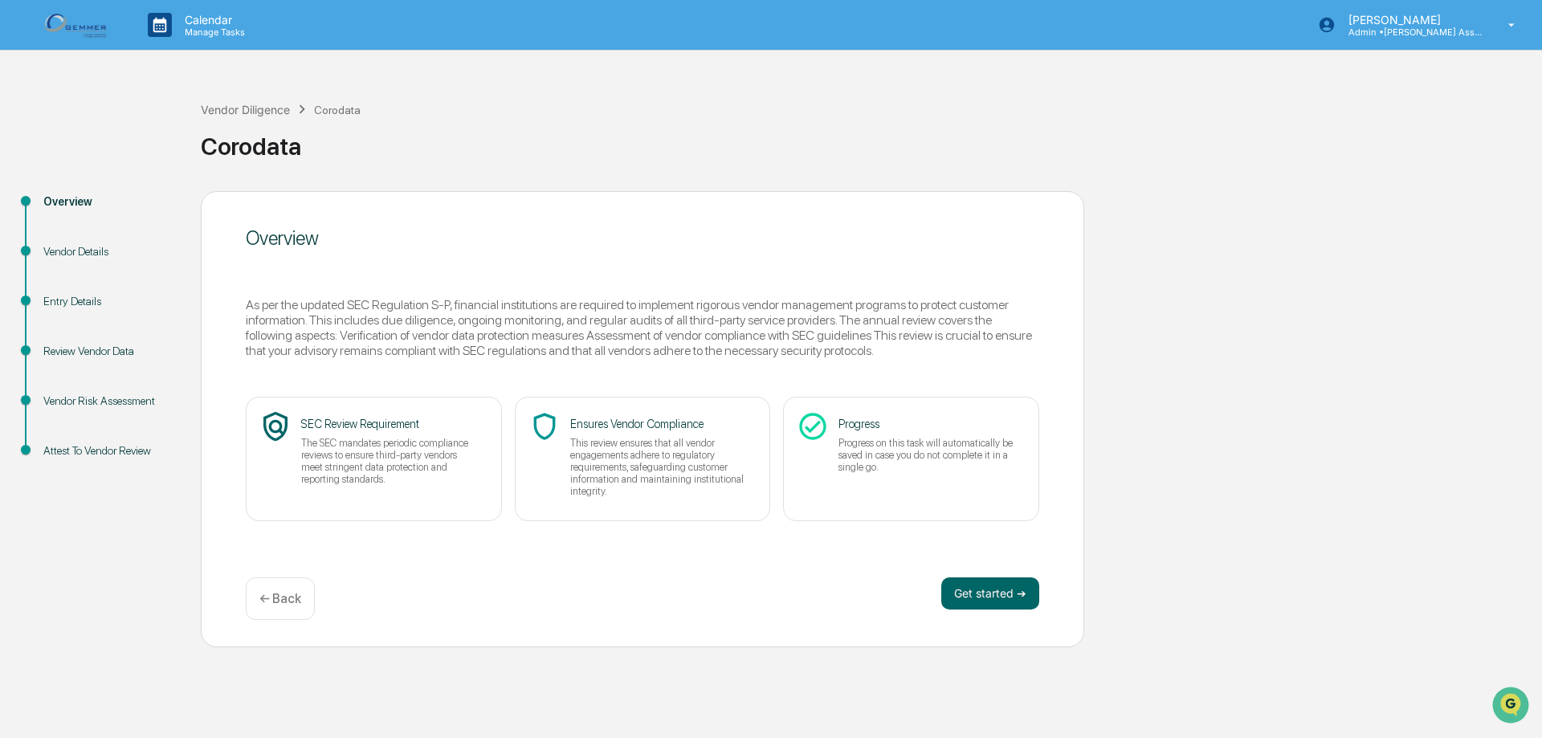
click at [89, 26] on img at bounding box center [77, 24] width 77 height 31
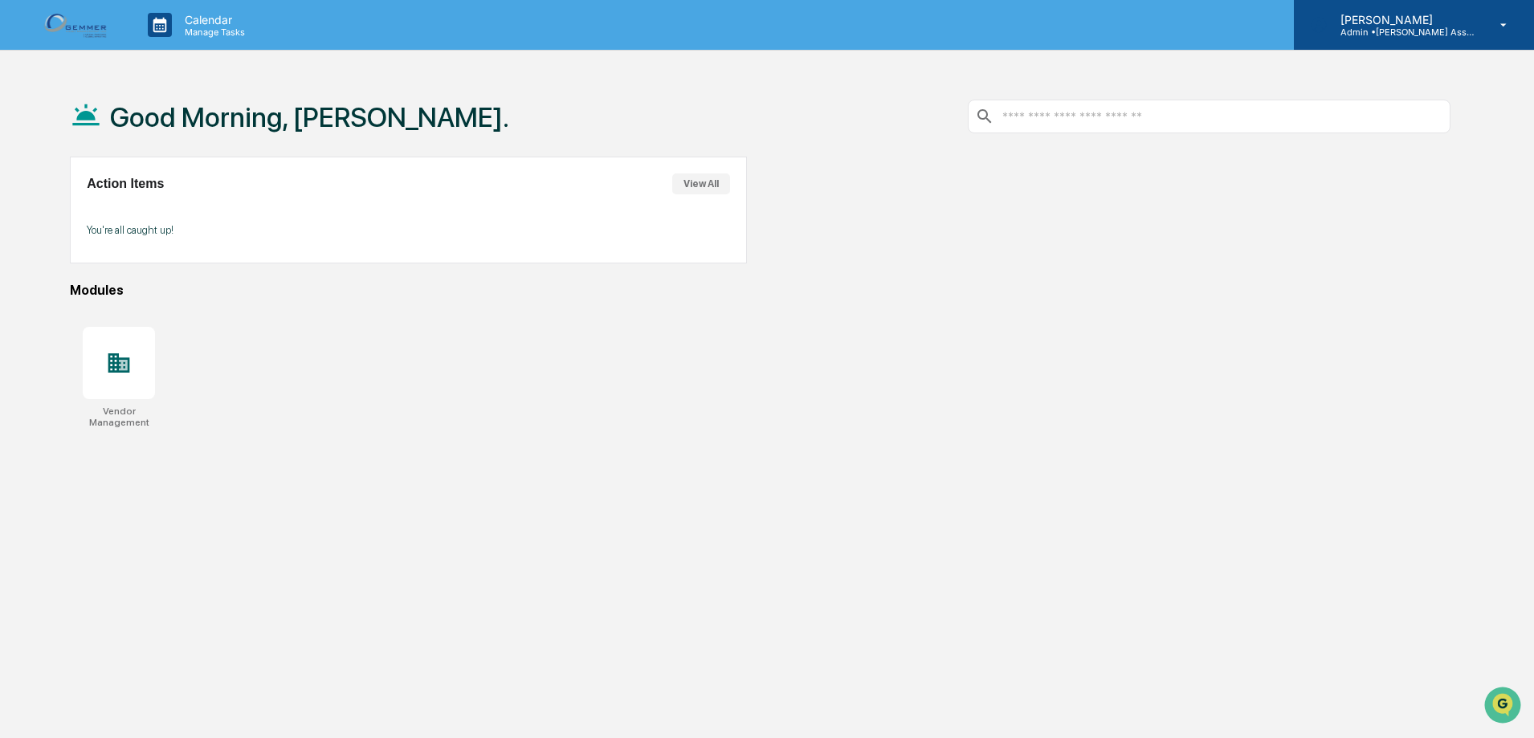
click at [1382, 29] on p "Admin • Gemmer Asset Management" at bounding box center [1402, 32] width 149 height 11
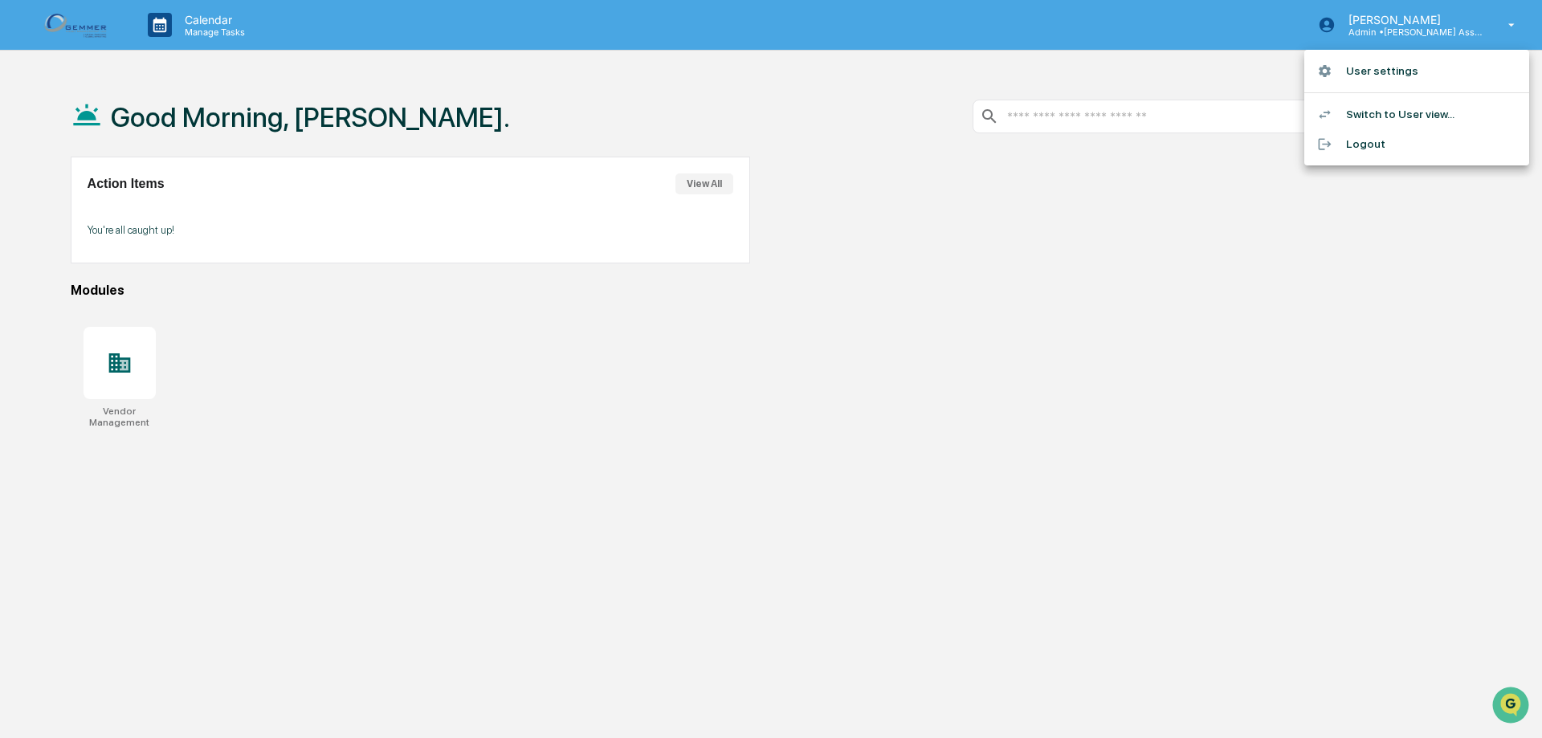
click at [160, 369] on div at bounding box center [771, 369] width 1542 height 738
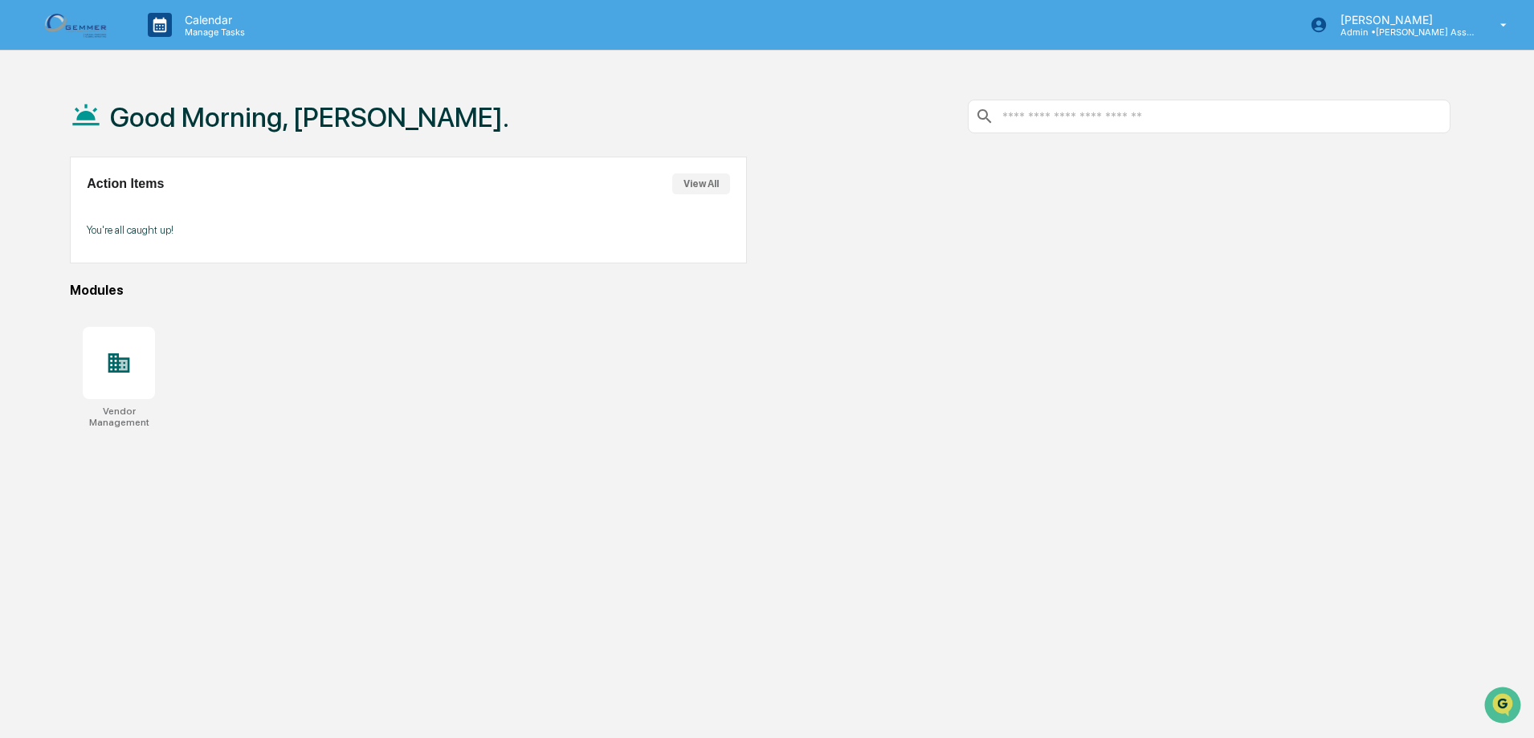
click at [133, 377] on div at bounding box center [119, 363] width 72 height 72
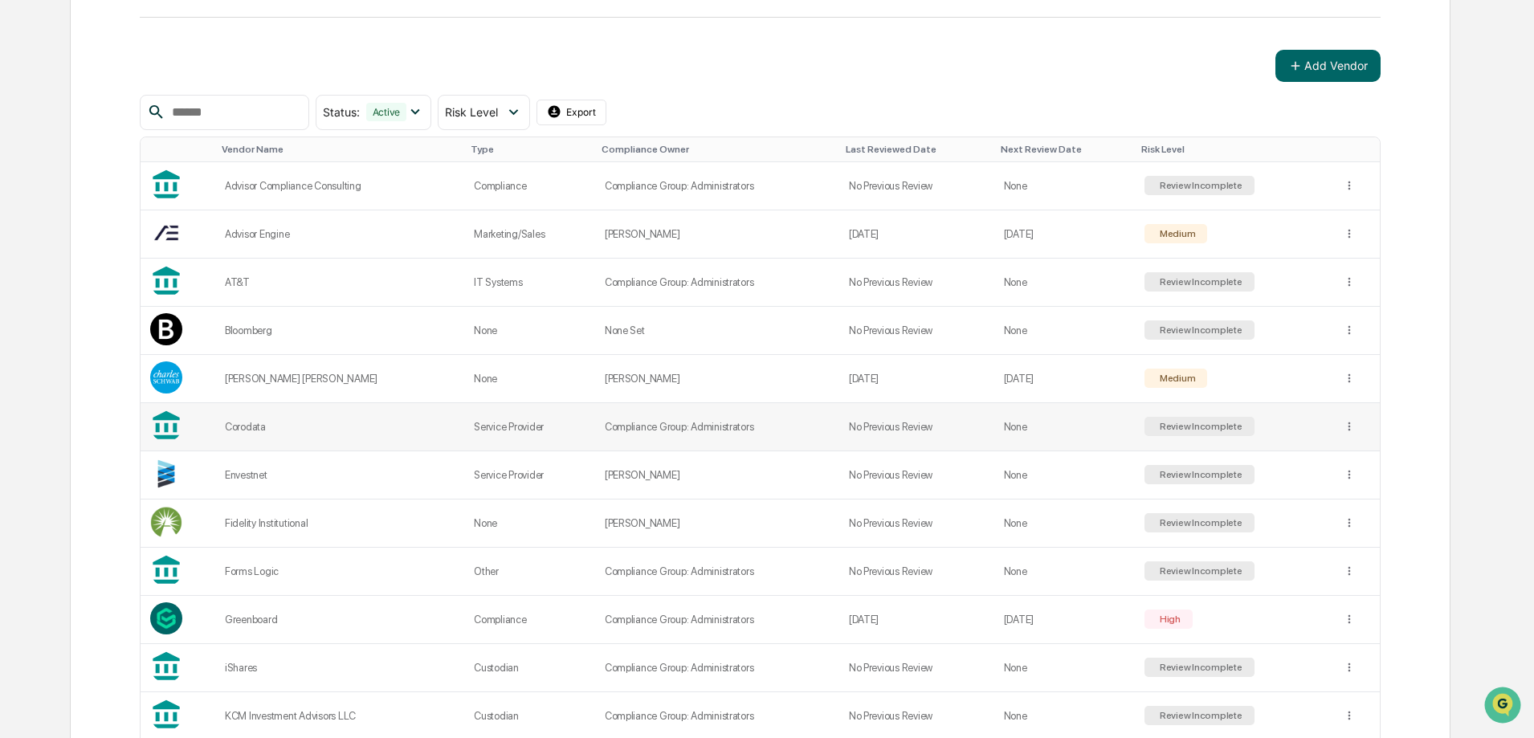
scroll to position [179, 0]
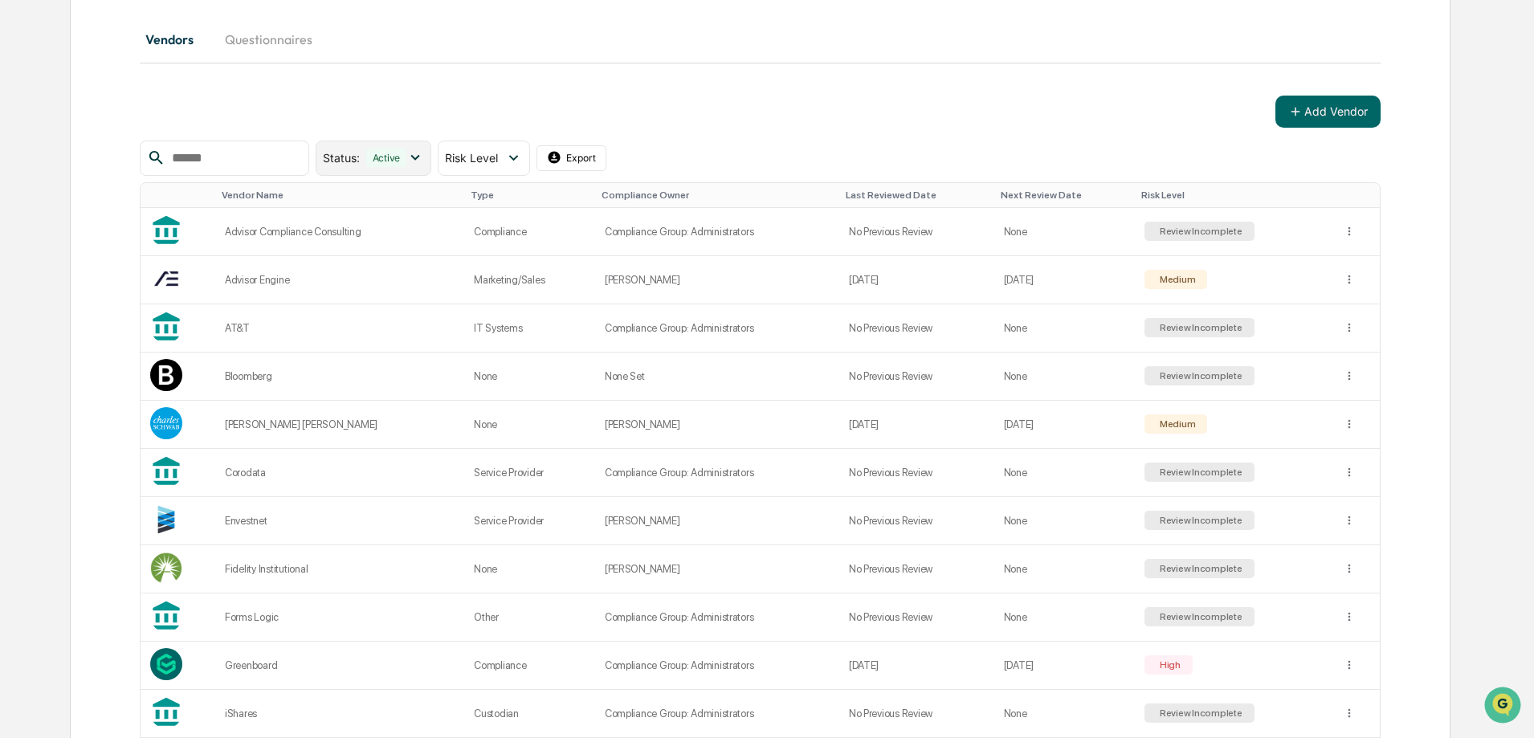
click at [424, 155] on icon at bounding box center [415, 158] width 18 height 18
click at [477, 71] on div "Vendors Questionnaires Add Vendor Status : Active Select/Deselect All Active Ar…" at bounding box center [760, 719] width 1241 height 1399
click at [310, 47] on button "Questionnaires" at bounding box center [268, 39] width 113 height 39
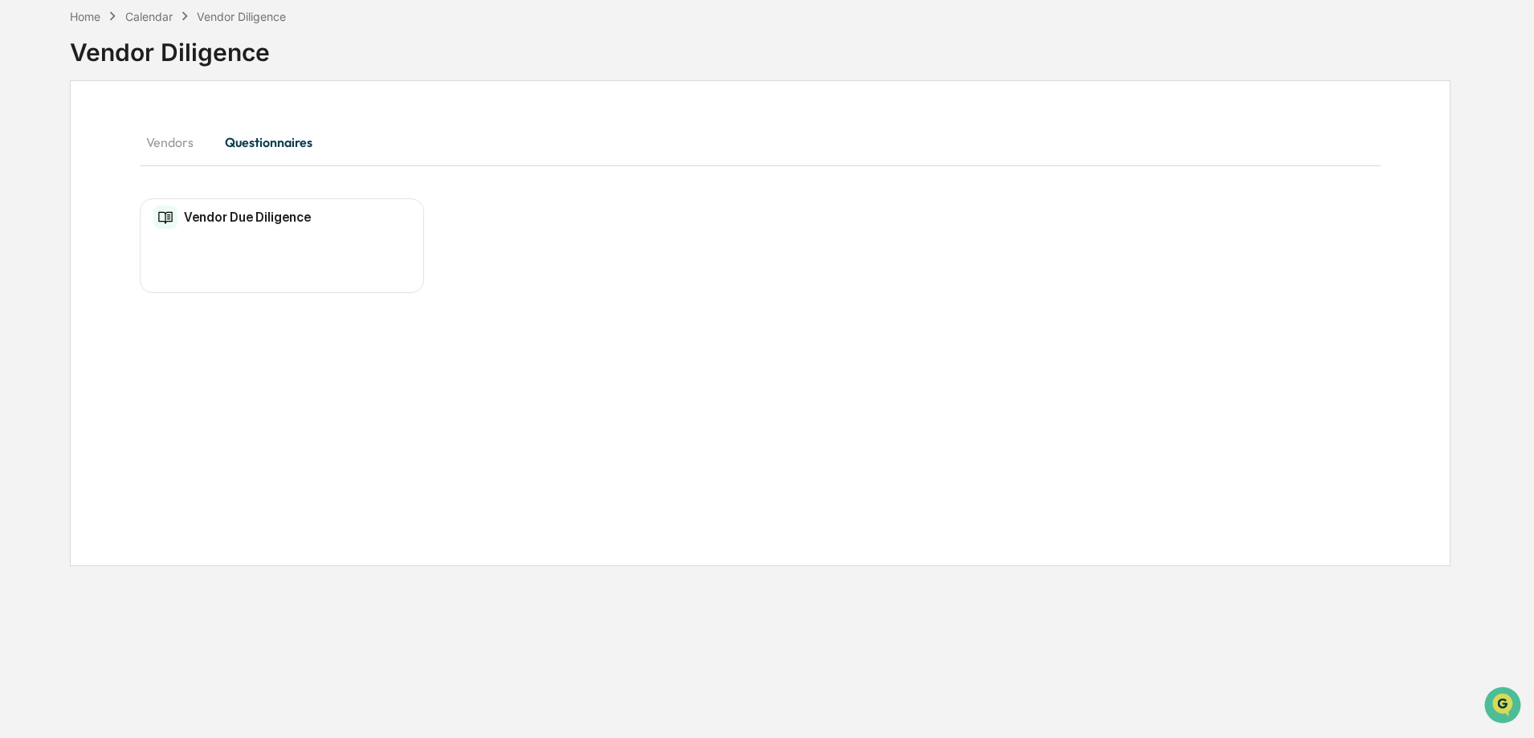
scroll to position [76, 0]
click at [190, 146] on button "Vendors" at bounding box center [176, 142] width 72 height 39
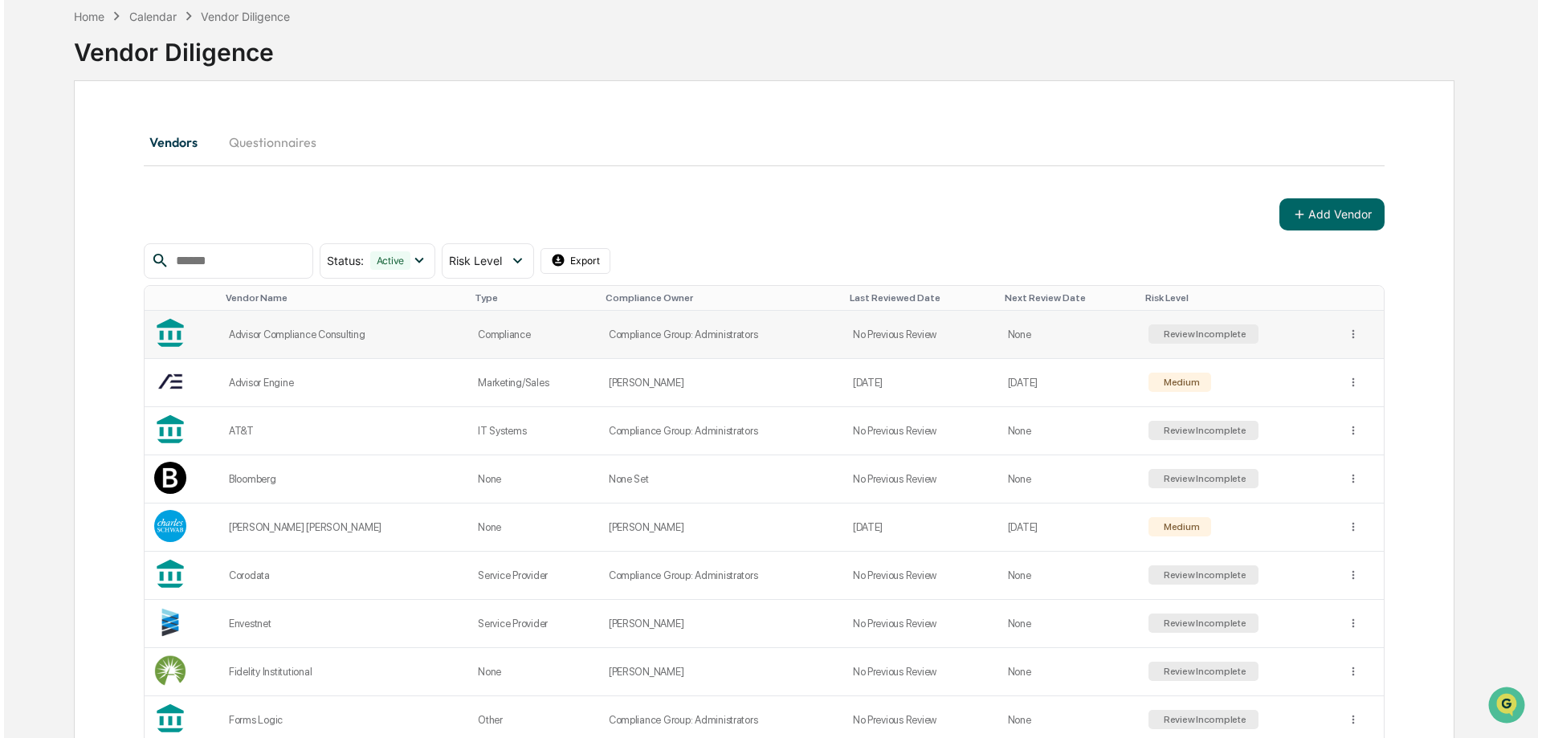
scroll to position [157, 0]
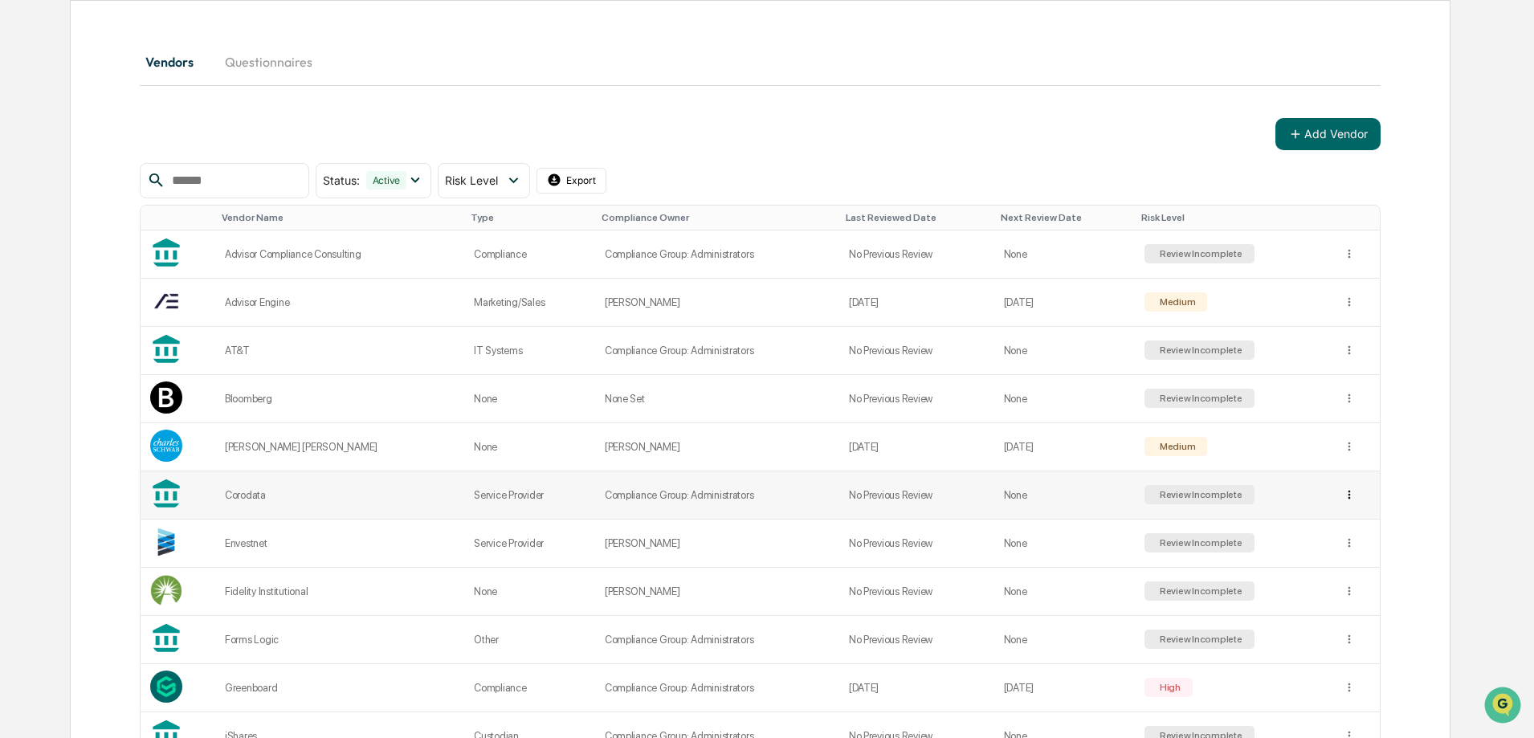
click at [1348, 497] on html "Calendar Manage Tasks [PERSON_NAME] Admin • [PERSON_NAME] Asset Management Home…" at bounding box center [767, 212] width 1534 height 738
click at [1373, 525] on div "View Details" at bounding box center [1346, 528] width 103 height 26
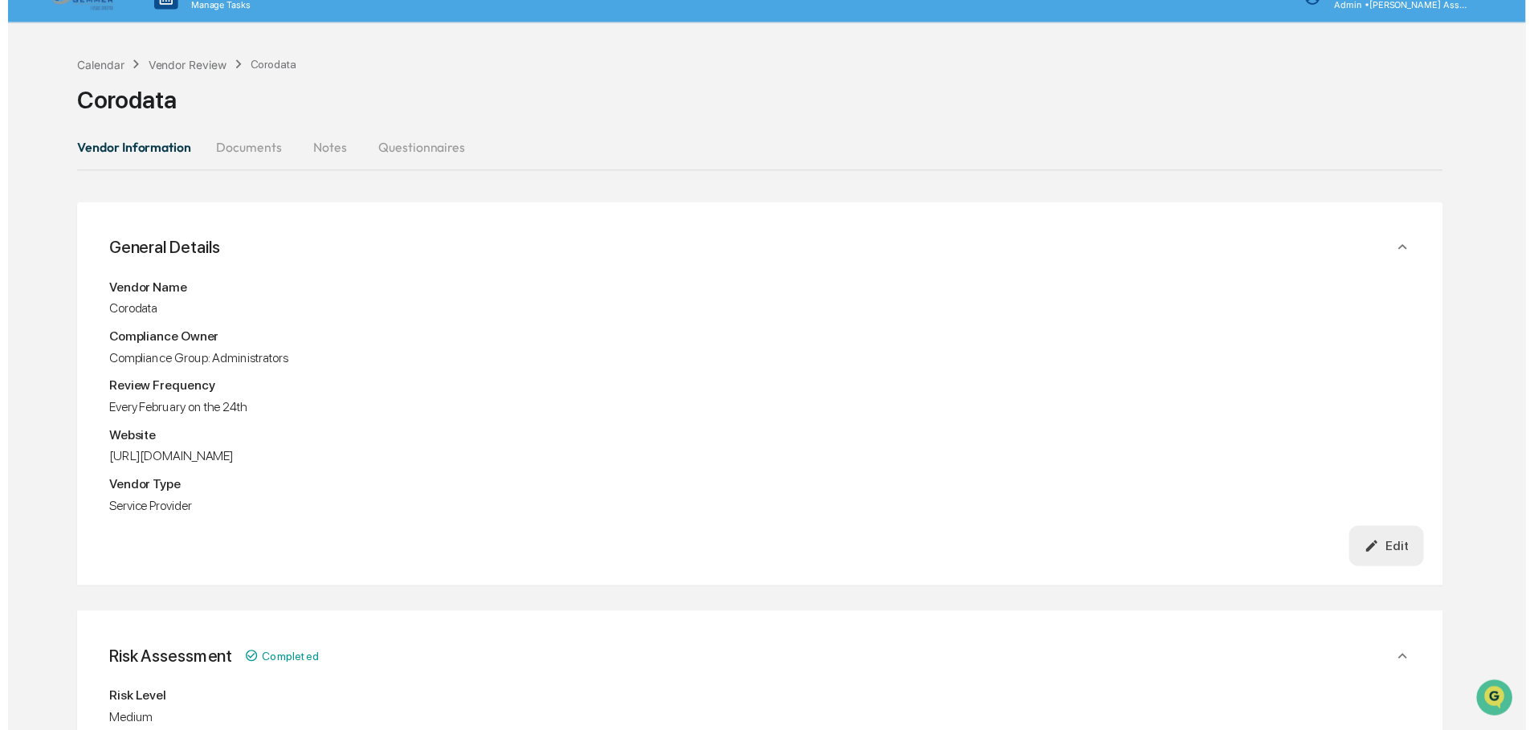
scroll to position [26, 0]
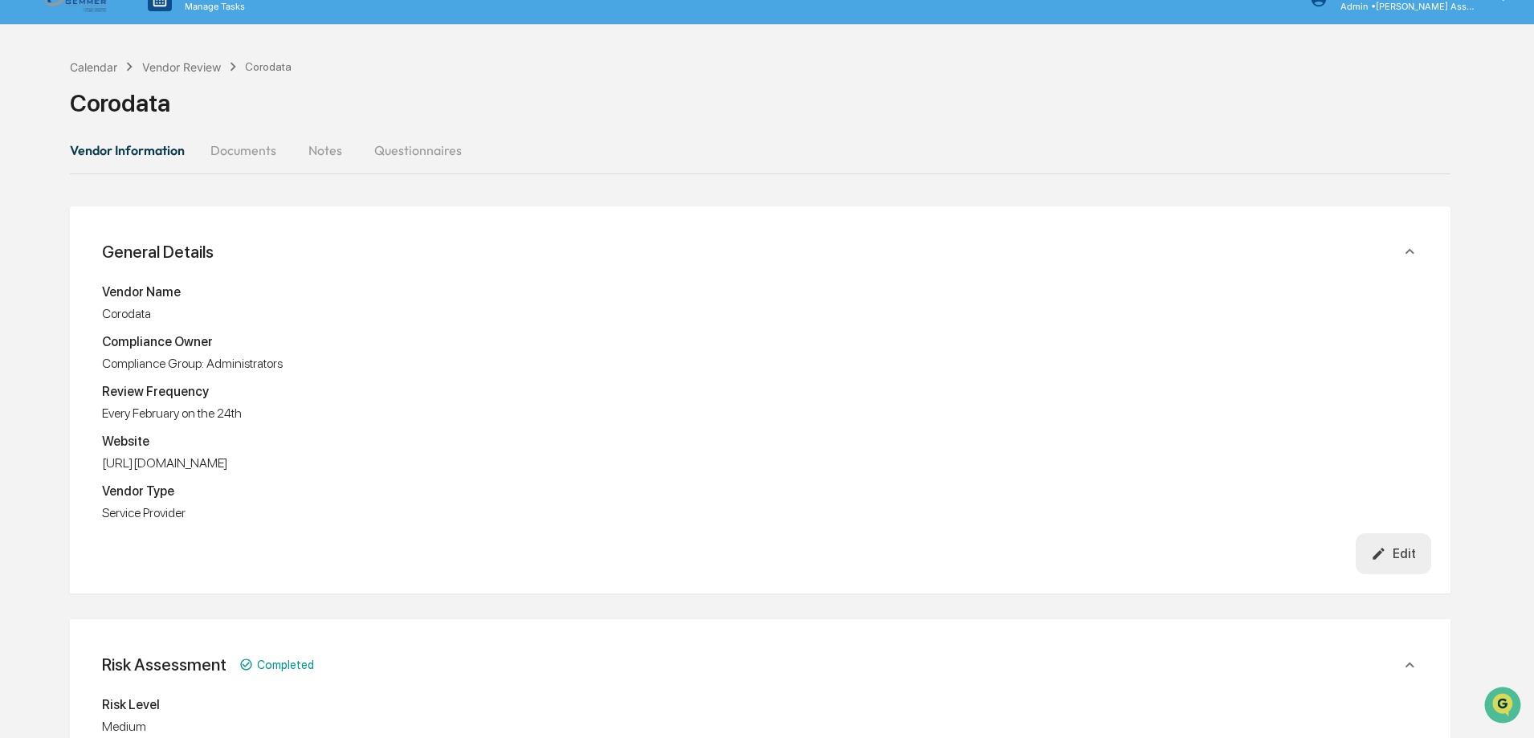
click at [250, 153] on button "Documents" at bounding box center [244, 150] width 92 height 39
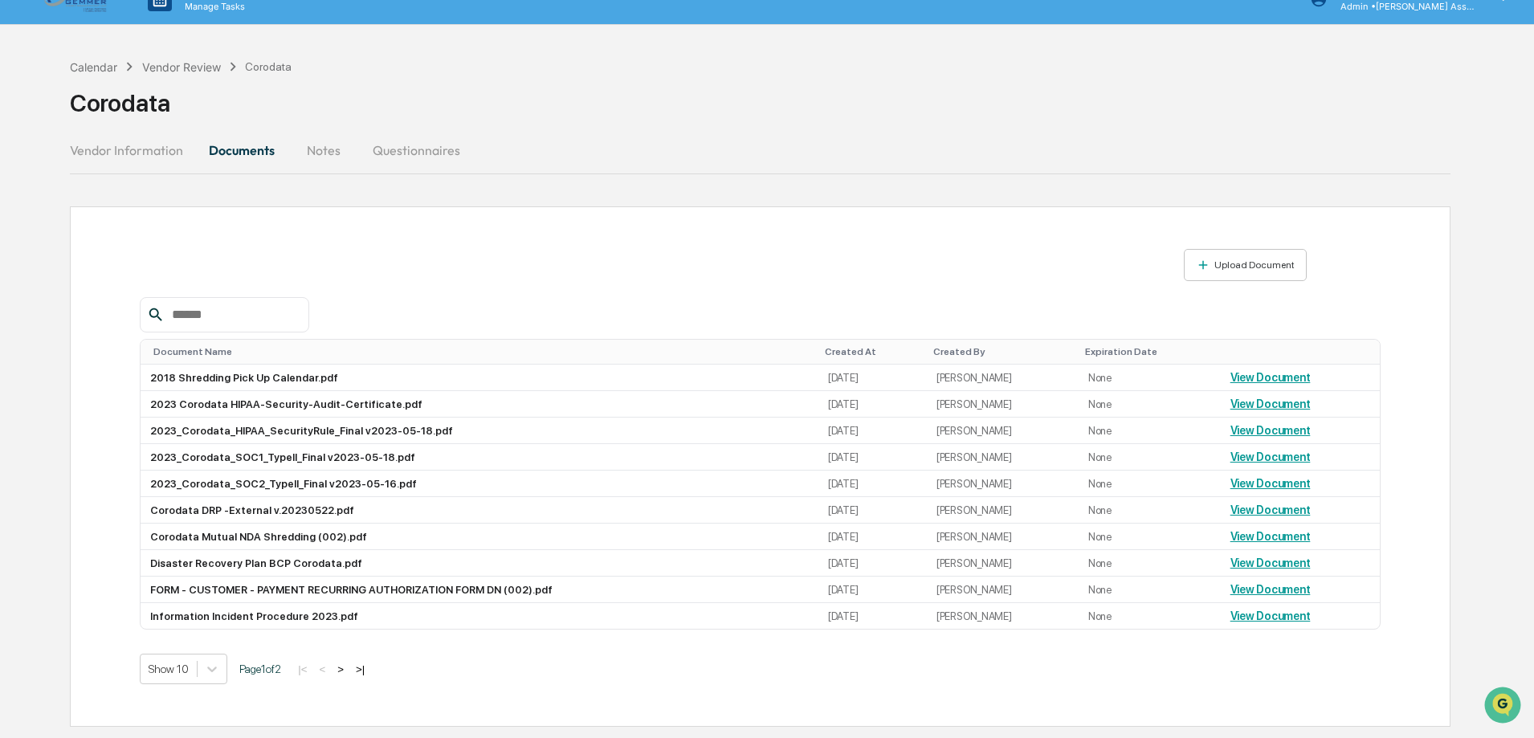
click at [160, 150] on button "Vendor Information" at bounding box center [133, 150] width 126 height 39
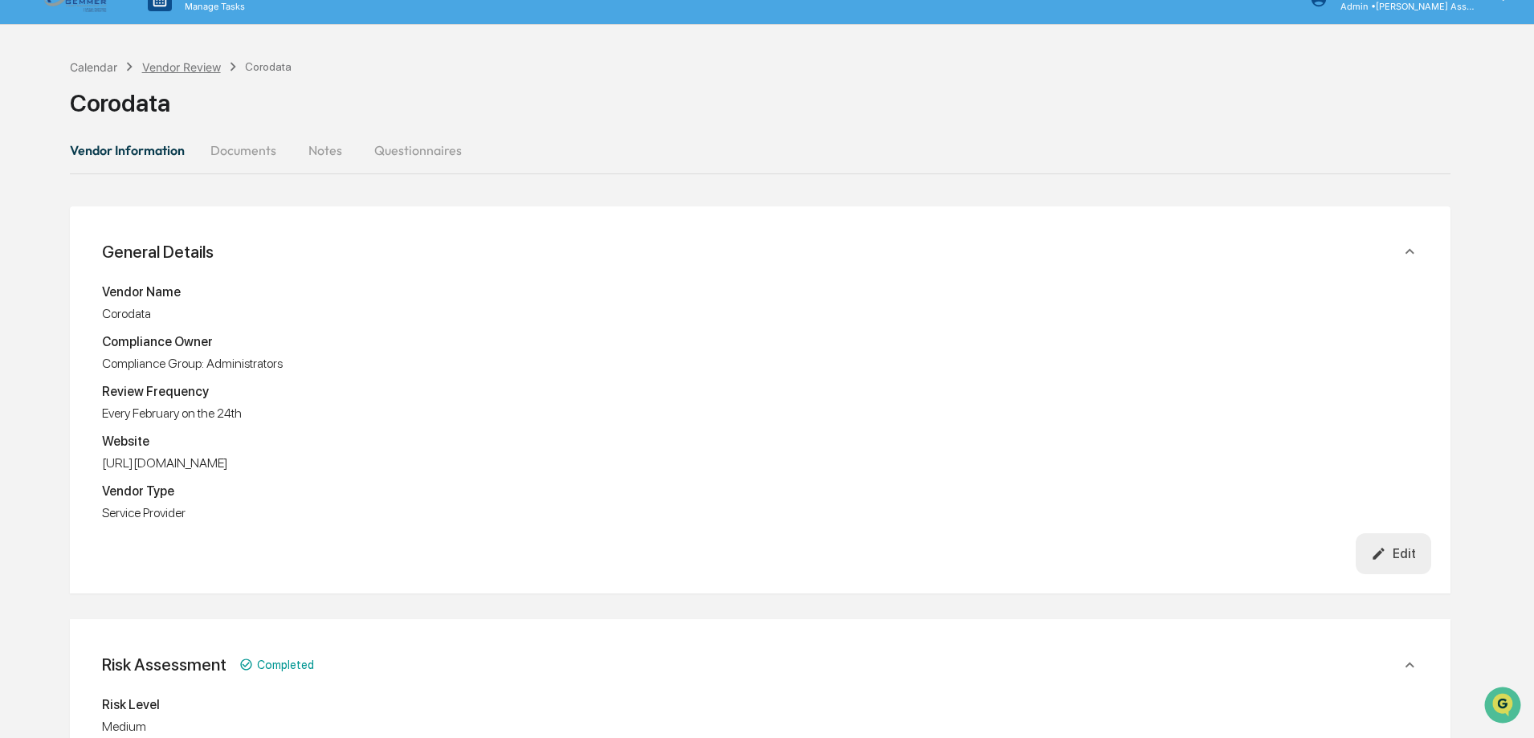
click at [176, 70] on div "Vendor Review" at bounding box center [181, 67] width 79 height 14
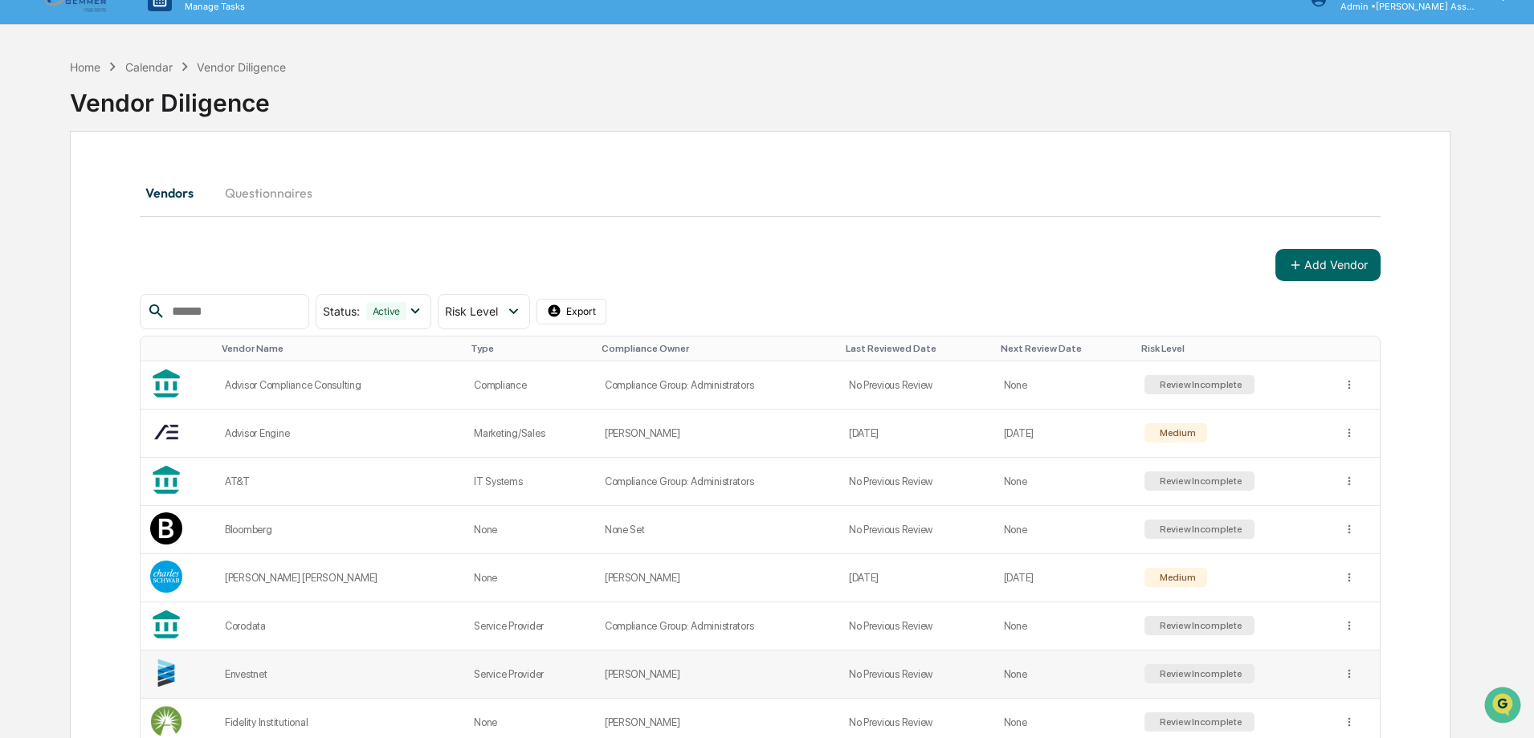
click at [267, 664] on td "Envestnet" at bounding box center [339, 675] width 249 height 48
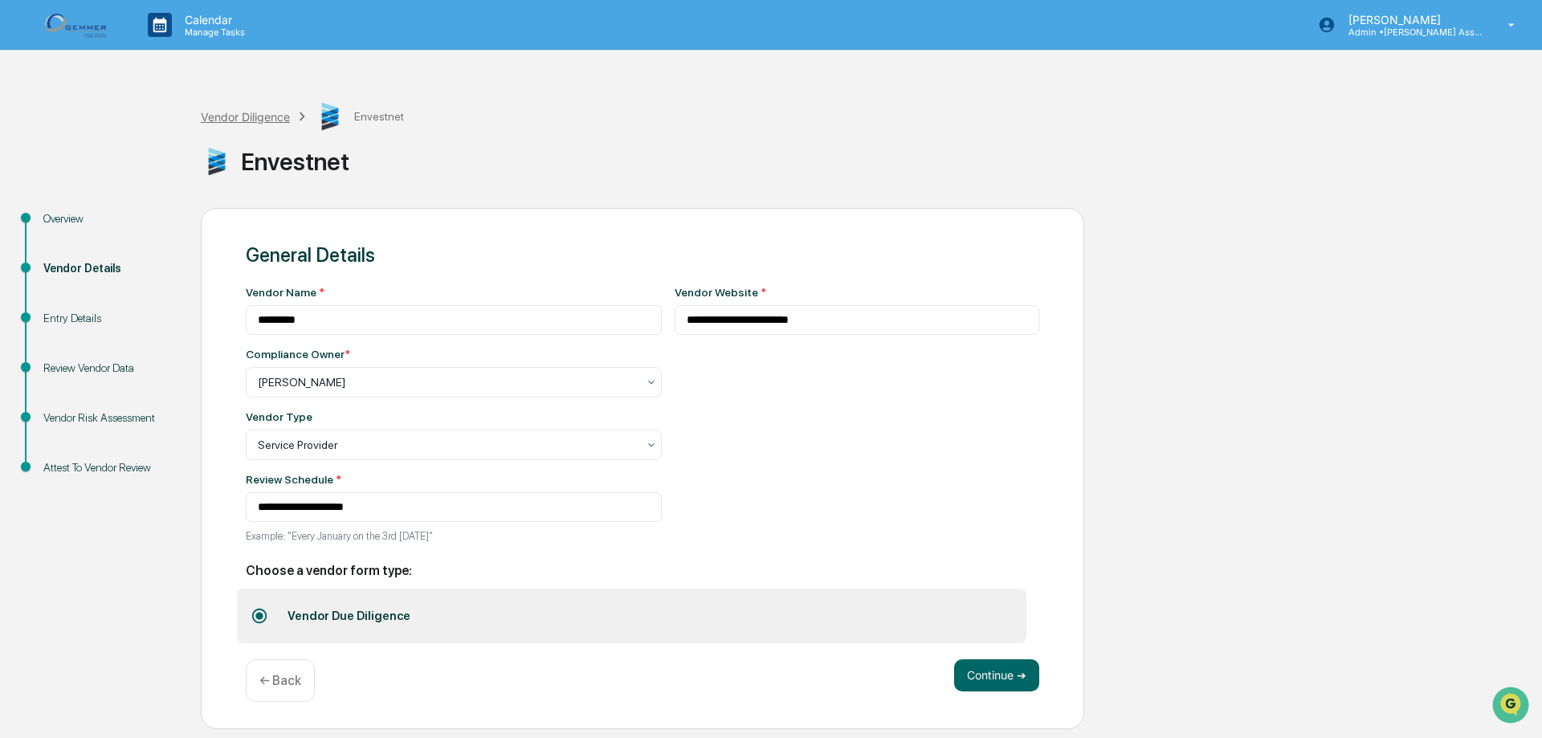
click at [222, 114] on div "Vendor Diligence" at bounding box center [245, 117] width 89 height 14
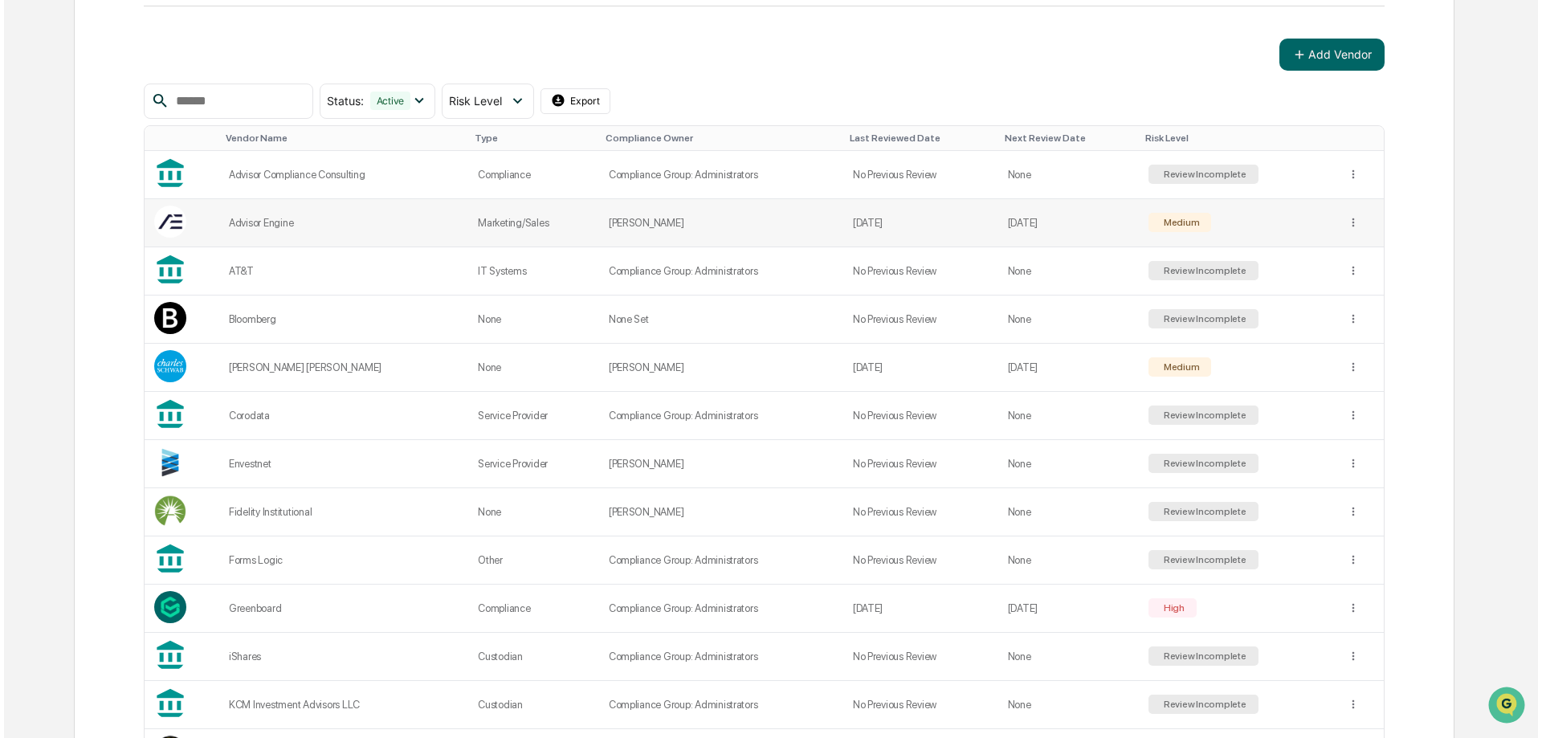
scroll to position [241, 0]
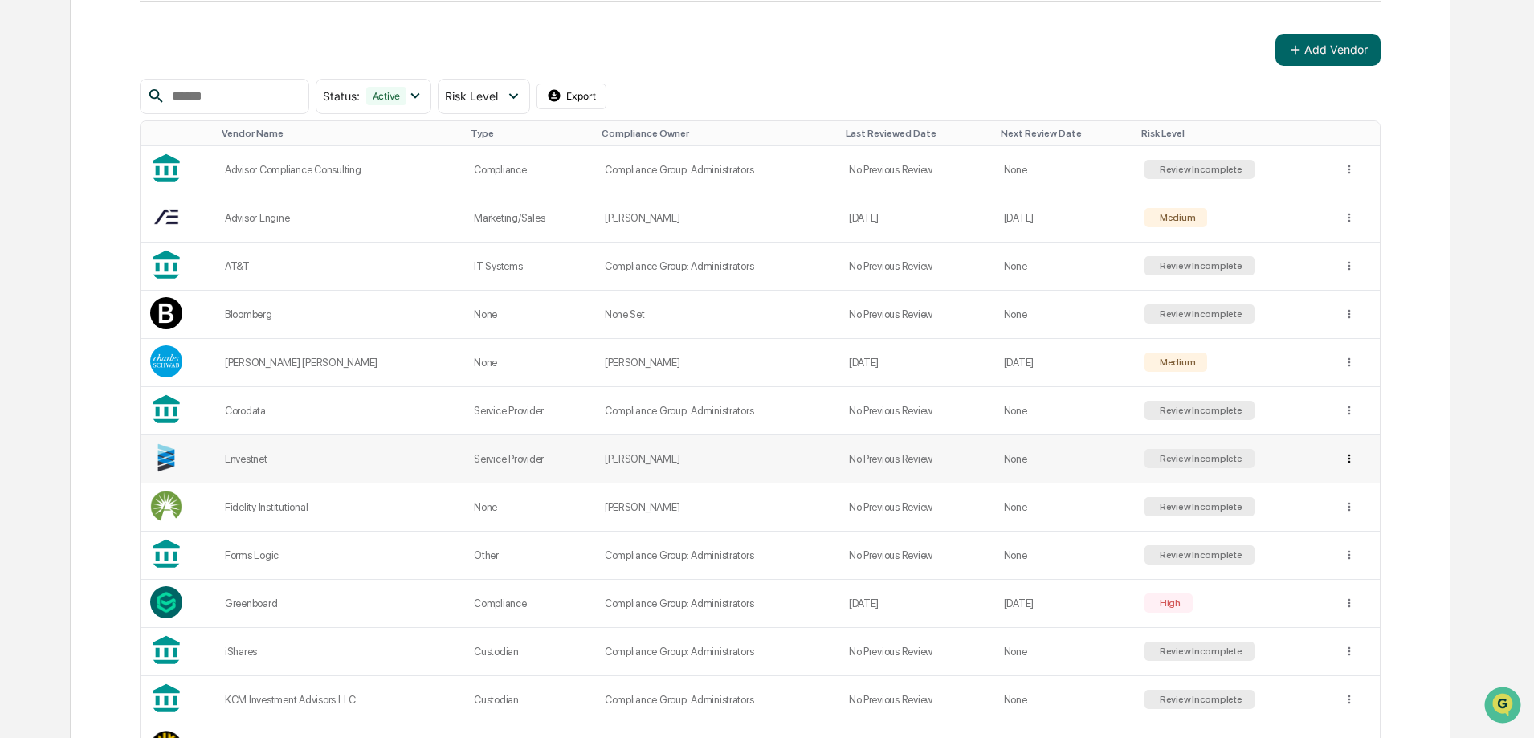
click at [1352, 457] on html "Calendar Manage Tasks [PERSON_NAME] Admin • [PERSON_NAME] Asset Management Home…" at bounding box center [767, 128] width 1534 height 738
click at [1345, 486] on div "View Details" at bounding box center [1346, 492] width 103 height 26
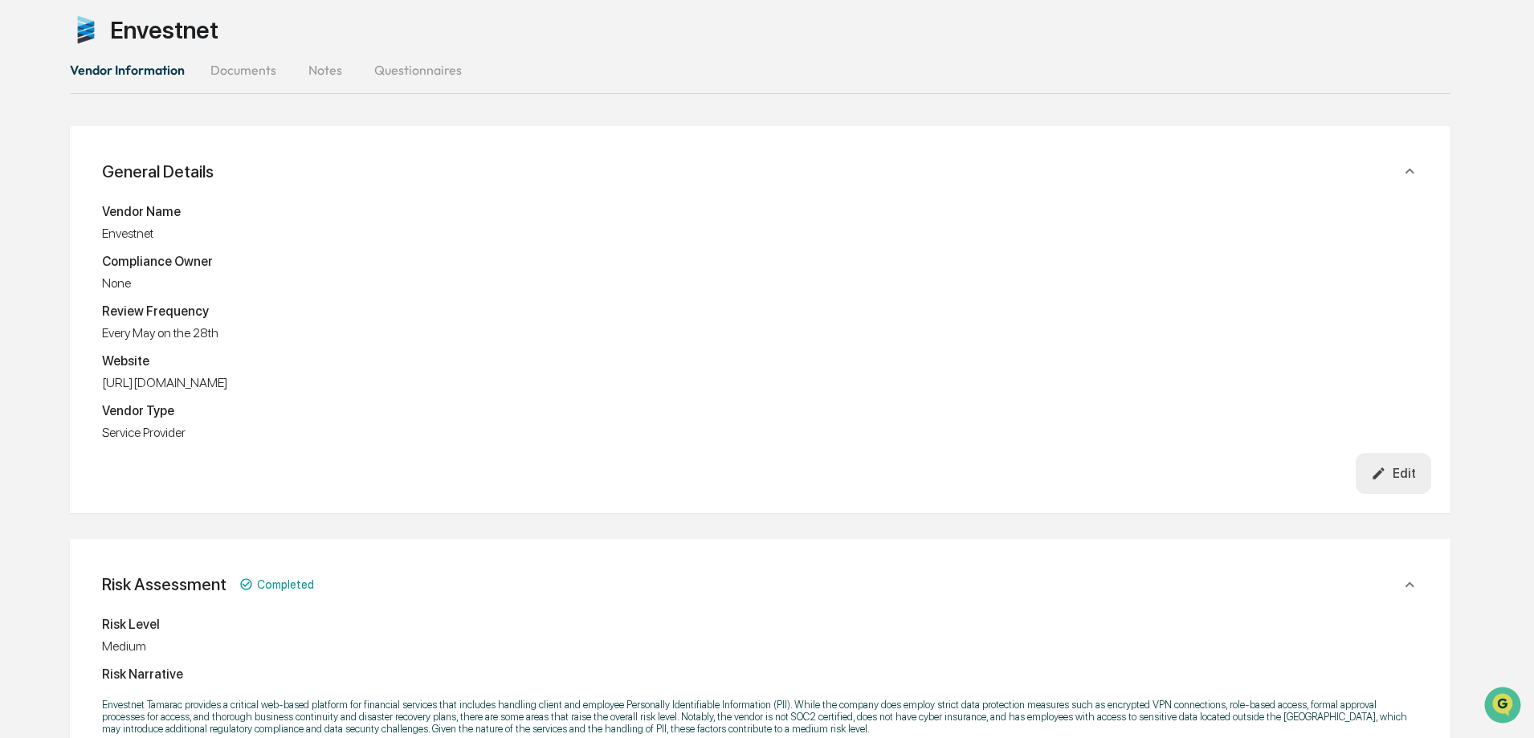
scroll to position [112, 0]
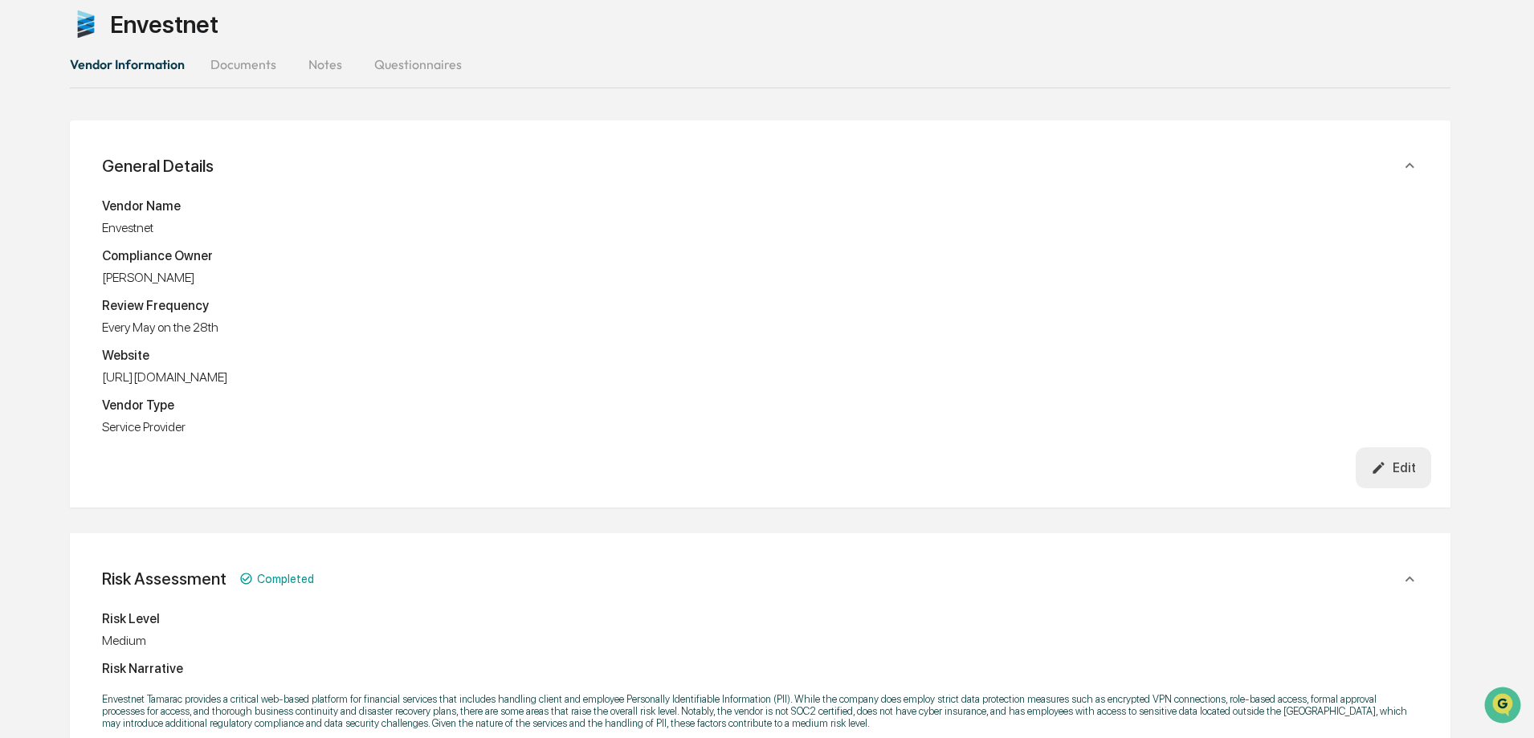
click at [220, 60] on button "Documents" at bounding box center [244, 64] width 92 height 39
